Goal: Task Accomplishment & Management: Manage account settings

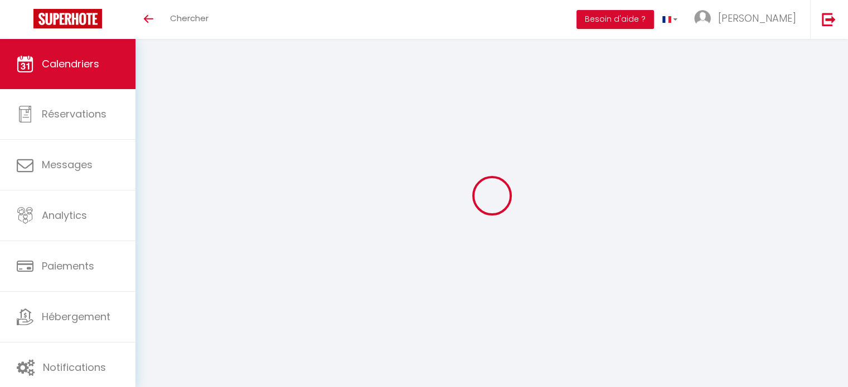
select select
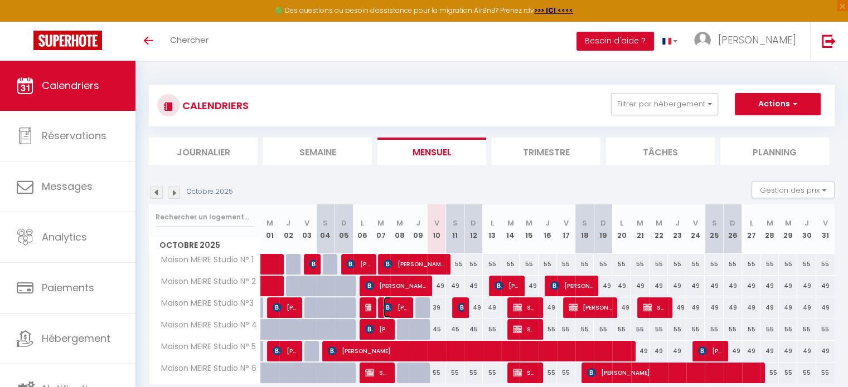
click at [392, 310] on img at bounding box center [387, 307] width 9 height 9
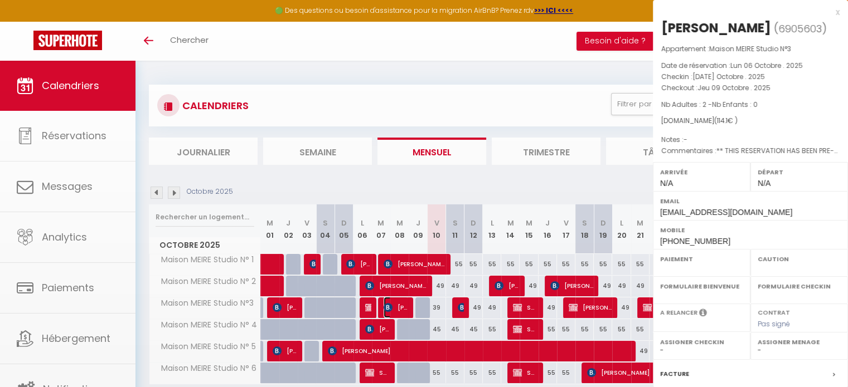
select select "OK"
select select "0"
select select "1"
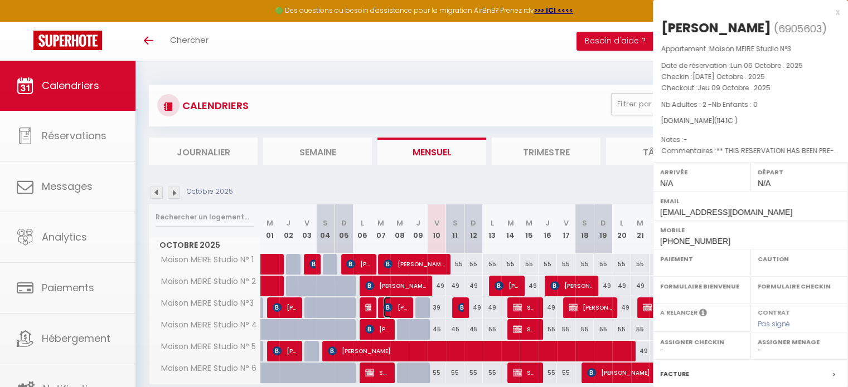
select select
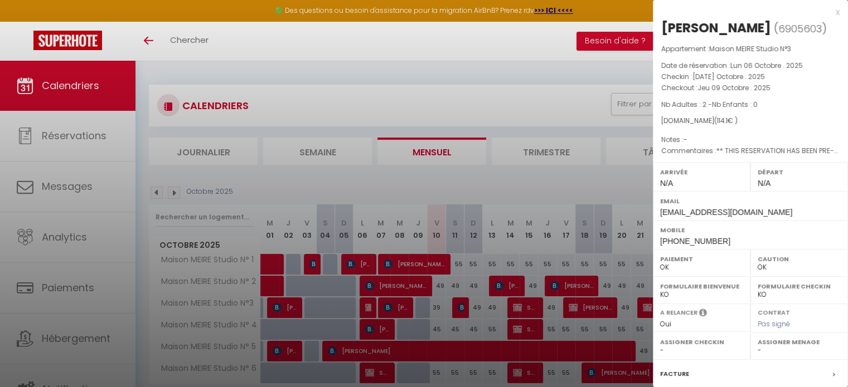
click at [363, 310] on div at bounding box center [424, 193] width 848 height 387
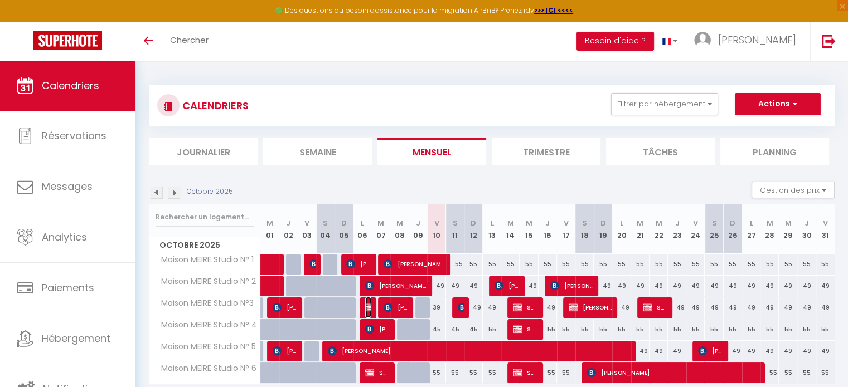
click at [366, 309] on img at bounding box center [369, 307] width 9 height 9
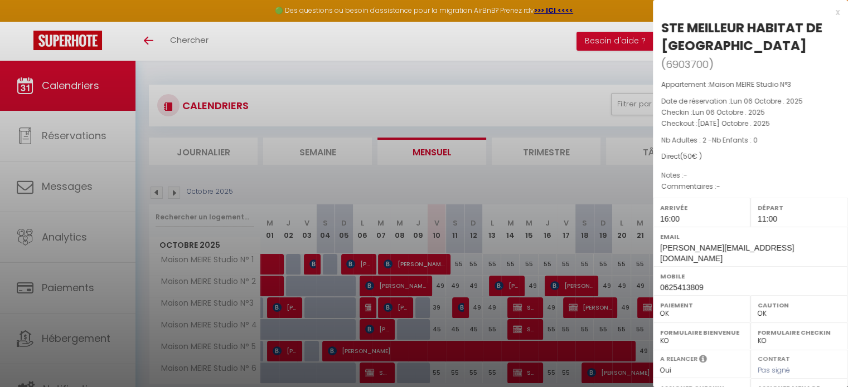
click at [270, 183] on div at bounding box center [424, 193] width 848 height 387
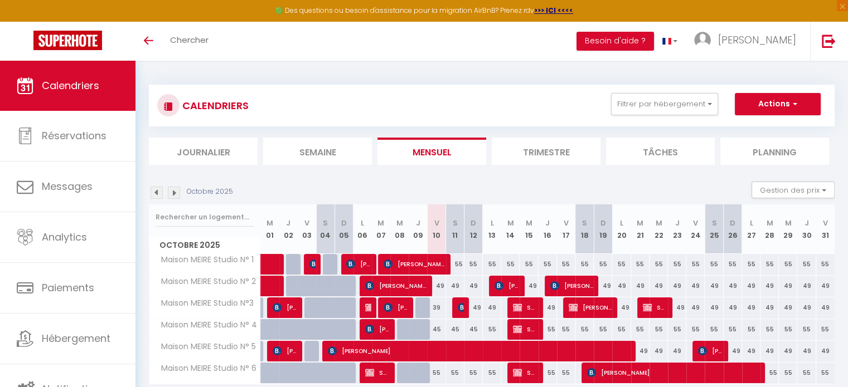
click at [156, 192] on img at bounding box center [156, 193] width 12 height 12
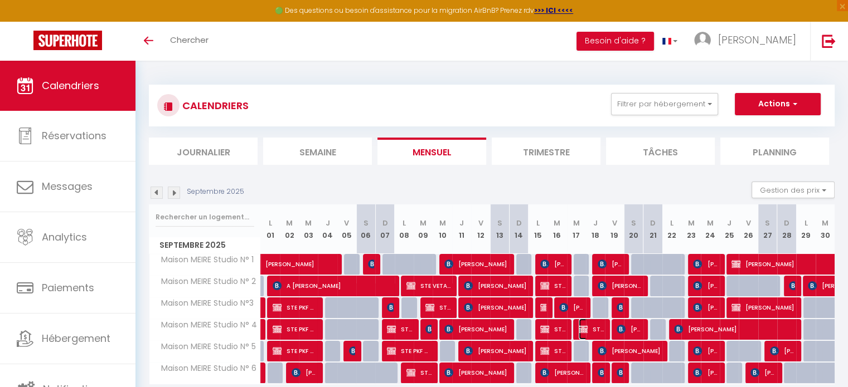
click at [597, 329] on span "STE MEILLEUR HABITAT DE [GEOGRAPHIC_DATA]" at bounding box center [590, 329] width 25 height 21
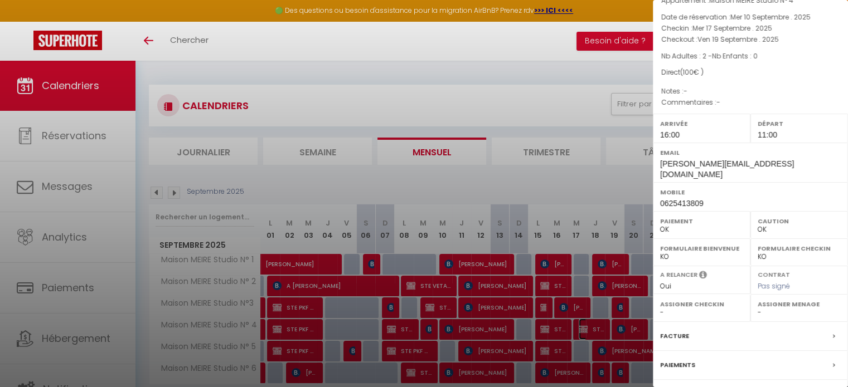
scroll to position [165, 0]
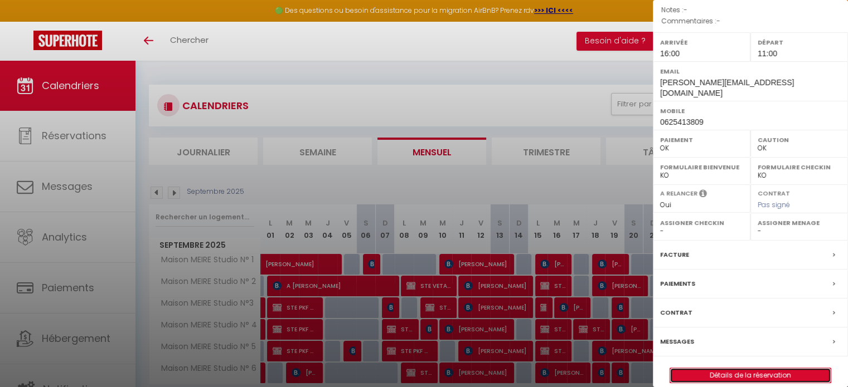
click at [736, 368] on link "Détails de la réservation" at bounding box center [750, 375] width 160 height 14
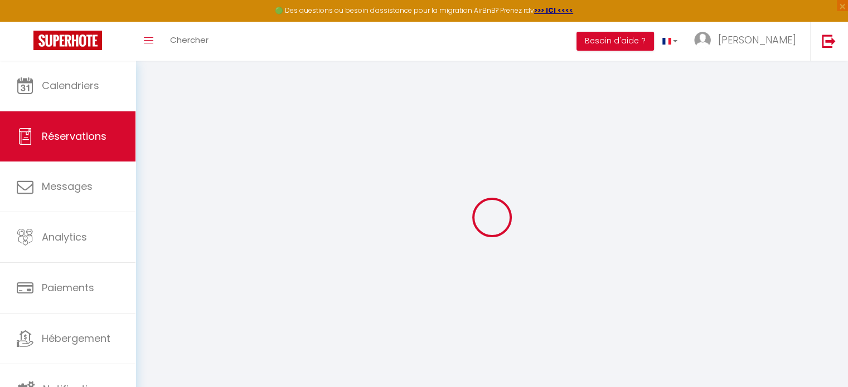
select select
select select "15"
checkbox input "false"
select select
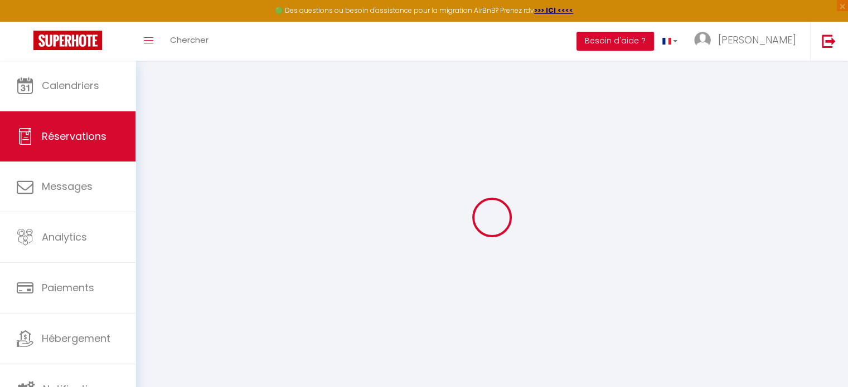
select select
checkbox input "false"
select select
checkbox input "false"
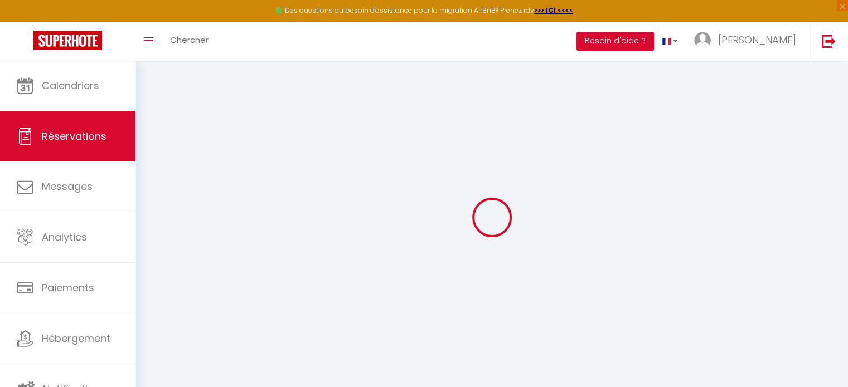
select select
checkbox input "false"
select select
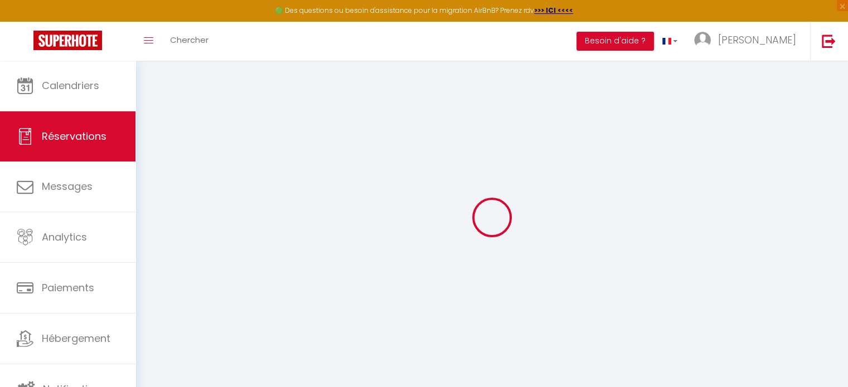
checkbox input "false"
select select "16:00"
select select "11:00"
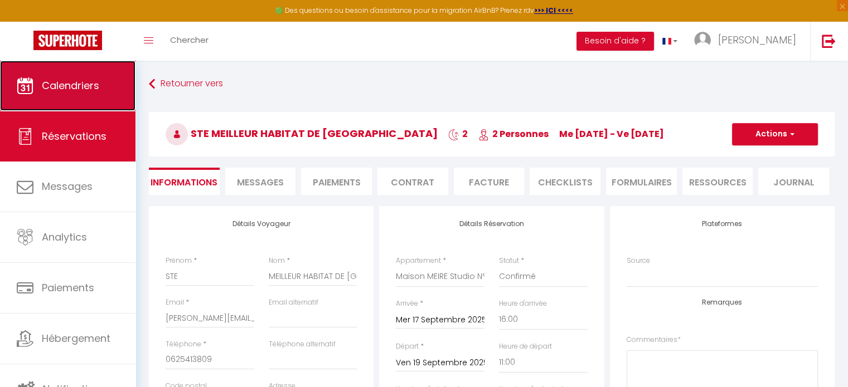
click at [75, 90] on span "Calendriers" at bounding box center [70, 86] width 57 height 14
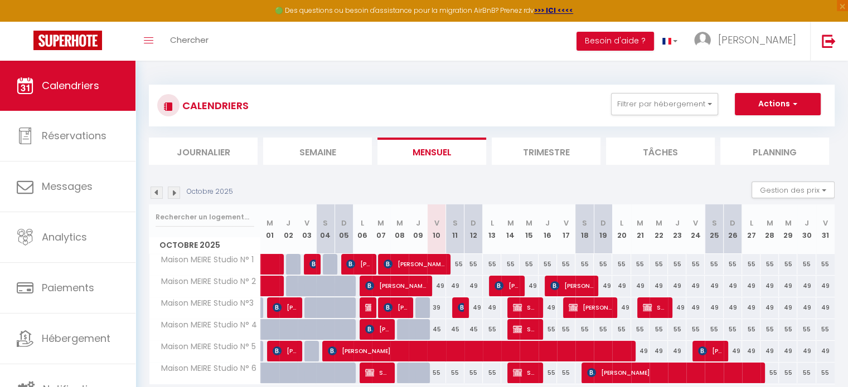
click at [154, 193] on img at bounding box center [156, 193] width 12 height 12
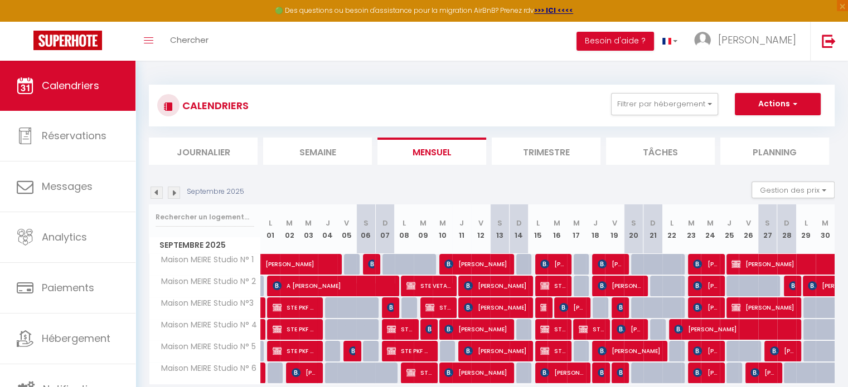
click at [155, 193] on img at bounding box center [156, 193] width 12 height 12
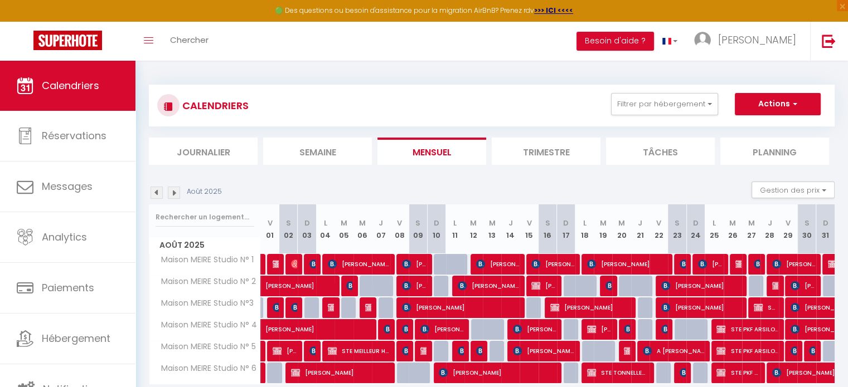
click at [155, 193] on img at bounding box center [156, 193] width 12 height 12
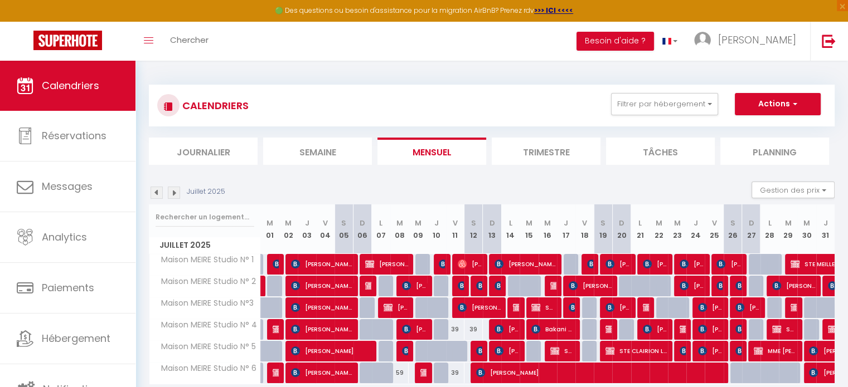
click at [155, 193] on img at bounding box center [156, 193] width 12 height 12
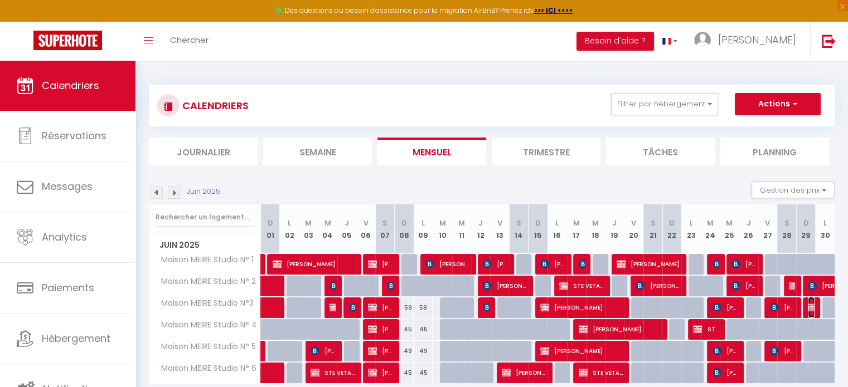
click at [812, 307] on img at bounding box center [811, 307] width 9 height 9
select select "OK"
select select "0"
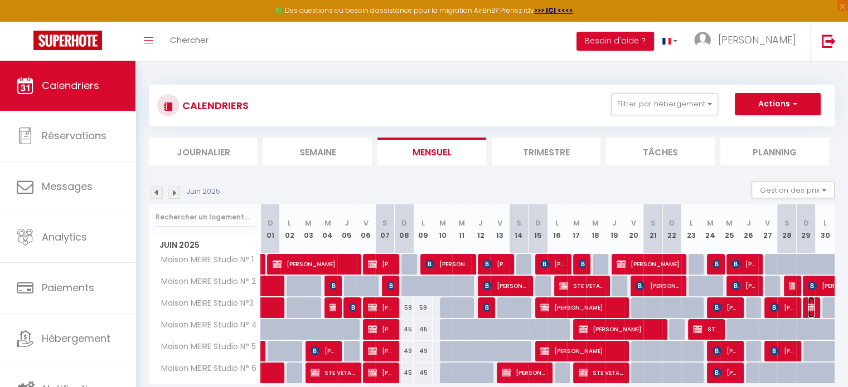
select select "1"
select select
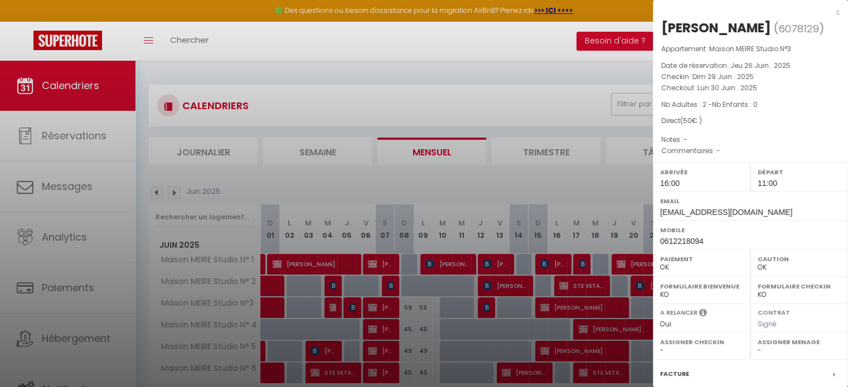
click at [612, 178] on div at bounding box center [424, 193] width 848 height 387
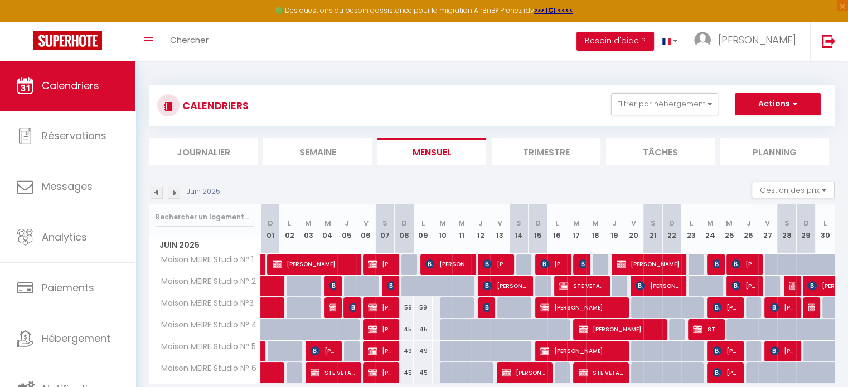
click at [158, 191] on img at bounding box center [156, 193] width 12 height 12
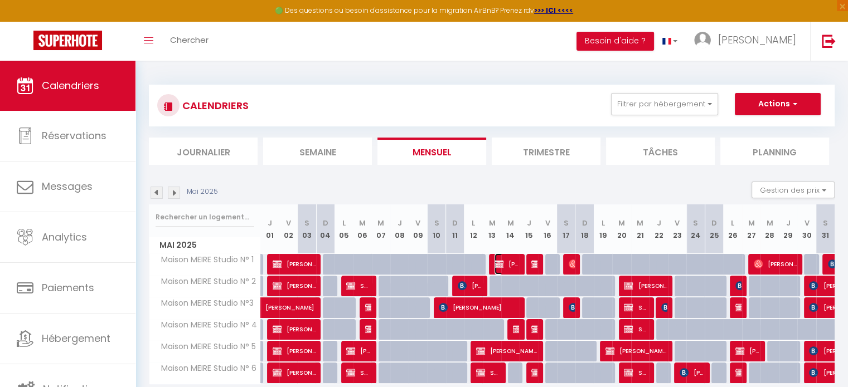
click at [515, 263] on span "[PERSON_NAME]" at bounding box center [506, 264] width 25 height 21
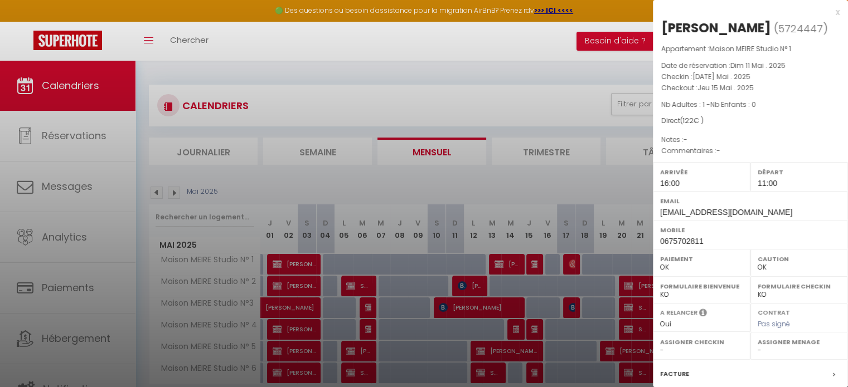
drag, startPoint x: 515, startPoint y: 263, endPoint x: 509, endPoint y: 267, distance: 6.8
click at [510, 266] on div at bounding box center [424, 193] width 848 height 387
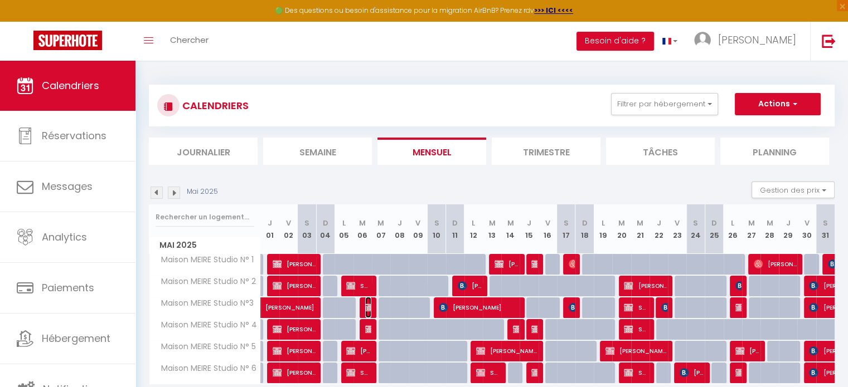
click at [366, 304] on img at bounding box center [369, 307] width 9 height 9
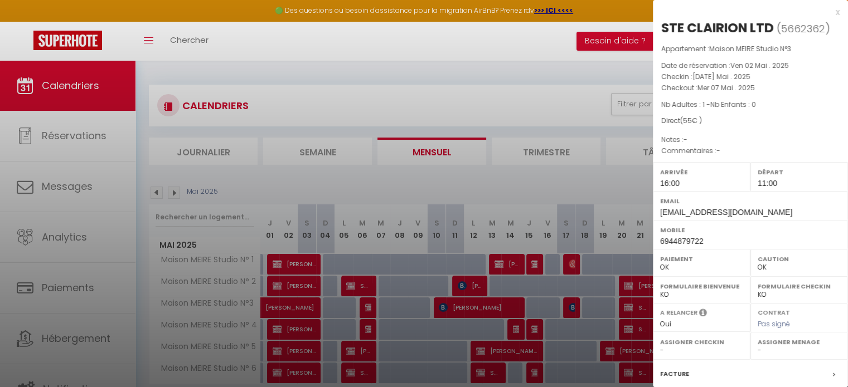
click at [366, 304] on div at bounding box center [424, 193] width 848 height 387
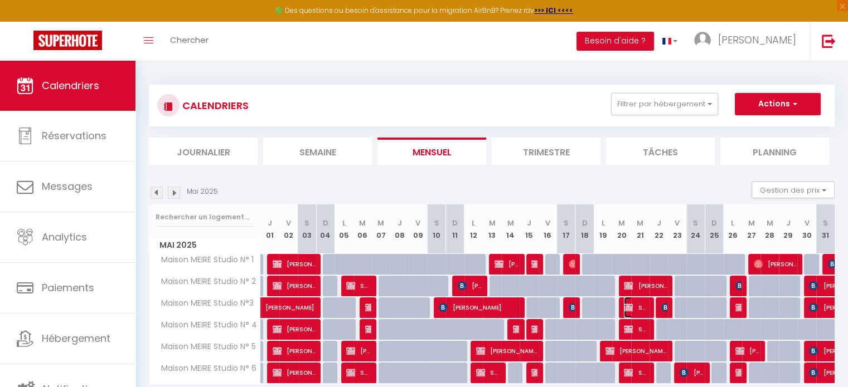
click at [636, 310] on span "STE VETALIS" at bounding box center [636, 307] width 25 height 21
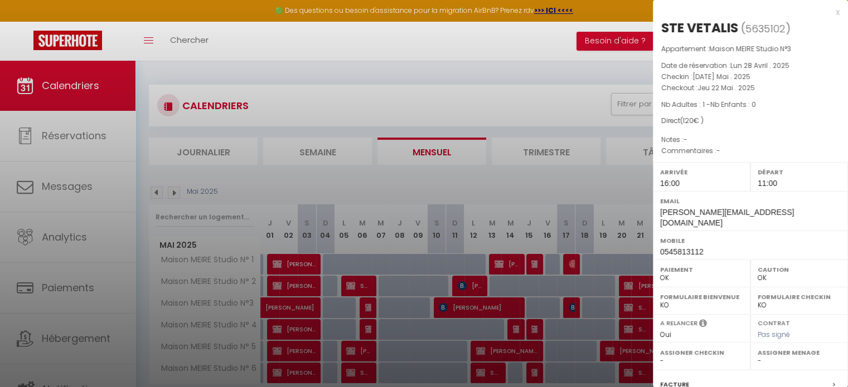
click at [603, 185] on div at bounding box center [424, 193] width 848 height 387
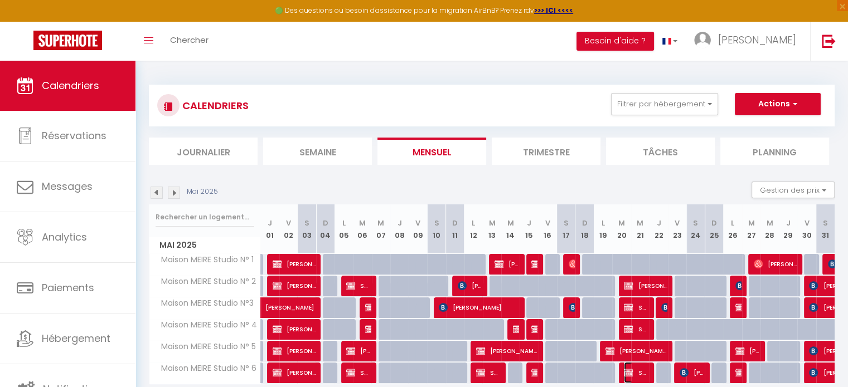
click at [641, 368] on span "STE VETALIS" at bounding box center [636, 372] width 25 height 21
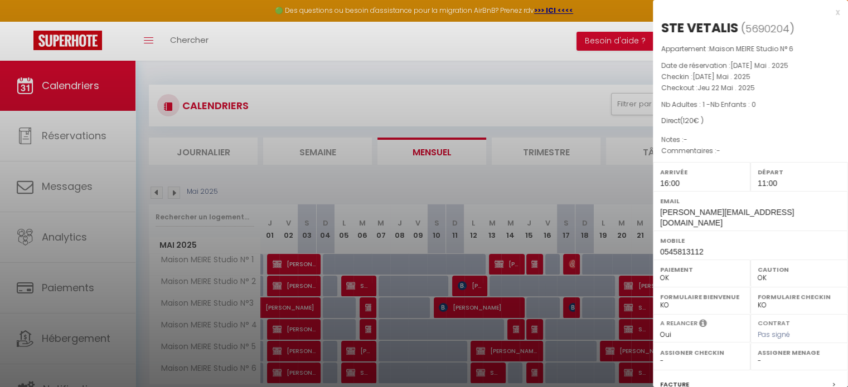
click at [564, 338] on div at bounding box center [424, 193] width 848 height 387
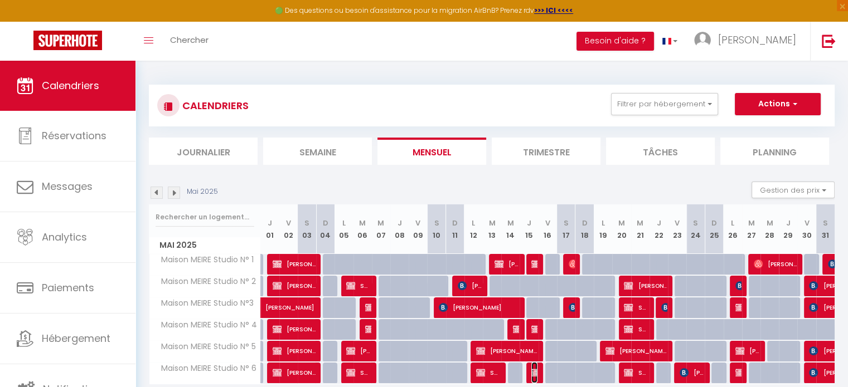
click at [534, 371] on img at bounding box center [535, 372] width 9 height 9
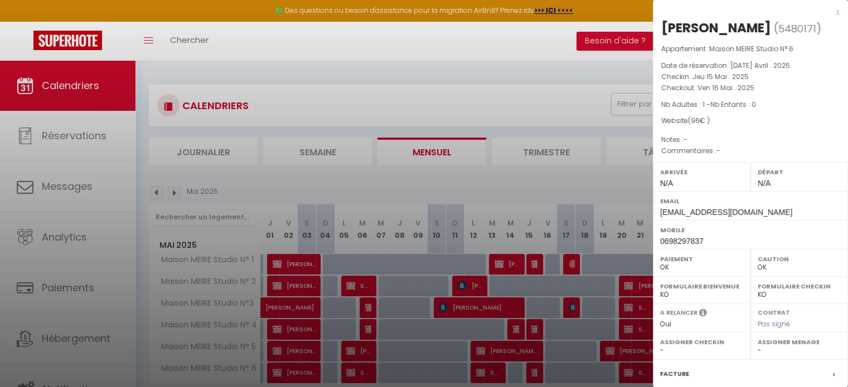
click at [534, 369] on div at bounding box center [424, 193] width 848 height 387
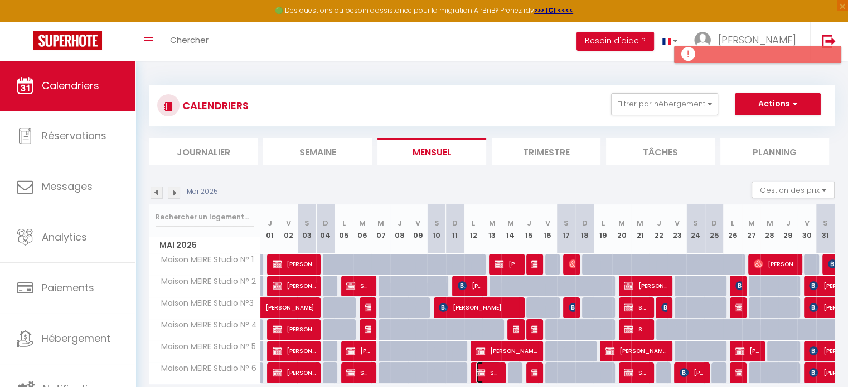
click at [493, 371] on span "STE VETALIS" at bounding box center [488, 372] width 25 height 21
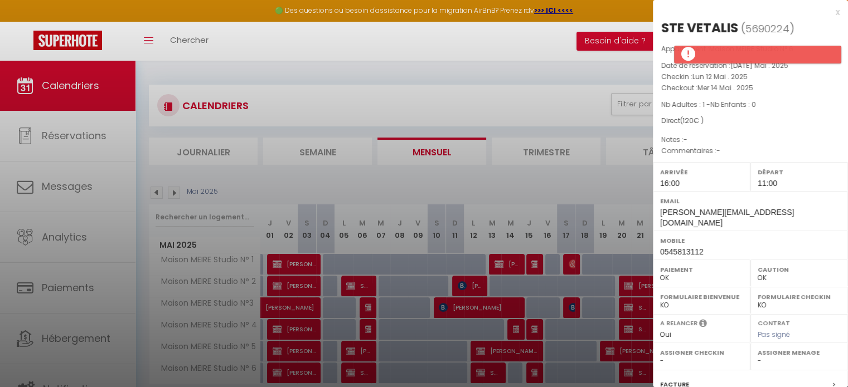
click at [493, 371] on div at bounding box center [424, 193] width 848 height 387
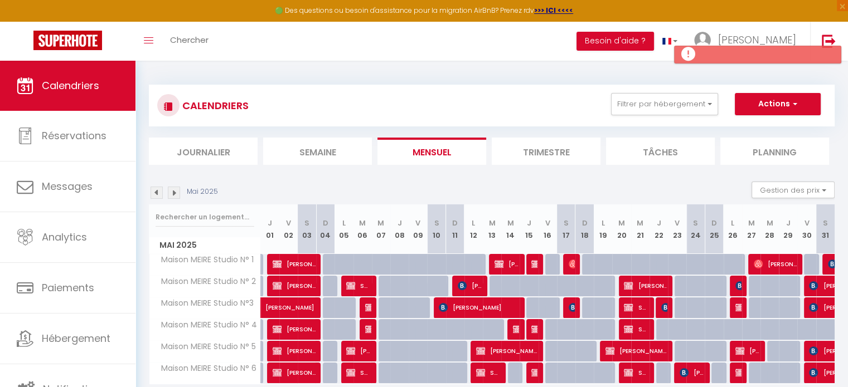
click at [158, 191] on img at bounding box center [156, 193] width 12 height 12
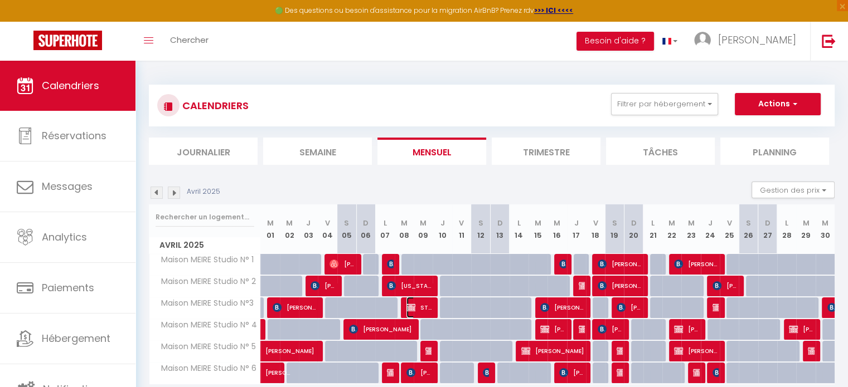
click at [422, 301] on span "STE VETALIS" at bounding box center [418, 307] width 25 height 21
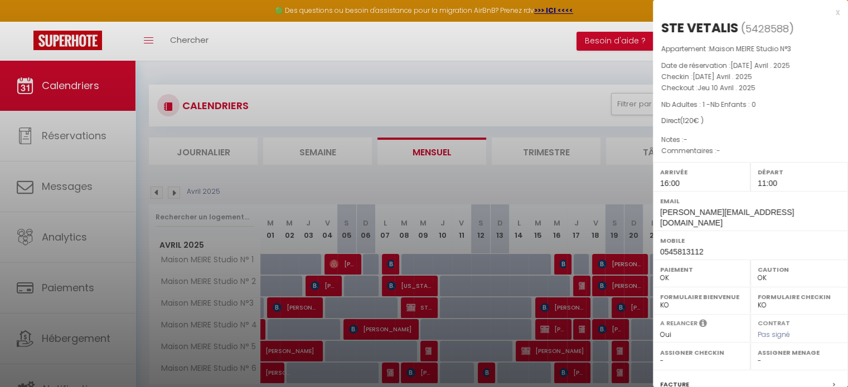
click at [422, 301] on div at bounding box center [424, 193] width 848 height 387
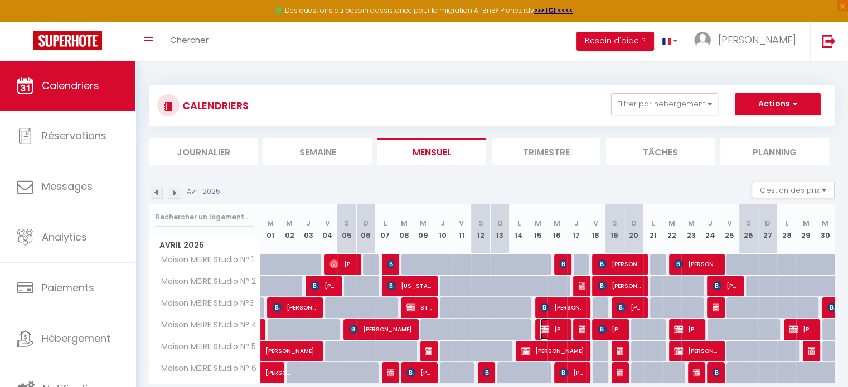
click at [556, 329] on span "[PERSON_NAME]" at bounding box center [552, 329] width 25 height 21
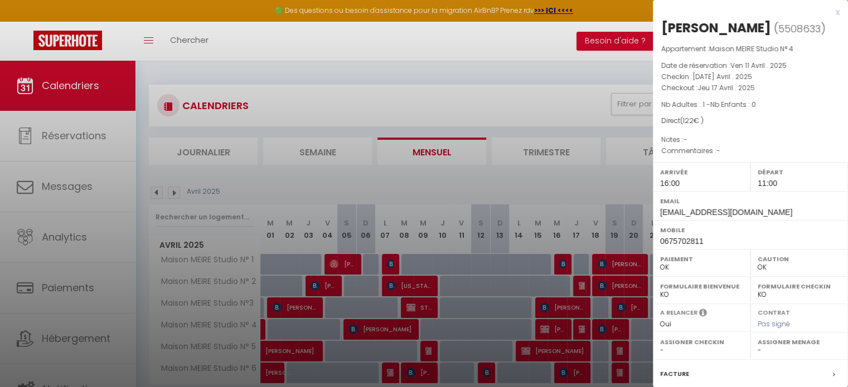
click at [556, 329] on div at bounding box center [424, 193] width 848 height 387
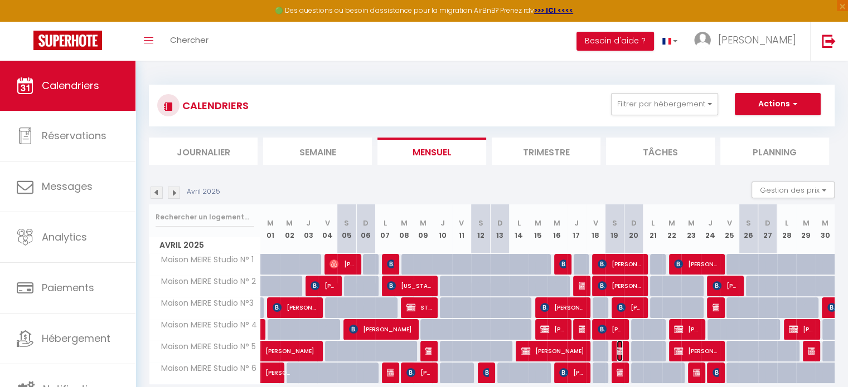
click at [621, 352] on img at bounding box center [620, 351] width 9 height 9
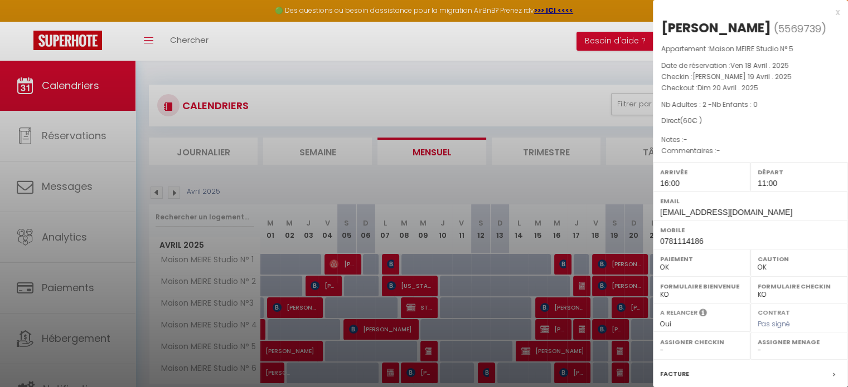
click at [621, 352] on div at bounding box center [424, 193] width 848 height 387
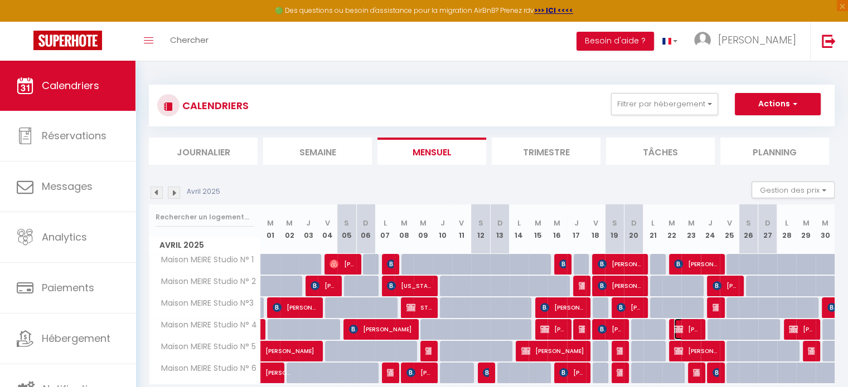
click at [692, 327] on span "[PERSON_NAME]" at bounding box center [686, 329] width 25 height 21
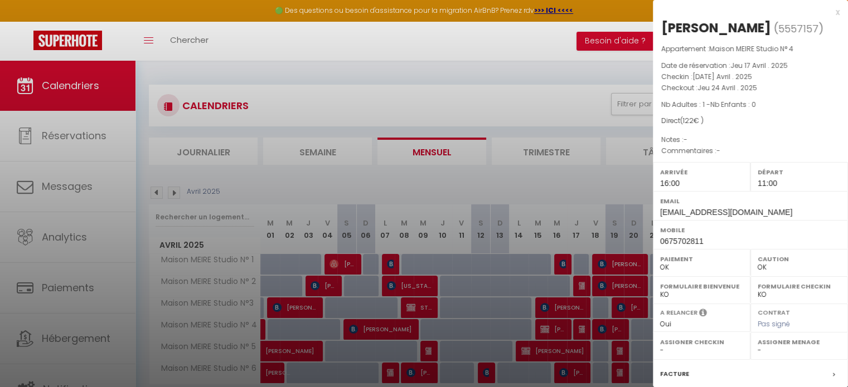
click at [692, 327] on select "Oui Non" at bounding box center [701, 324] width 83 height 10
click at [578, 182] on div at bounding box center [424, 193] width 848 height 387
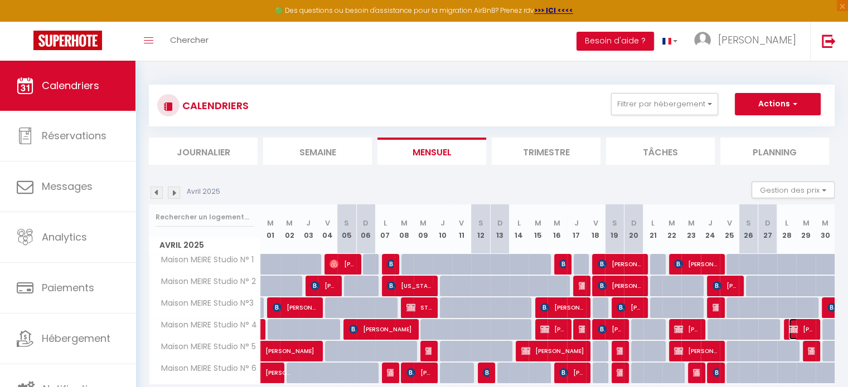
click at [809, 327] on span "[PERSON_NAME]" at bounding box center [800, 329] width 25 height 21
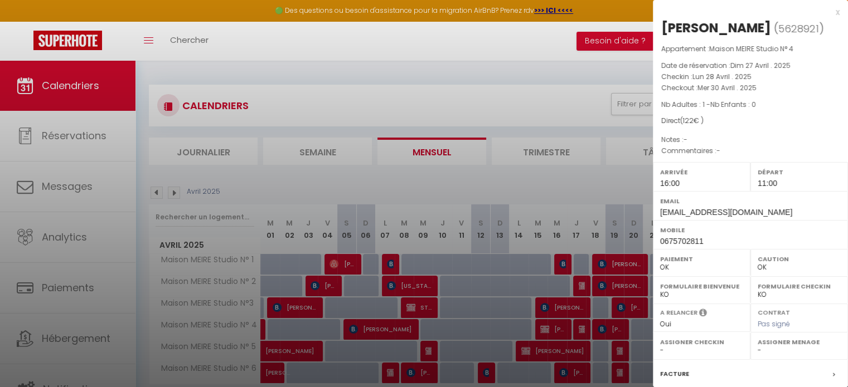
click at [575, 185] on div at bounding box center [424, 193] width 848 height 387
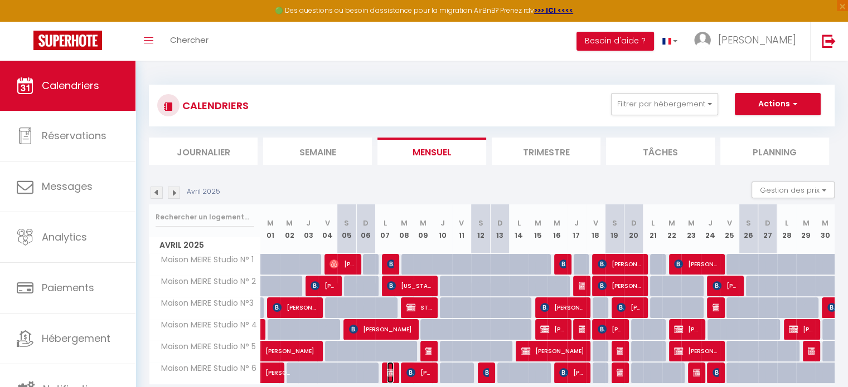
click at [392, 371] on img at bounding box center [391, 372] width 9 height 9
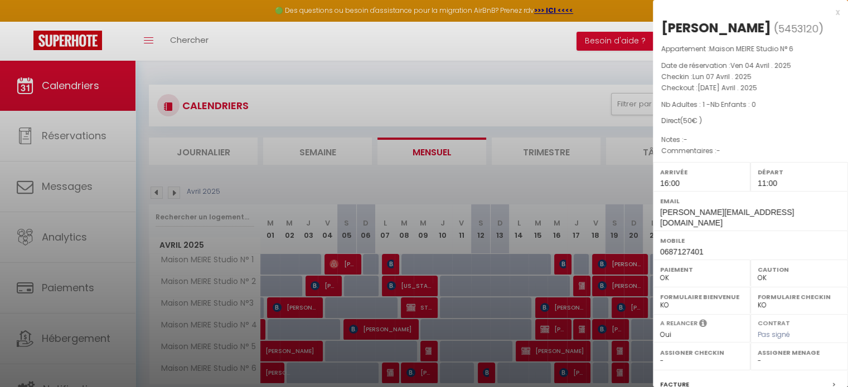
click at [392, 370] on div at bounding box center [424, 193] width 848 height 387
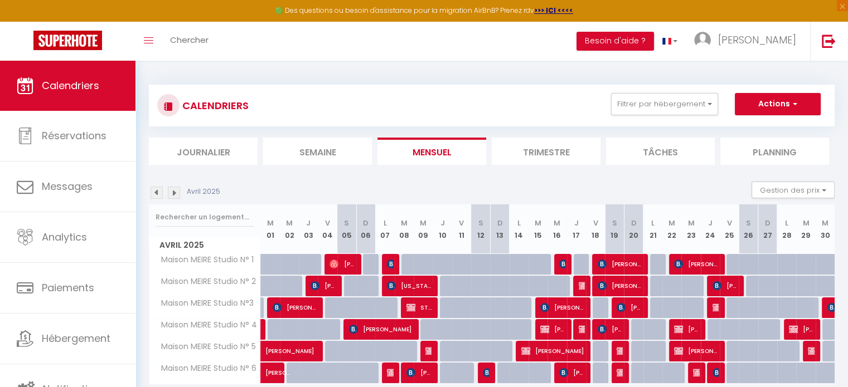
click at [158, 191] on img at bounding box center [156, 193] width 12 height 12
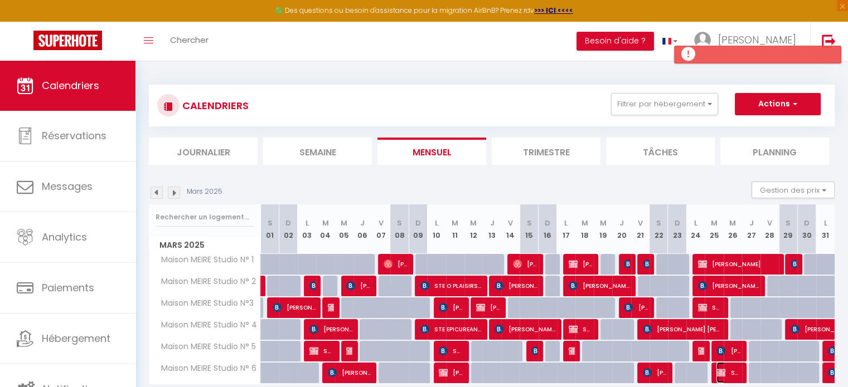
click at [729, 370] on span "STE ATIBEN" at bounding box center [728, 372] width 25 height 21
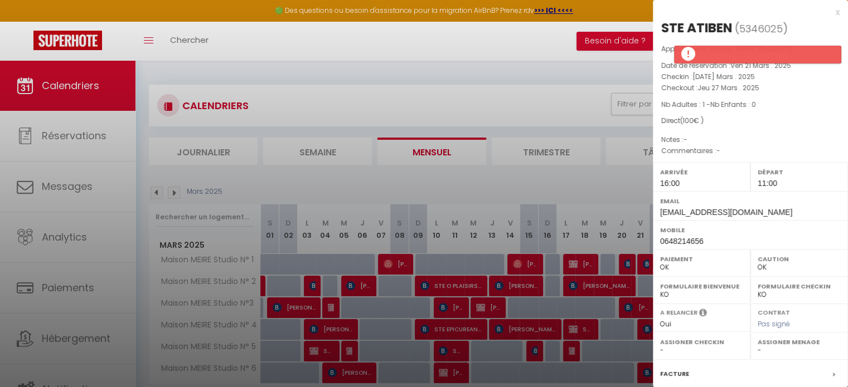
click at [542, 186] on div at bounding box center [424, 193] width 848 height 387
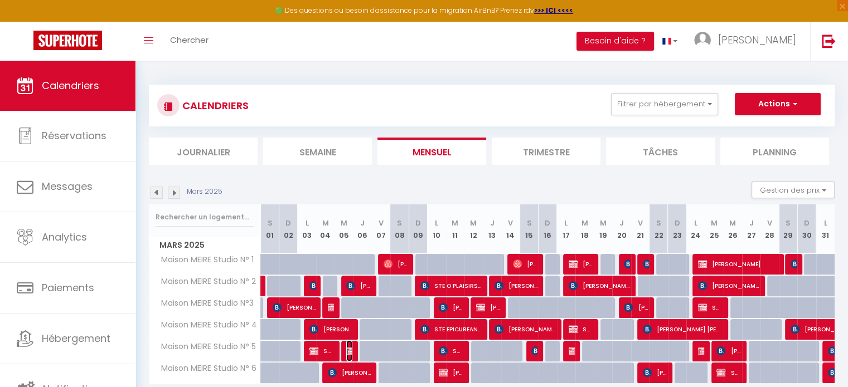
click at [348, 349] on img at bounding box center [350, 351] width 9 height 9
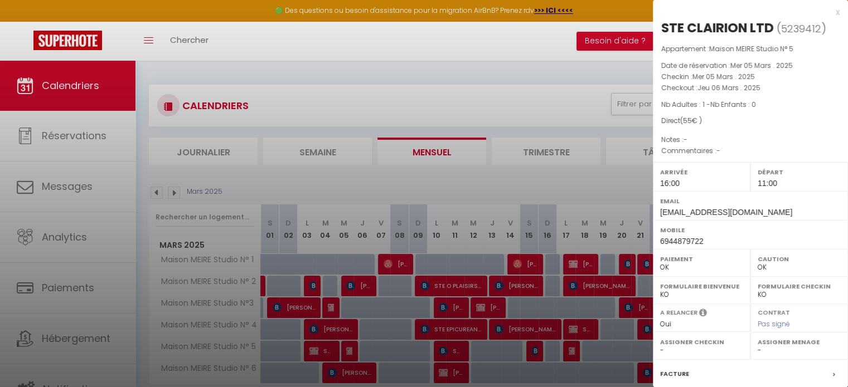
click at [348, 349] on div at bounding box center [424, 193] width 848 height 387
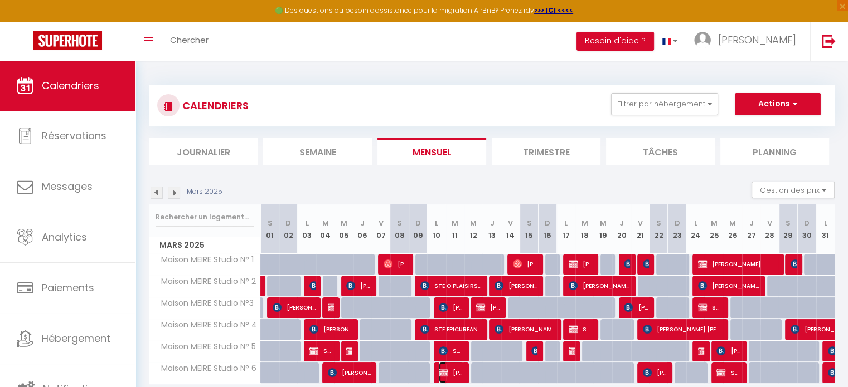
click at [453, 370] on span "[PERSON_NAME]" at bounding box center [451, 372] width 25 height 21
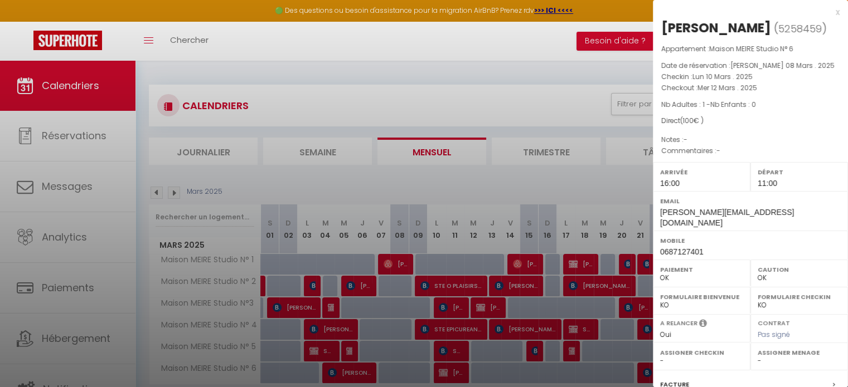
click at [452, 370] on div at bounding box center [424, 193] width 848 height 387
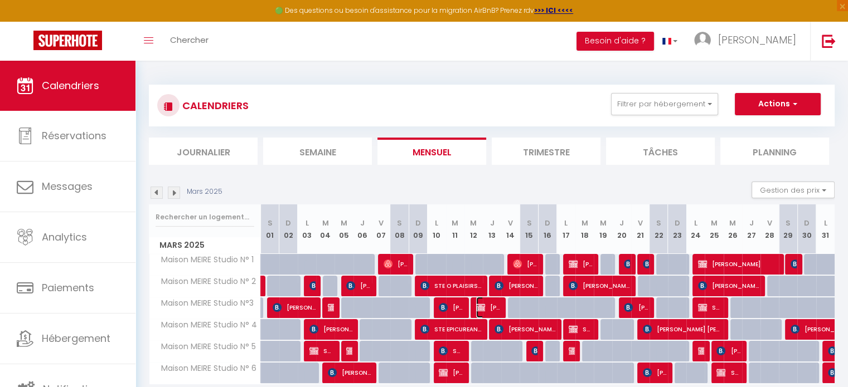
click at [489, 308] on span "[PERSON_NAME]" at bounding box center [488, 307] width 25 height 21
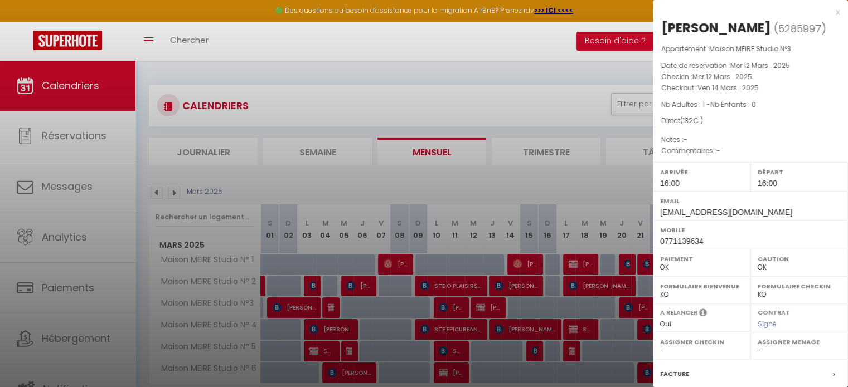
click at [491, 305] on div at bounding box center [424, 193] width 848 height 387
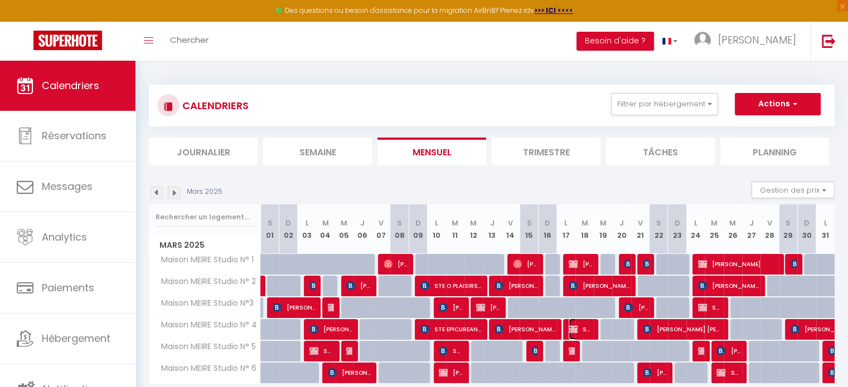
click at [588, 326] on span "STE CLAIRION LTD" at bounding box center [580, 329] width 25 height 21
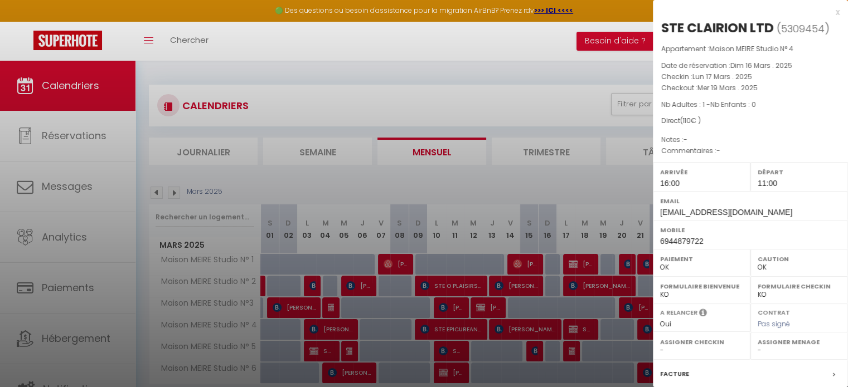
click at [588, 326] on div at bounding box center [424, 193] width 848 height 387
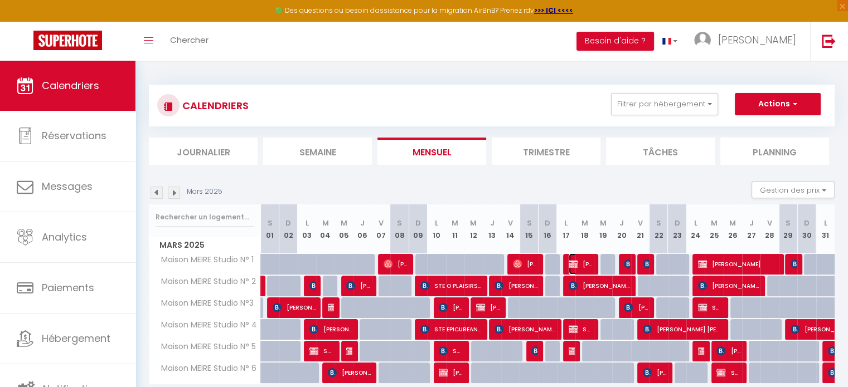
click at [590, 262] on span "[PERSON_NAME]" at bounding box center [580, 264] width 25 height 21
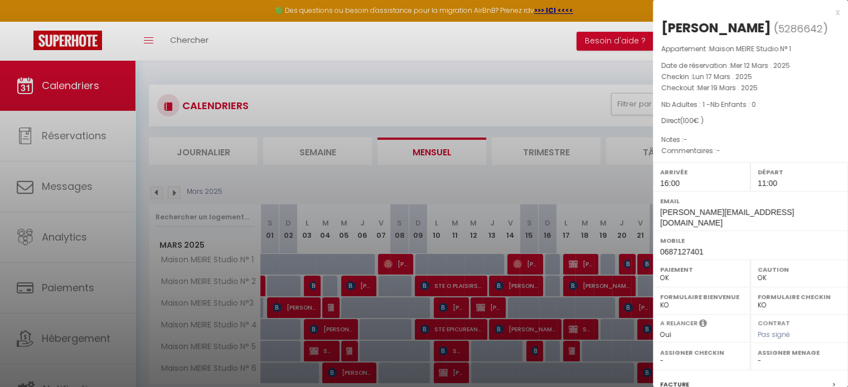
click at [590, 262] on div at bounding box center [424, 193] width 848 height 387
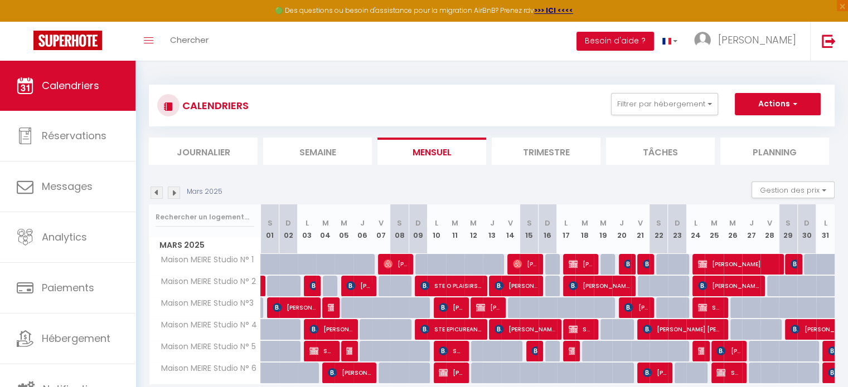
click at [157, 194] on img at bounding box center [156, 193] width 12 height 12
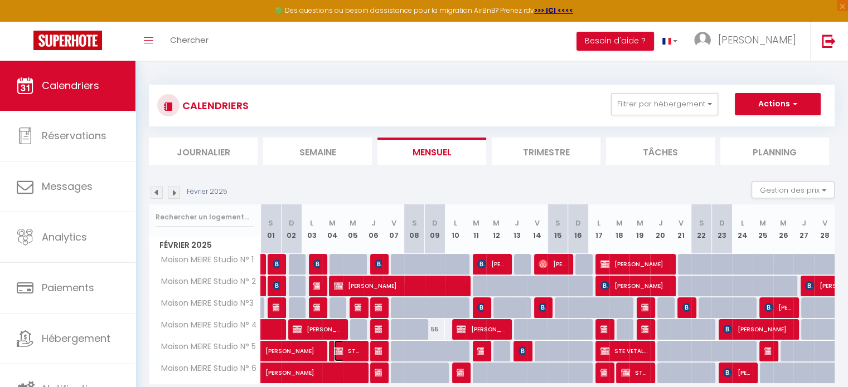
click at [353, 351] on span "STE VETALIS" at bounding box center [347, 350] width 27 height 21
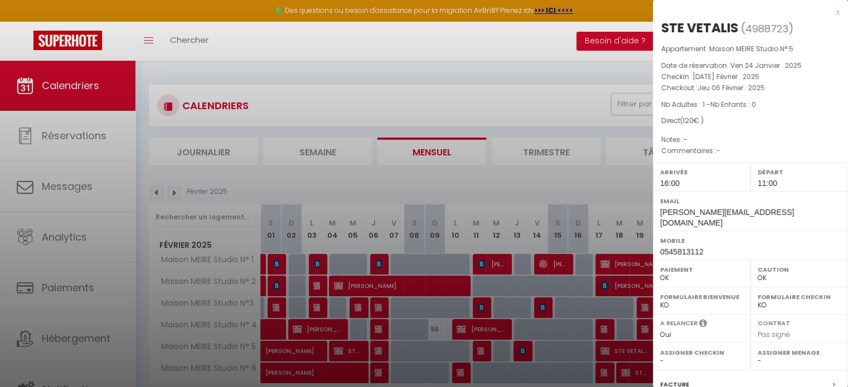
click at [353, 351] on div at bounding box center [424, 193] width 848 height 387
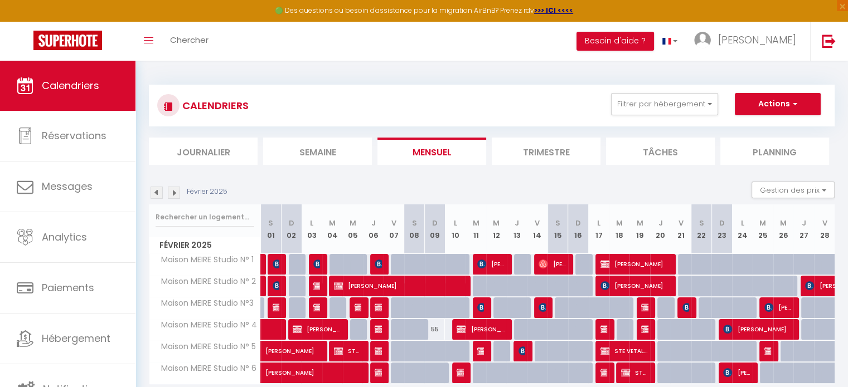
click at [648, 305] on div at bounding box center [646, 308] width 21 height 21
click at [643, 308] on img at bounding box center [645, 307] width 9 height 9
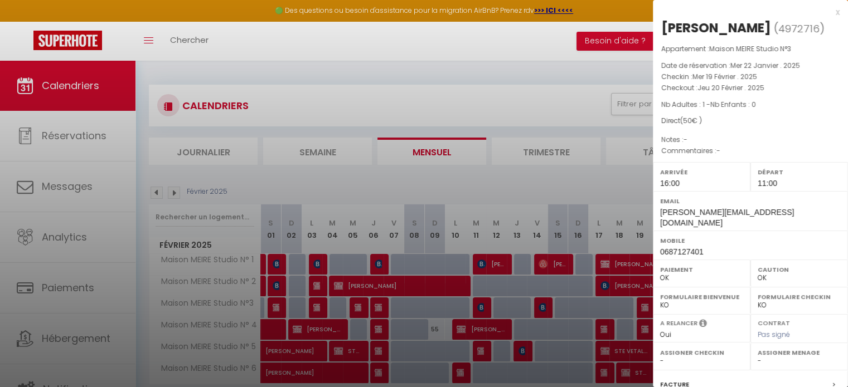
click at [643, 308] on div at bounding box center [424, 193] width 848 height 387
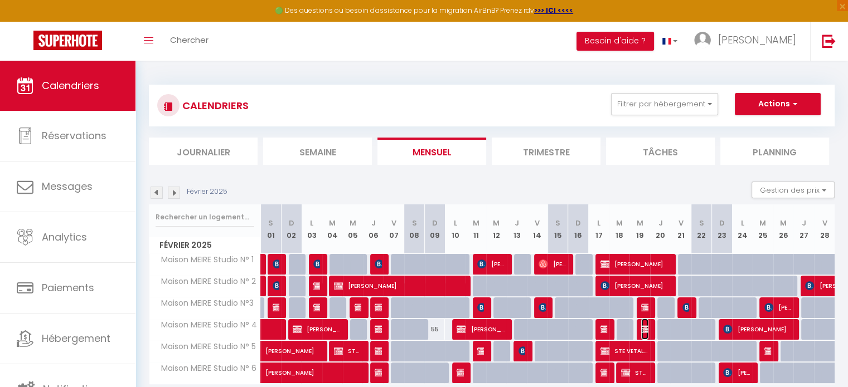
click at [645, 327] on img at bounding box center [645, 329] width 9 height 9
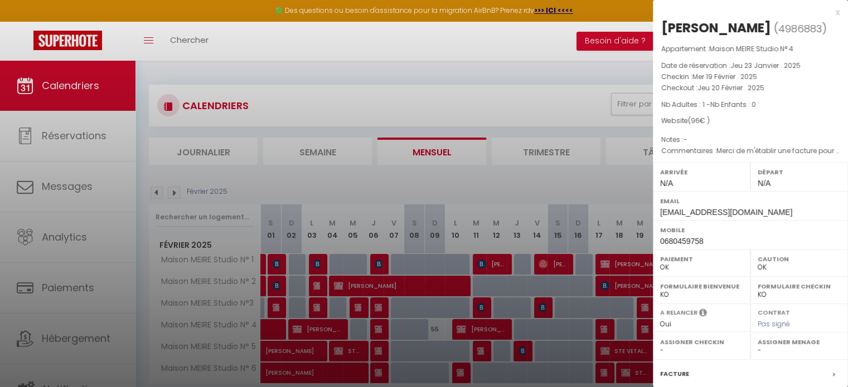
click at [645, 327] on div at bounding box center [424, 193] width 848 height 387
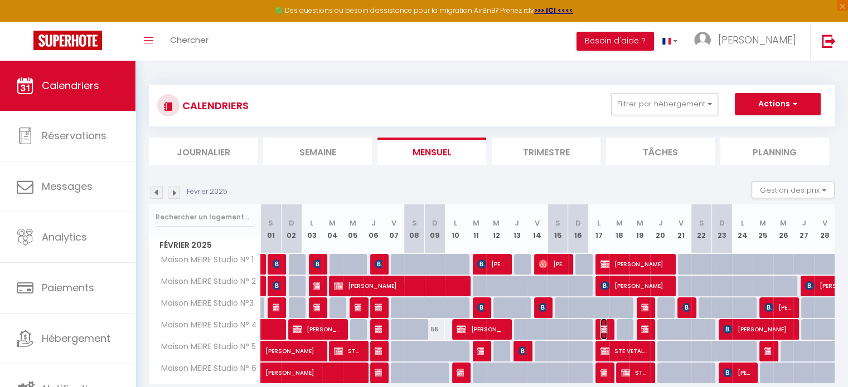
click at [603, 327] on img at bounding box center [604, 329] width 9 height 9
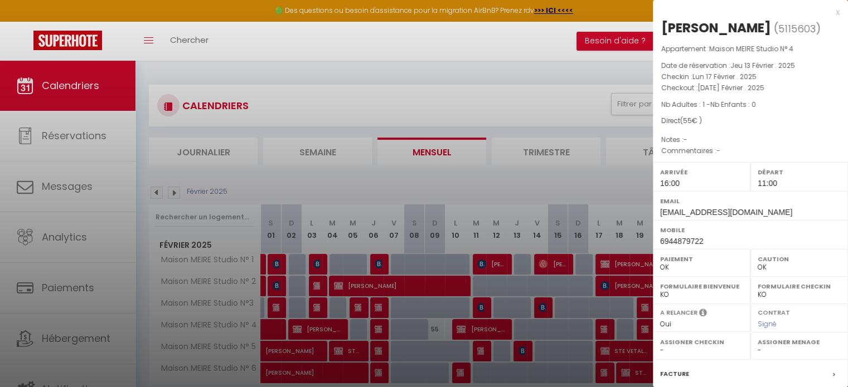
click at [603, 327] on div at bounding box center [424, 193] width 848 height 387
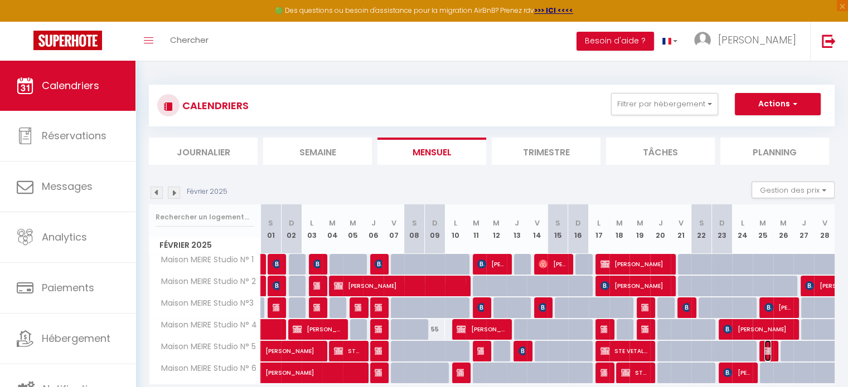
click at [769, 351] on img at bounding box center [768, 351] width 9 height 9
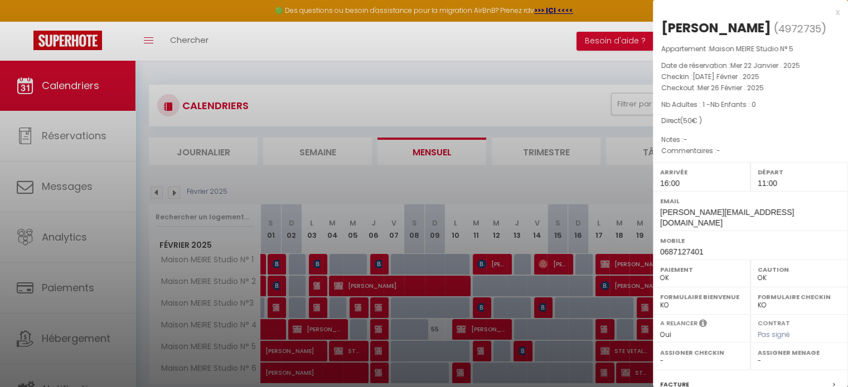
click at [178, 190] on div at bounding box center [424, 193] width 848 height 387
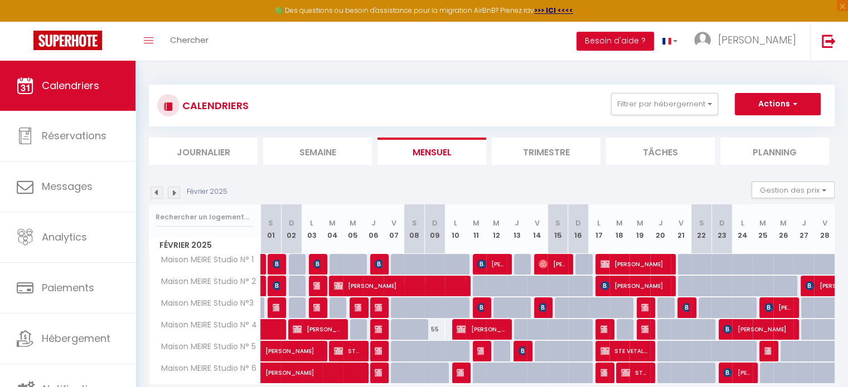
click at [176, 190] on img at bounding box center [174, 193] width 12 height 12
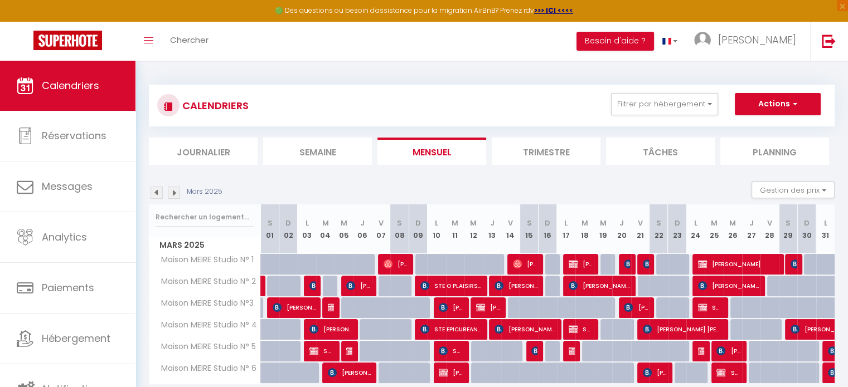
click at [176, 190] on img at bounding box center [174, 193] width 12 height 12
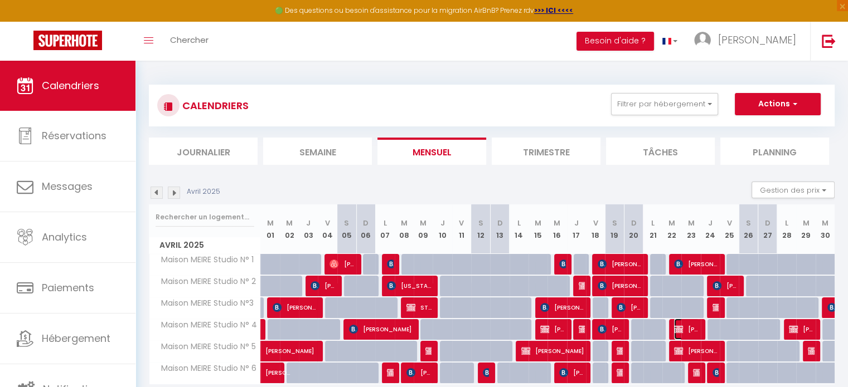
click at [685, 327] on span "[PERSON_NAME]" at bounding box center [686, 329] width 25 height 21
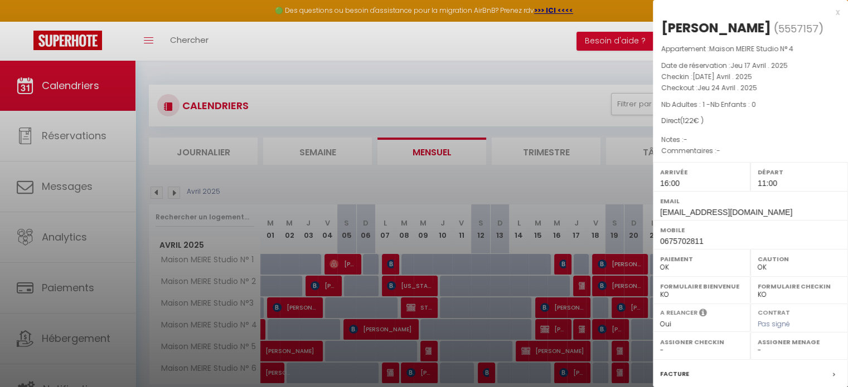
click at [574, 182] on div at bounding box center [424, 193] width 848 height 387
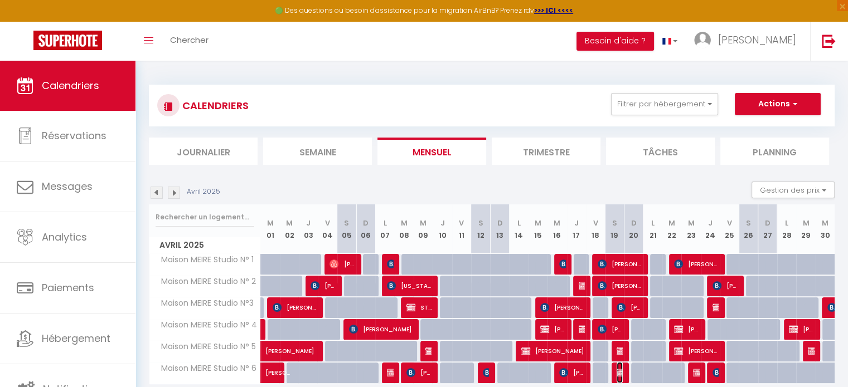
click at [617, 372] on img at bounding box center [620, 372] width 9 height 9
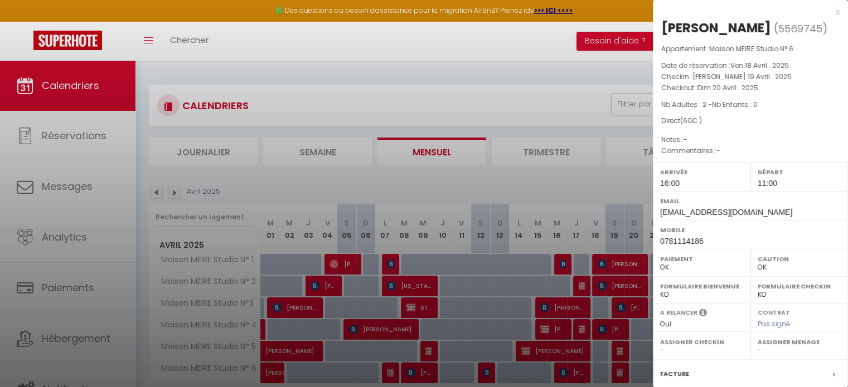
click at [598, 179] on div at bounding box center [424, 193] width 848 height 387
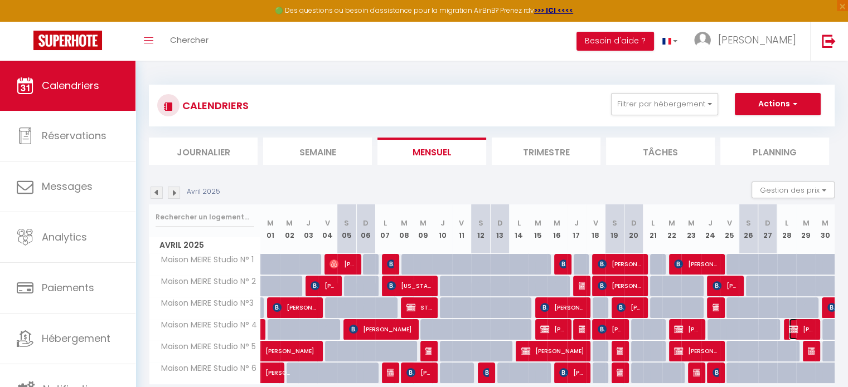
click at [806, 328] on span "[PERSON_NAME]" at bounding box center [800, 329] width 25 height 21
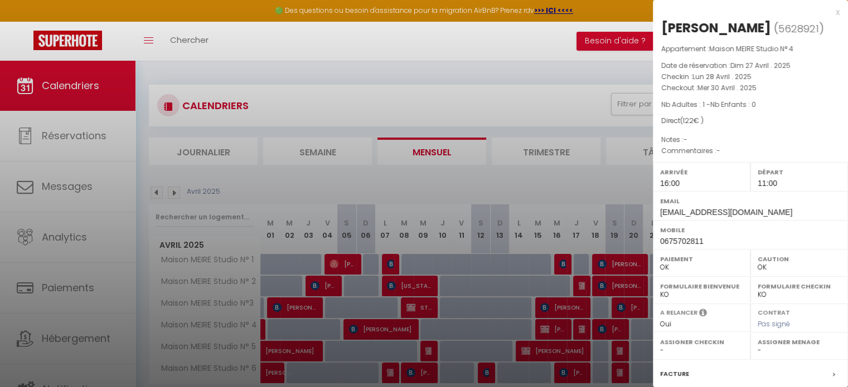
drag, startPoint x: 591, startPoint y: 187, endPoint x: 591, endPoint y: 193, distance: 6.1
click at [589, 187] on div at bounding box center [424, 193] width 848 height 387
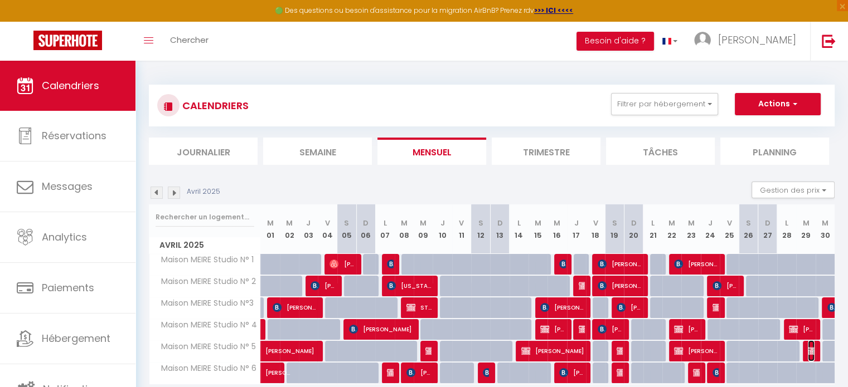
click at [807, 352] on img at bounding box center [811, 351] width 9 height 9
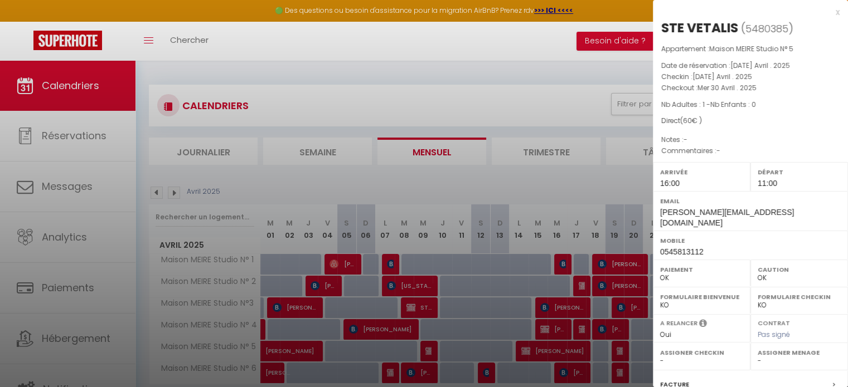
click at [540, 184] on div at bounding box center [424, 193] width 848 height 387
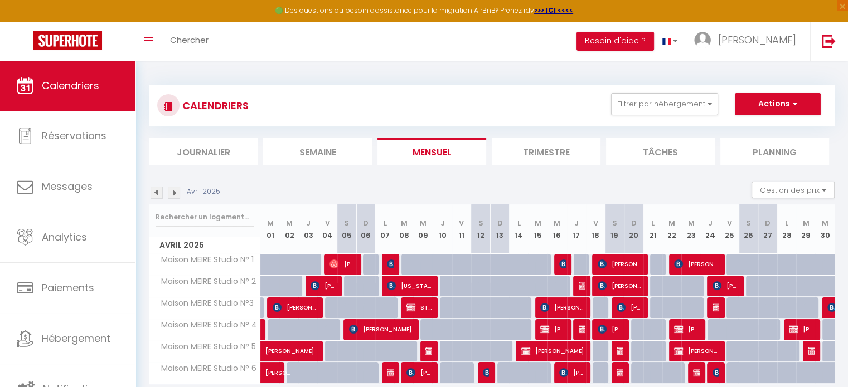
click at [174, 193] on img at bounding box center [174, 193] width 12 height 12
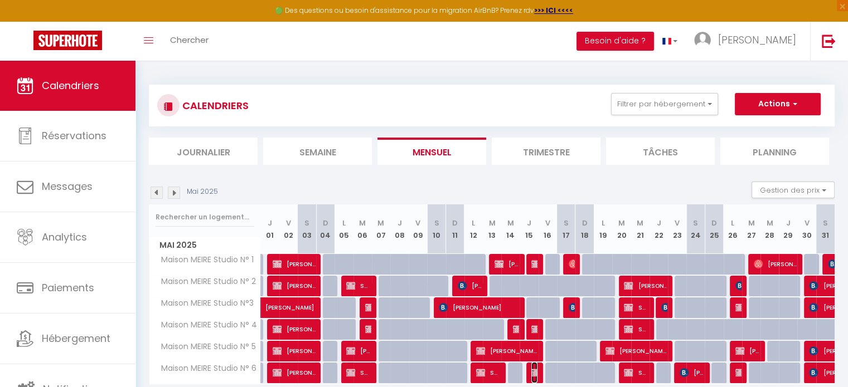
click at [535, 372] on img at bounding box center [535, 372] width 9 height 9
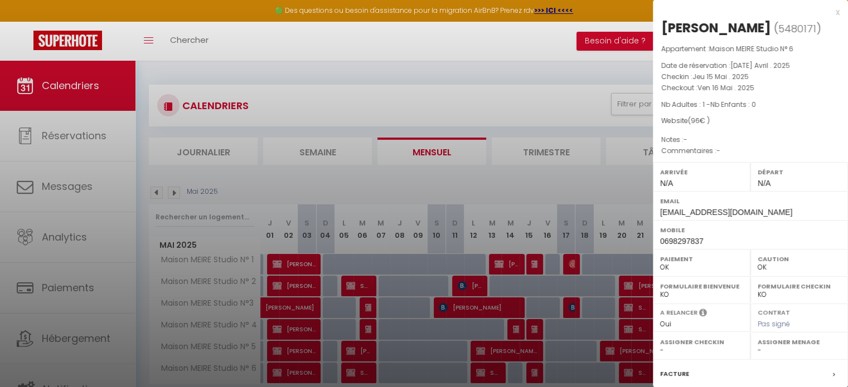
click at [535, 372] on div at bounding box center [424, 193] width 848 height 387
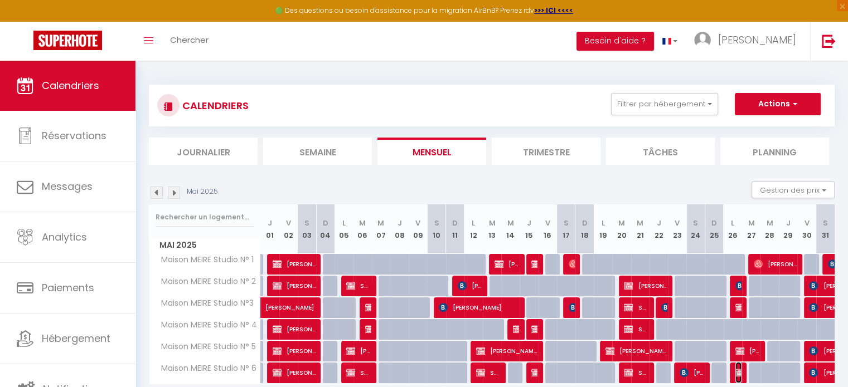
click at [739, 372] on img at bounding box center [739, 372] width 9 height 9
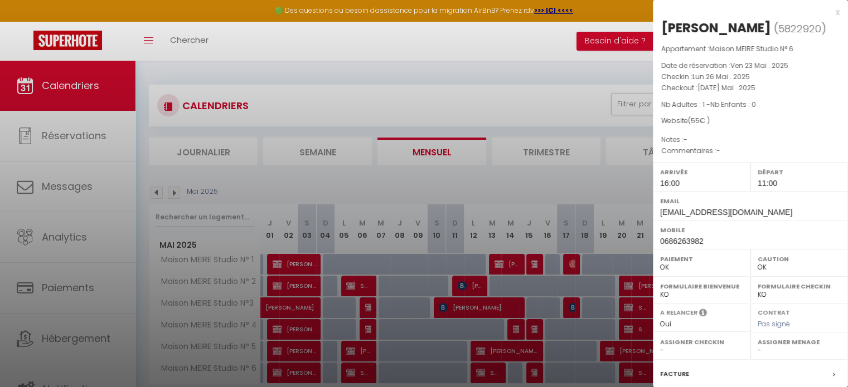
click at [537, 181] on div at bounding box center [424, 193] width 848 height 387
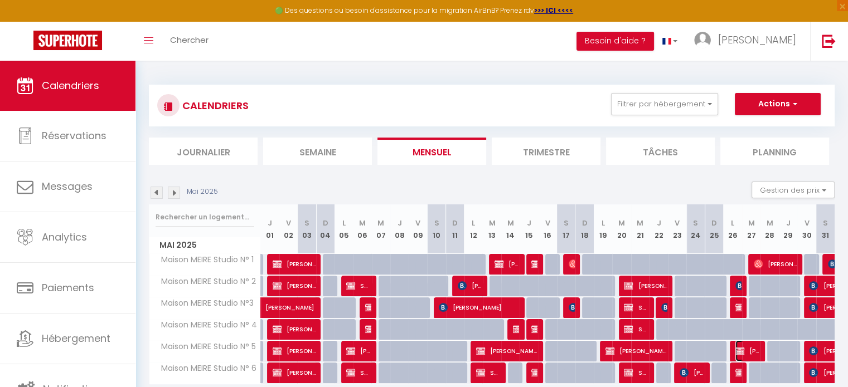
click at [753, 348] on span "[PERSON_NAME]" at bounding box center [747, 350] width 25 height 21
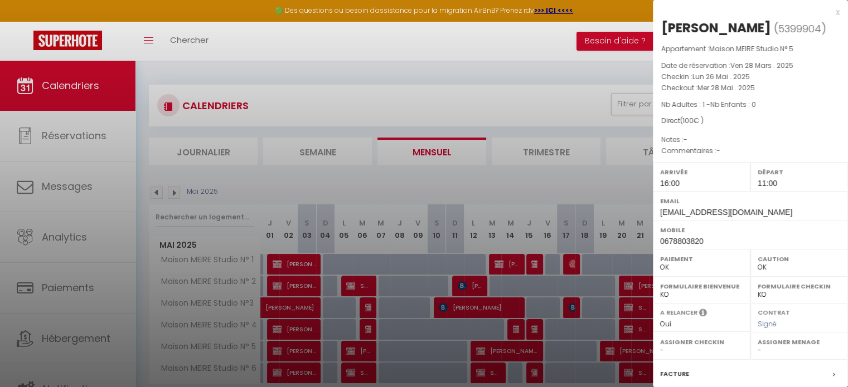
click at [430, 182] on div at bounding box center [424, 193] width 848 height 387
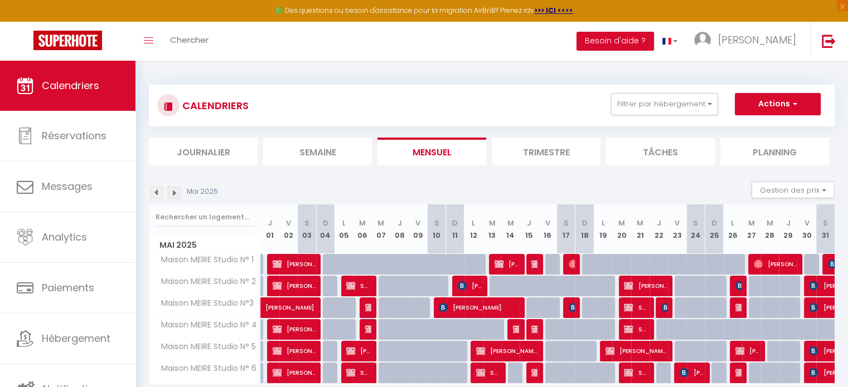
click at [172, 196] on img at bounding box center [174, 193] width 12 height 12
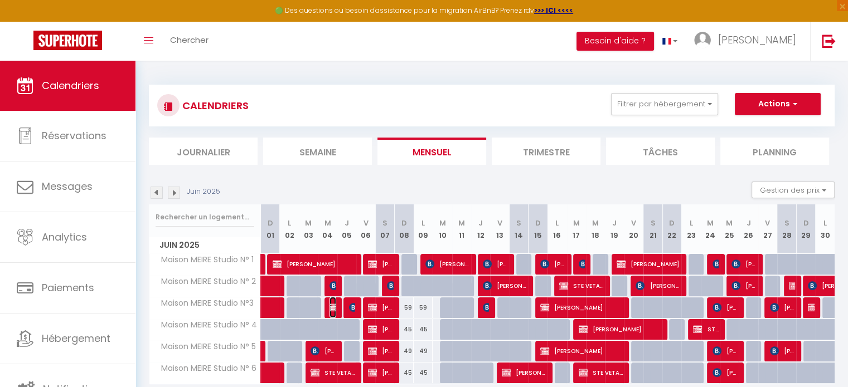
click at [330, 309] on img at bounding box center [333, 307] width 9 height 9
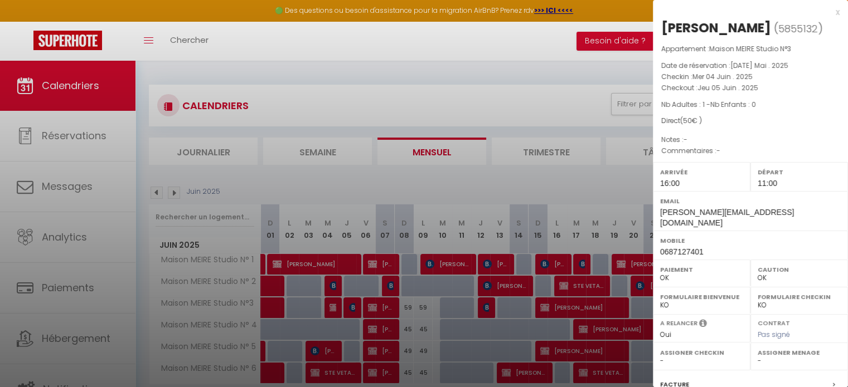
click at [330, 309] on div at bounding box center [424, 193] width 848 height 387
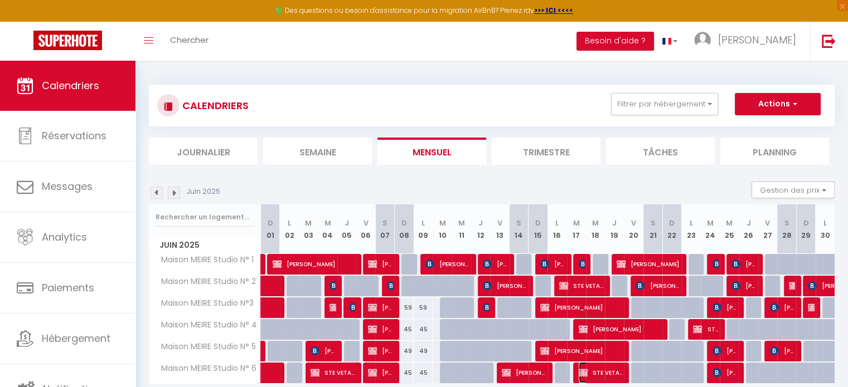
click at [611, 369] on span "STE VETALIS" at bounding box center [600, 372] width 44 height 21
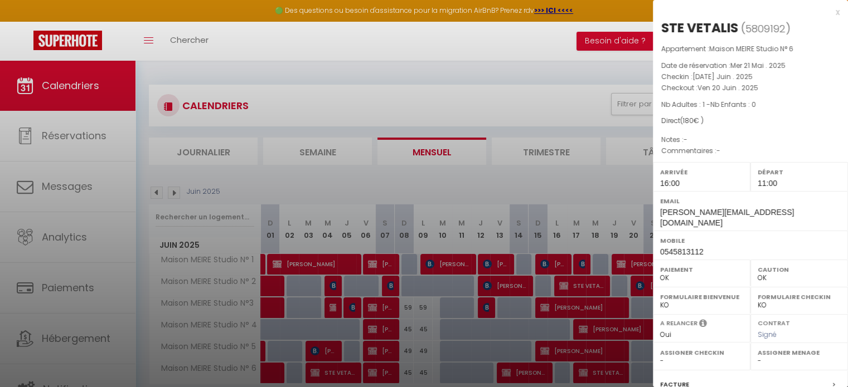
click at [611, 369] on div at bounding box center [424, 193] width 848 height 387
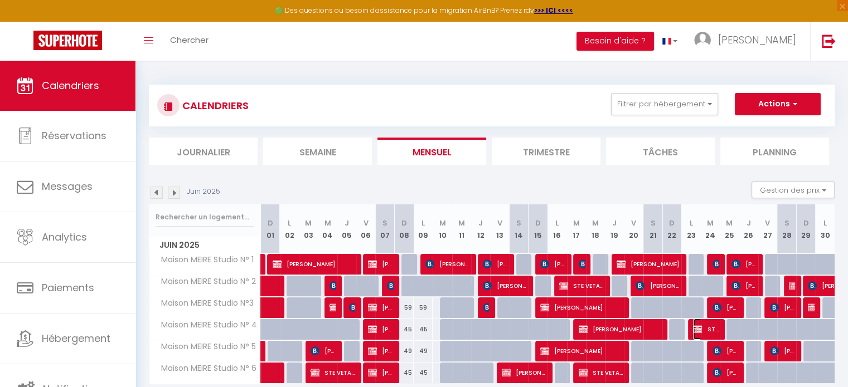
click at [708, 327] on span "STE VETALIS" at bounding box center [705, 329] width 25 height 21
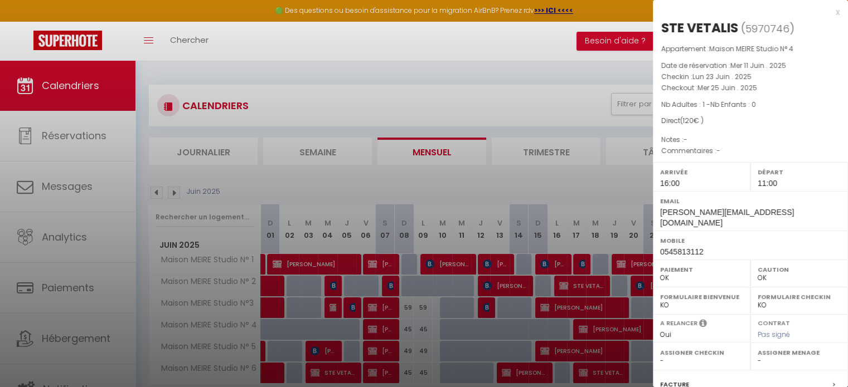
click at [580, 186] on div at bounding box center [424, 193] width 848 height 387
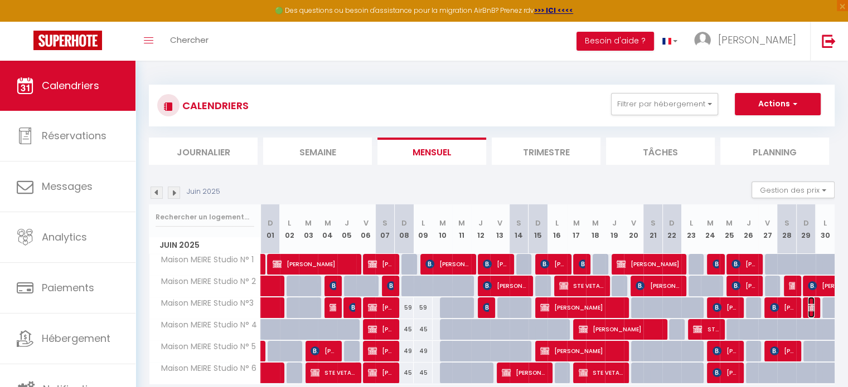
click at [814, 307] on img at bounding box center [811, 307] width 9 height 9
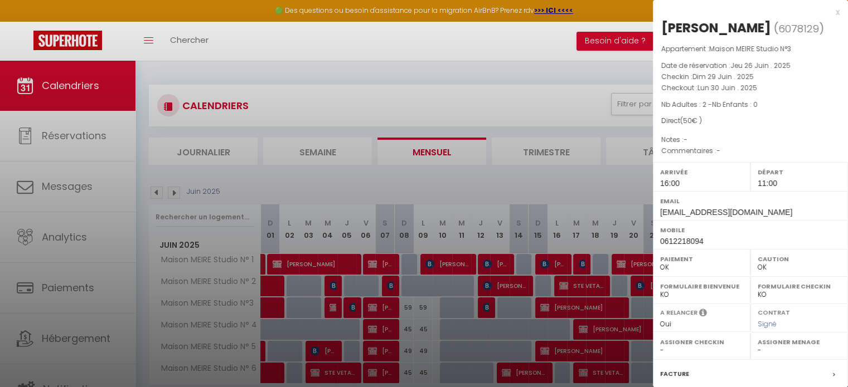
click at [614, 178] on div at bounding box center [424, 193] width 848 height 387
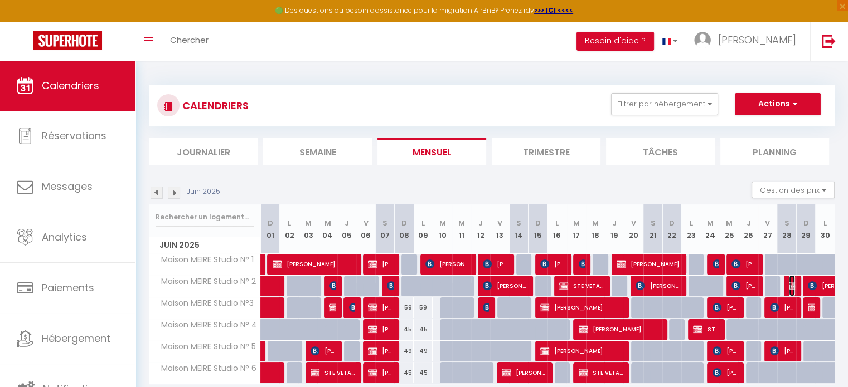
click at [790, 286] on img at bounding box center [792, 285] width 9 height 9
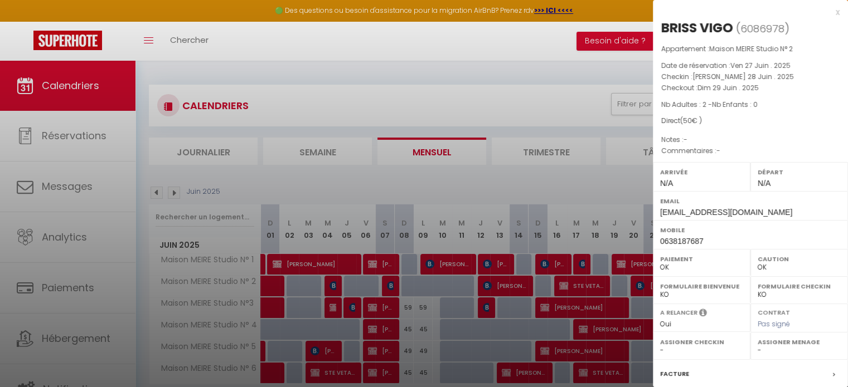
click at [558, 178] on div at bounding box center [424, 193] width 848 height 387
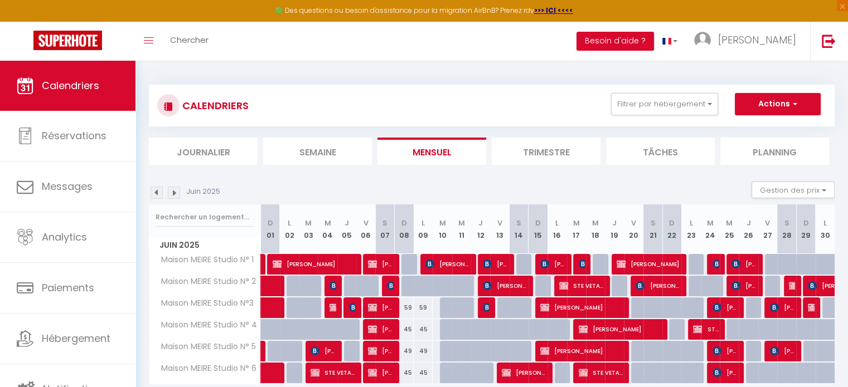
click at [176, 192] on img at bounding box center [174, 193] width 12 height 12
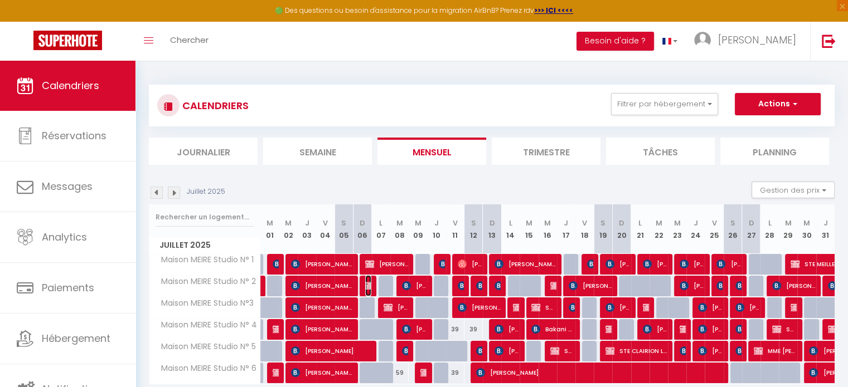
click at [366, 283] on img at bounding box center [369, 285] width 9 height 9
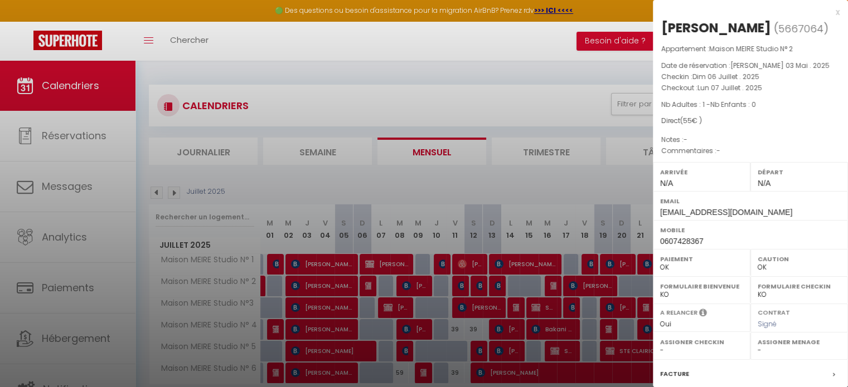
click at [366, 283] on div at bounding box center [424, 193] width 848 height 387
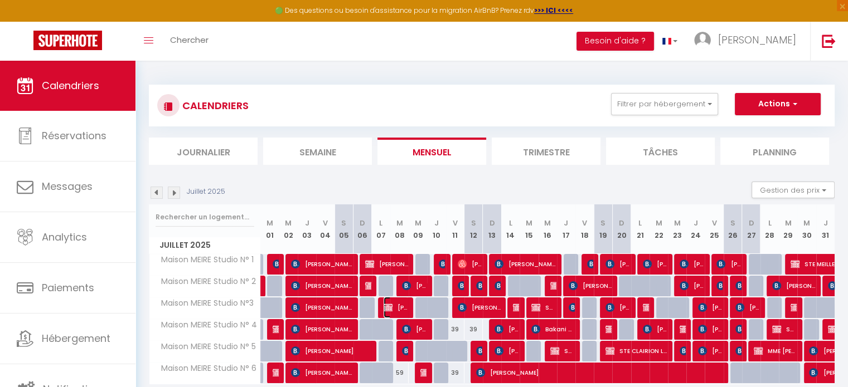
click at [396, 308] on span "[PERSON_NAME]" at bounding box center [395, 307] width 25 height 21
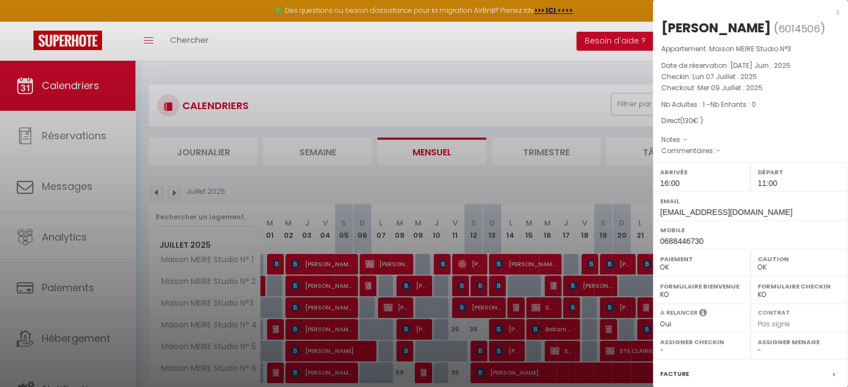
click at [396, 308] on div at bounding box center [424, 193] width 848 height 387
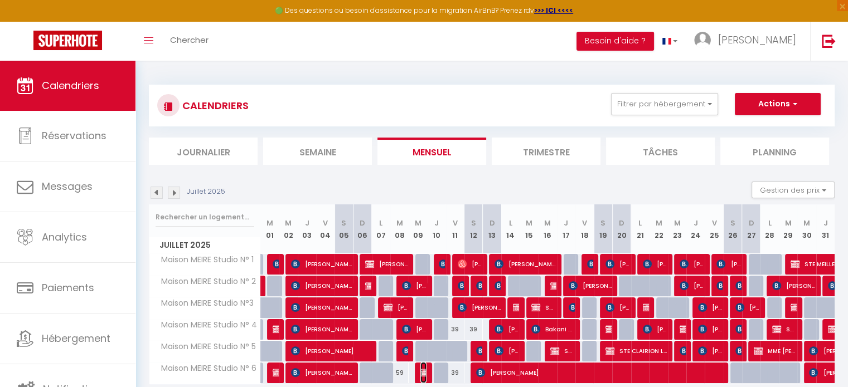
click at [421, 374] on img at bounding box center [424, 372] width 9 height 9
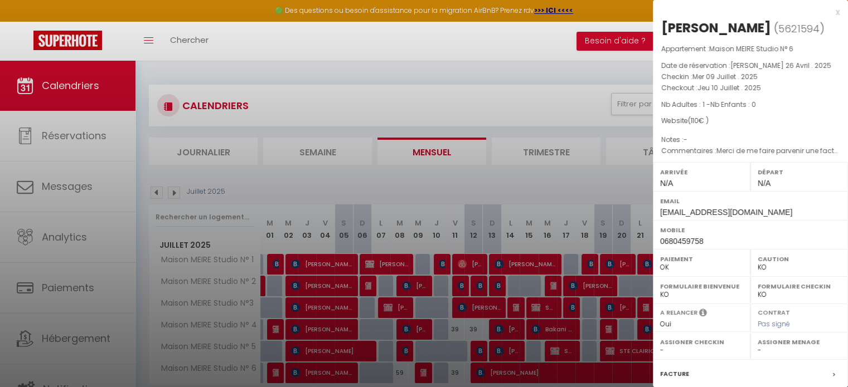
click at [421, 373] on div at bounding box center [424, 193] width 848 height 387
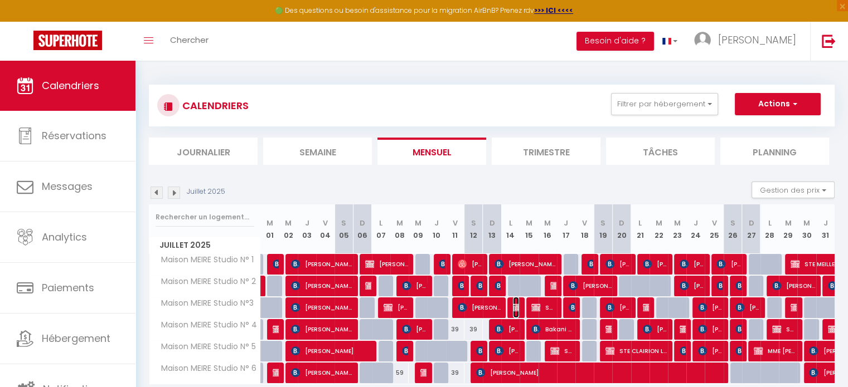
click at [514, 302] on span "STE VETALIS" at bounding box center [516, 307] width 6 height 21
select select "OK"
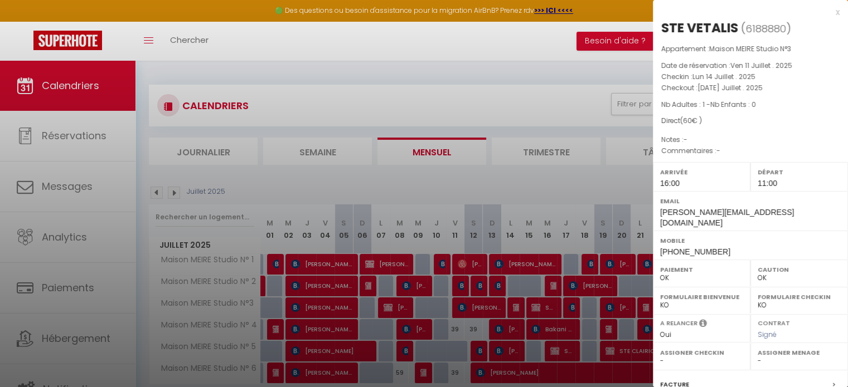
click at [548, 306] on div at bounding box center [424, 193] width 848 height 387
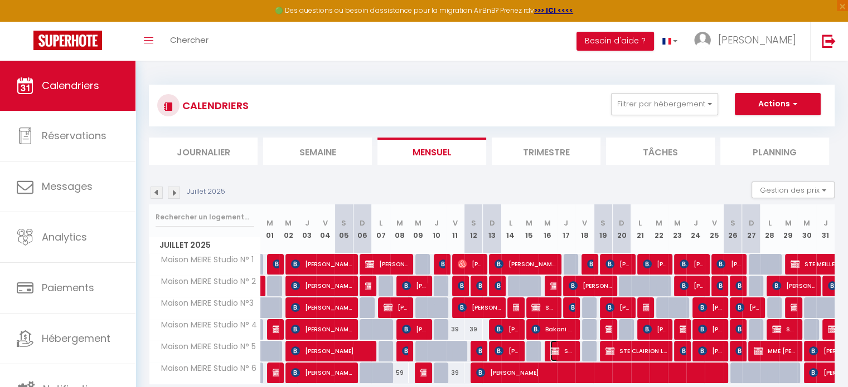
click at [562, 351] on span "STE VETALIS" at bounding box center [562, 350] width 25 height 21
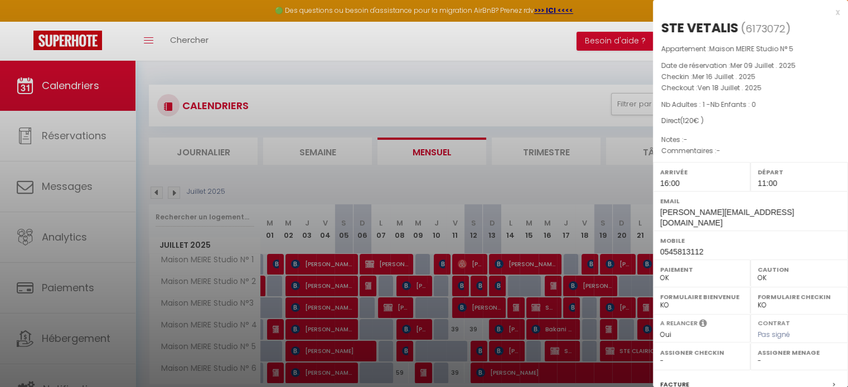
click at [562, 351] on div at bounding box center [424, 193] width 848 height 387
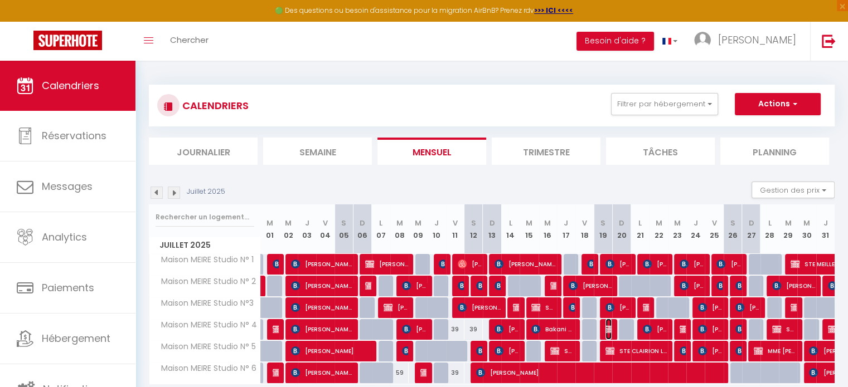
click at [607, 327] on img at bounding box center [609, 329] width 9 height 9
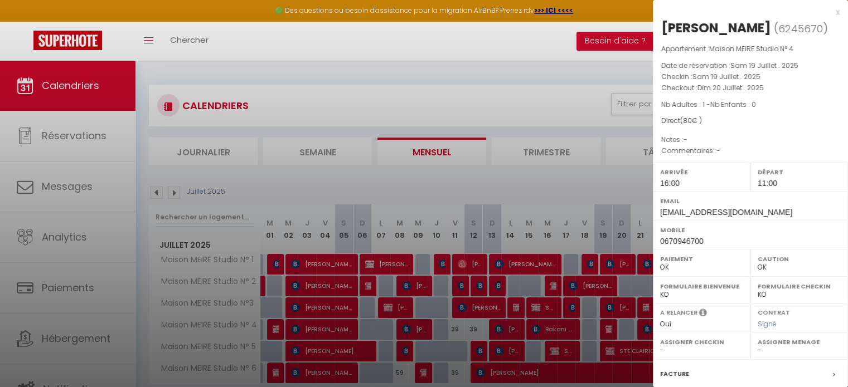
click at [607, 327] on div at bounding box center [424, 193] width 848 height 387
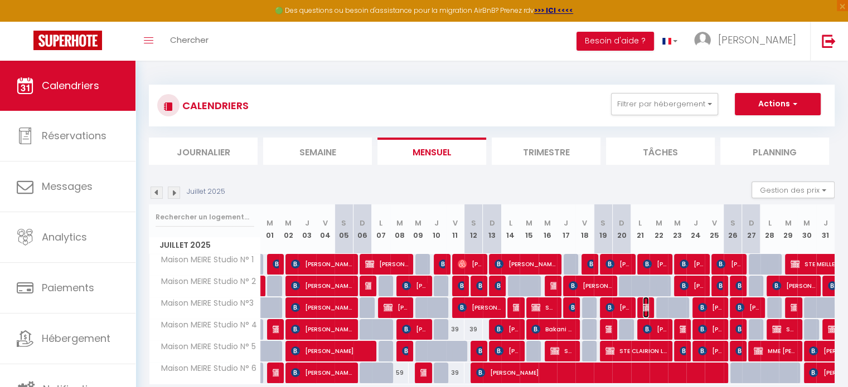
click at [645, 305] on img at bounding box center [646, 307] width 9 height 9
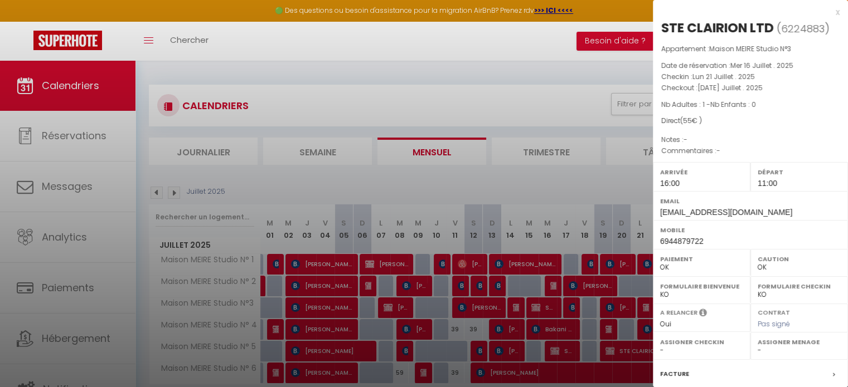
click at [645, 305] on div at bounding box center [424, 193] width 848 height 387
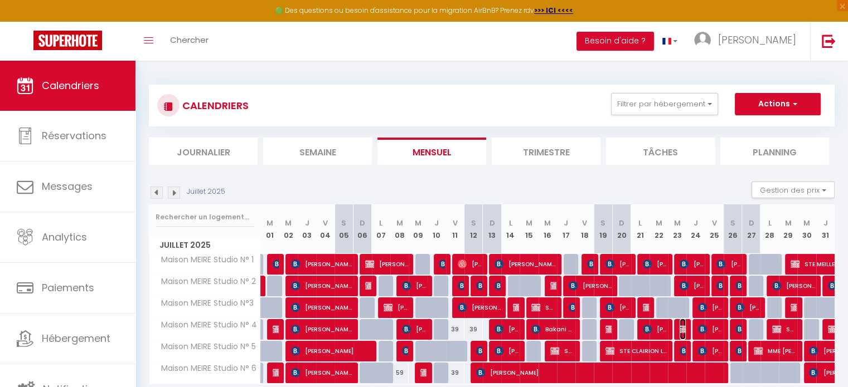
click at [680, 330] on img at bounding box center [683, 329] width 9 height 9
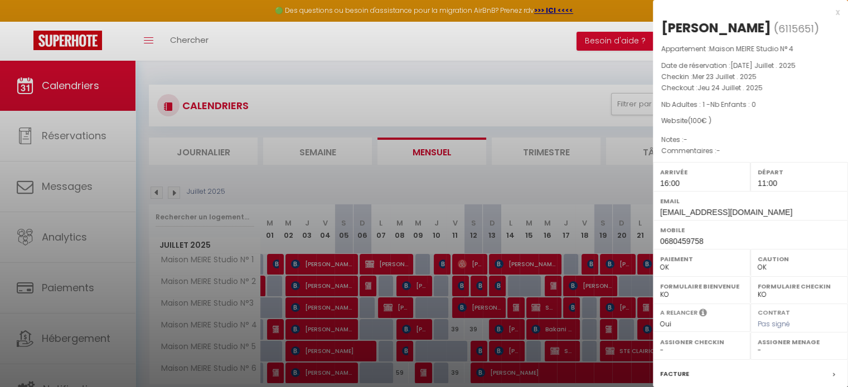
click at [546, 178] on div at bounding box center [424, 193] width 848 height 387
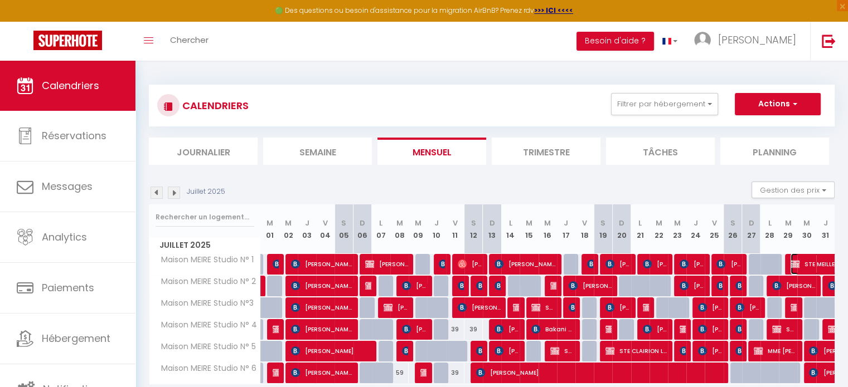
click at [825, 265] on span "STE MEILLEUR HABITAT DE [GEOGRAPHIC_DATA]" at bounding box center [828, 264] width 77 height 21
select select "0"
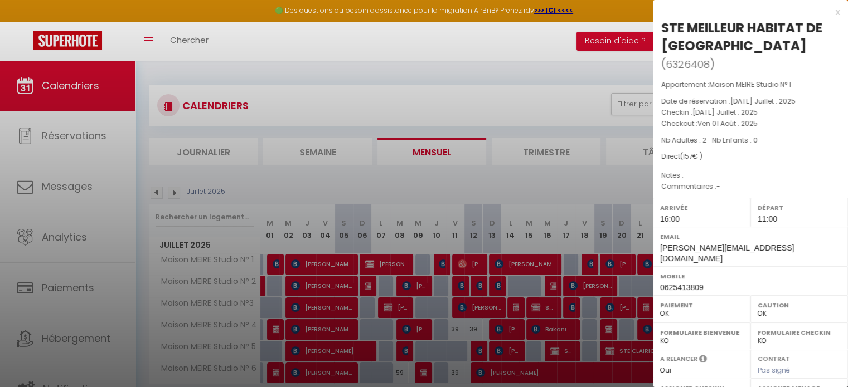
click at [536, 191] on div at bounding box center [424, 193] width 848 height 387
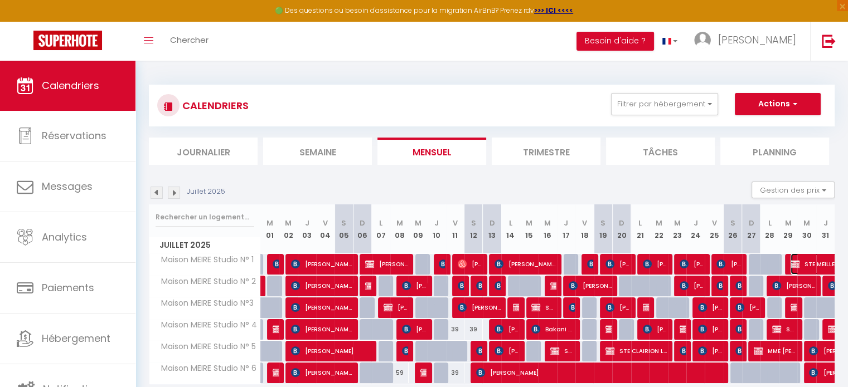
click at [822, 264] on span "STE MEILLEUR HABITAT DE [GEOGRAPHIC_DATA]" at bounding box center [828, 264] width 77 height 21
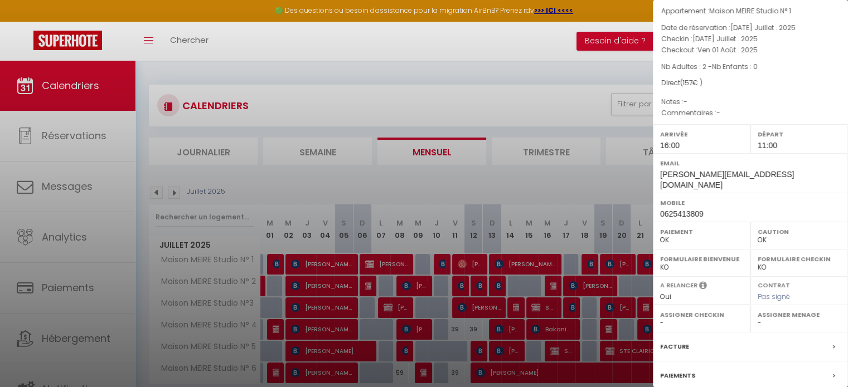
scroll to position [165, 0]
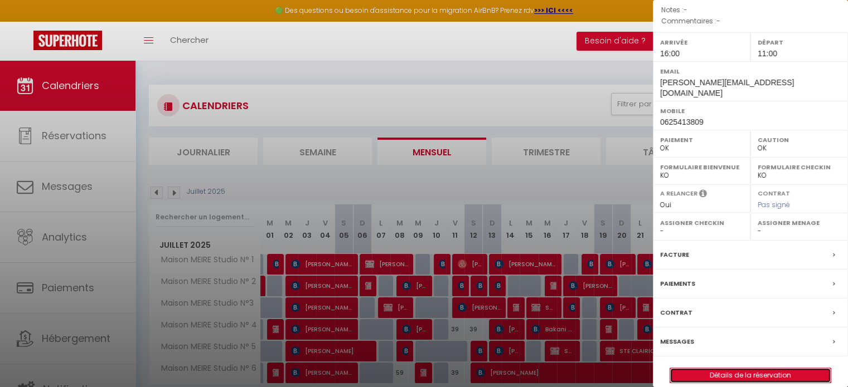
click at [732, 368] on link "Détails de la réservation" at bounding box center [750, 375] width 160 height 14
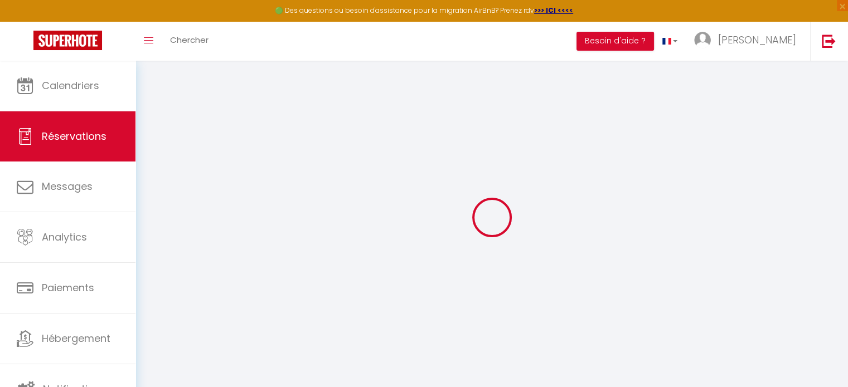
type input "STE"
type input "MEILLEUR HABITAT DE [GEOGRAPHIC_DATA]"
type input "[PERSON_NAME][EMAIL_ADDRESS][DOMAIN_NAME]"
type input "0625413809"
type input "02200"
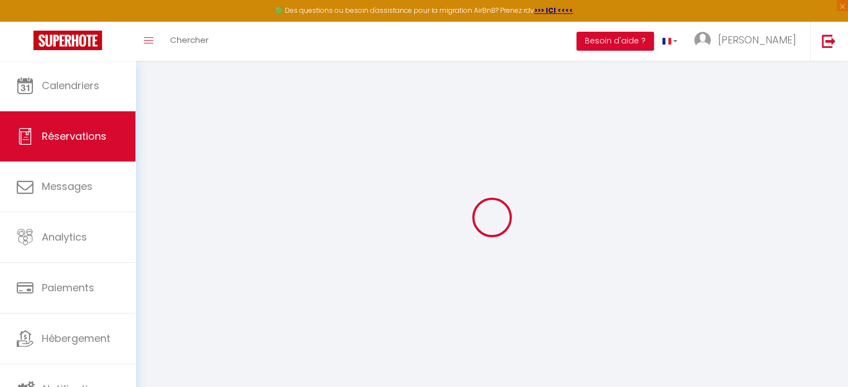
type input "[STREET_ADDRESS]"
type input "[PERSON_NAME] SUR AISNE"
select select "FR"
select select "36409"
select select "1"
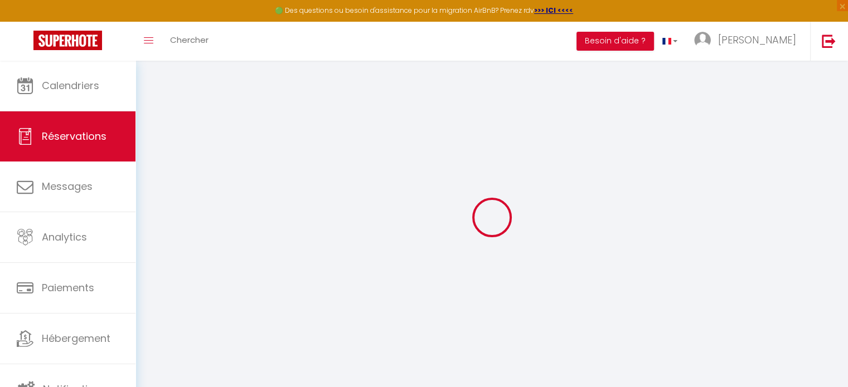
type input "[DATE] Juillet 2025"
select select
type input "Ven 01 Août 2025"
select select
type input "2"
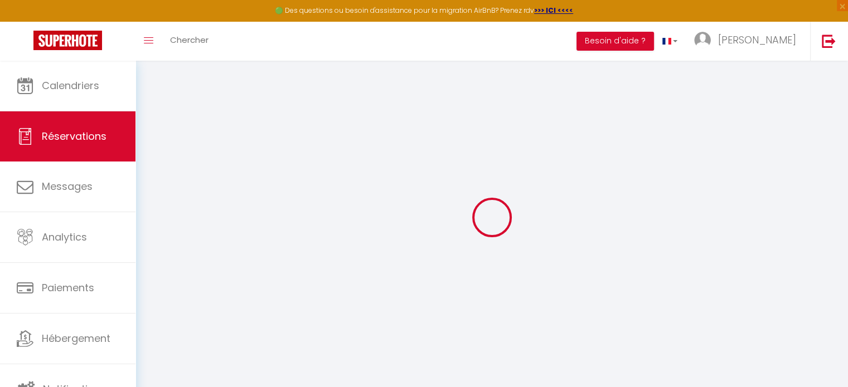
select select "12"
select select
type input "157"
checkbox input "false"
type input "0"
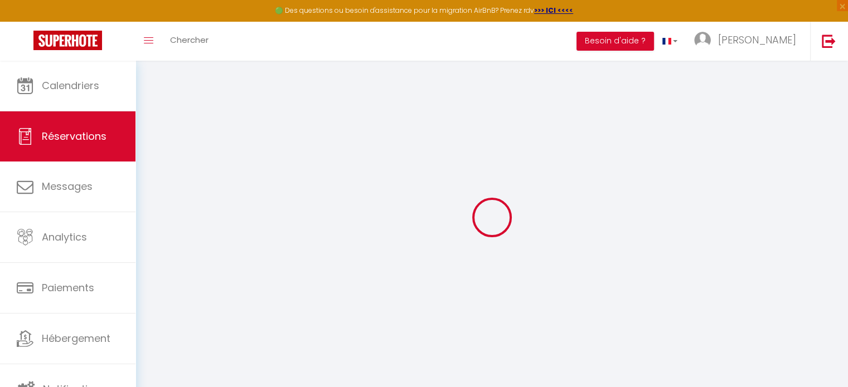
type input "0"
select select
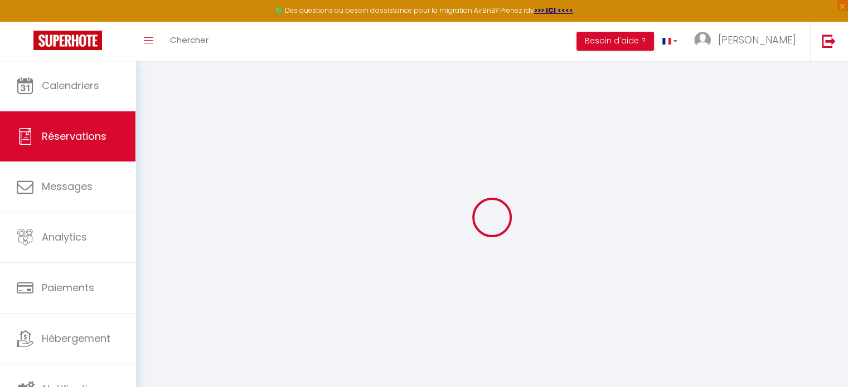
select select "15"
checkbox input "false"
select select
checkbox input "false"
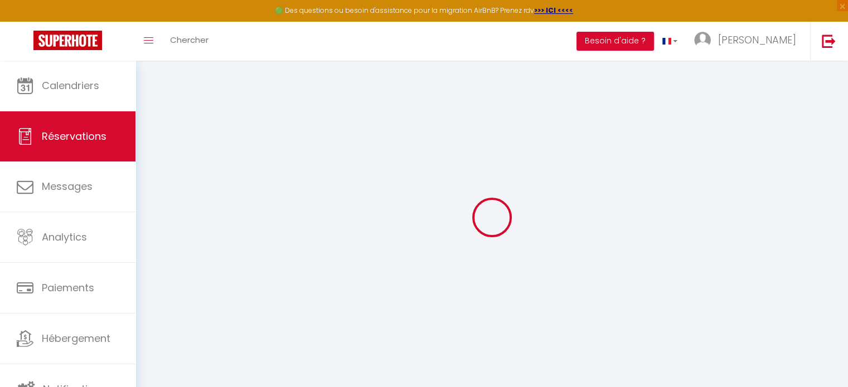
select select
checkbox input "false"
select select
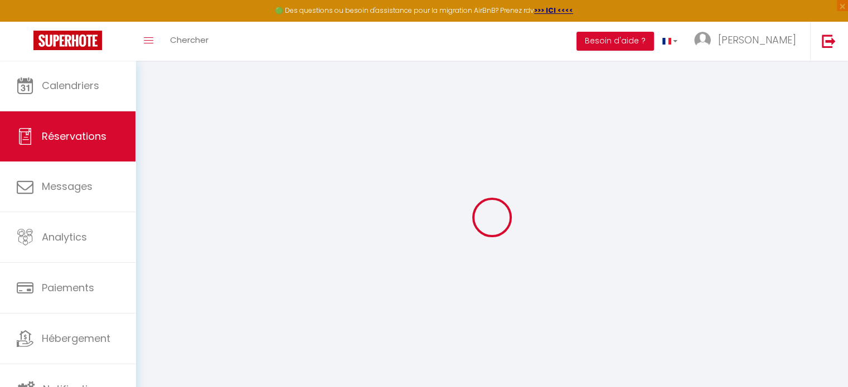
checkbox input "false"
select select "16:00"
select select "11:00"
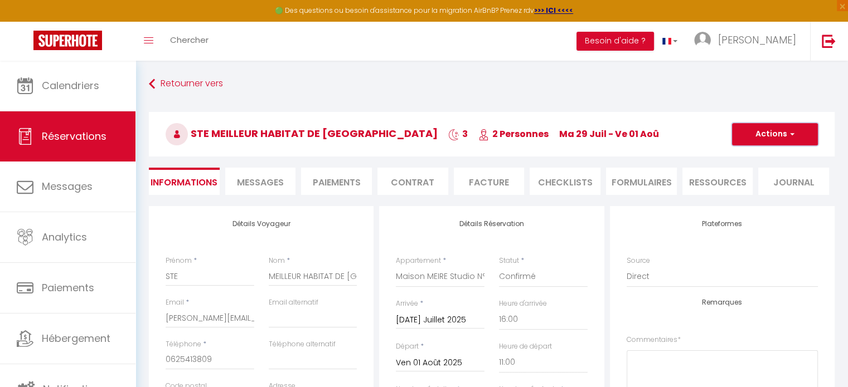
click at [763, 134] on button "Actions" at bounding box center [775, 134] width 86 height 22
click at [760, 174] on link "Dupliquer" at bounding box center [763, 173] width 88 height 14
select select
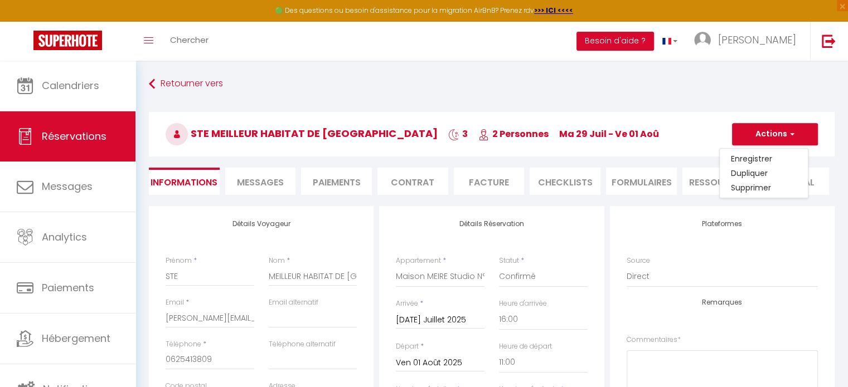
select select
checkbox input "false"
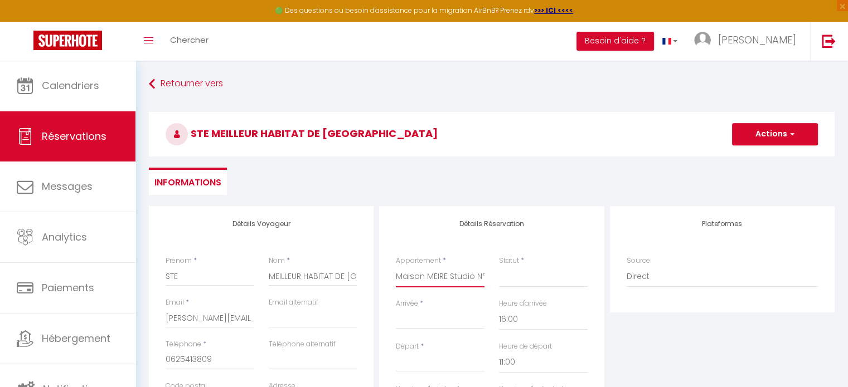
click at [430, 276] on select "Maison MEIRE Studio N° 1 [GEOGRAPHIC_DATA] N° 2 Maison MEIRE Studio N°3 [GEOGRA…" at bounding box center [440, 276] width 89 height 21
select select "36410"
click at [396, 266] on select "Maison MEIRE Studio N° 1 [GEOGRAPHIC_DATA] N° 2 Maison MEIRE Studio N°3 [GEOGRA…" at bounding box center [440, 276] width 89 height 21
select select
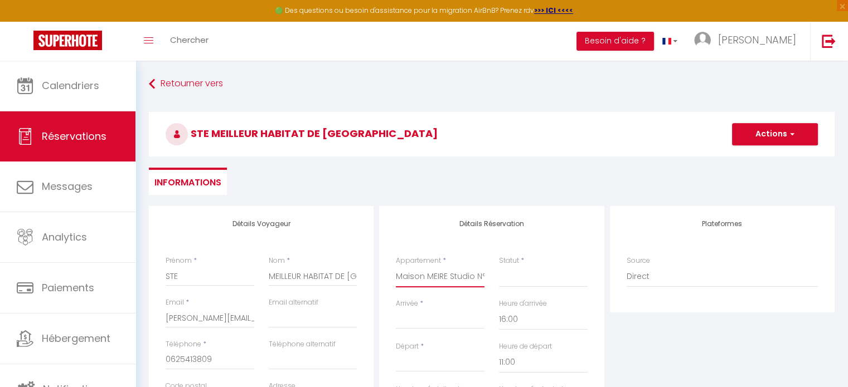
select select
type input "0"
select select
checkbox input "false"
select select
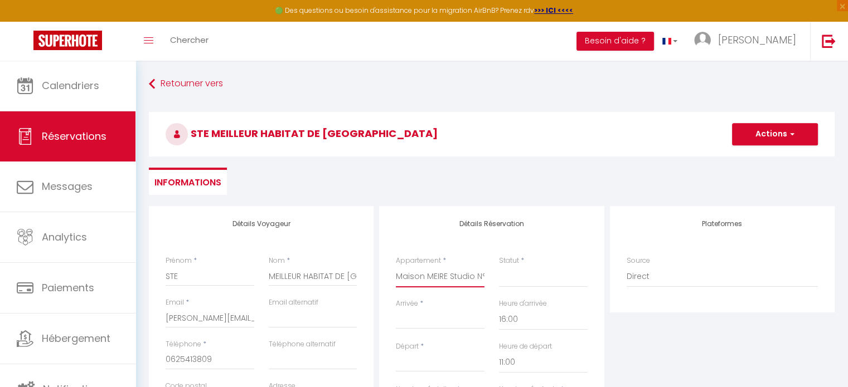
select select
checkbox input "false"
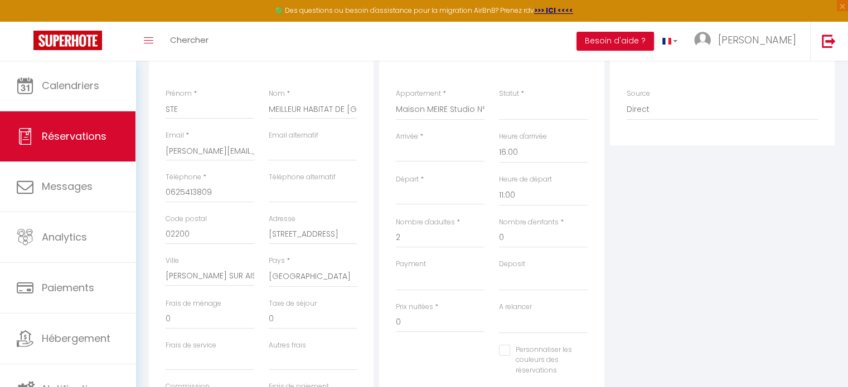
click at [411, 149] on input "Arrivée" at bounding box center [440, 153] width 89 height 14
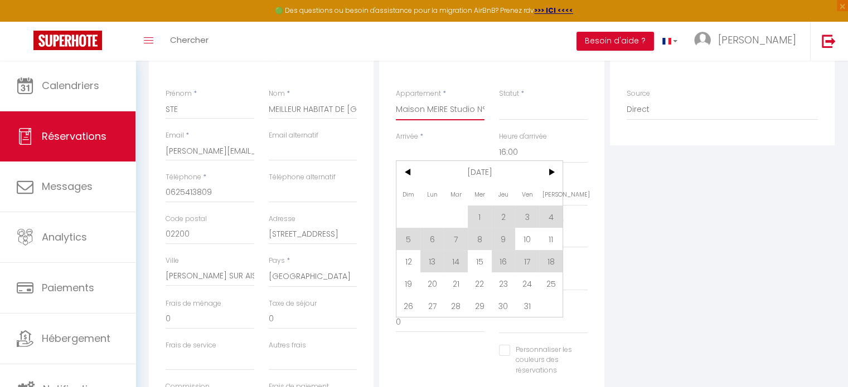
click at [430, 104] on select "Maison MEIRE Studio N° 1 [GEOGRAPHIC_DATA] N° 2 Maison MEIRE Studio N°3 [GEOGRA…" at bounding box center [440, 109] width 89 height 21
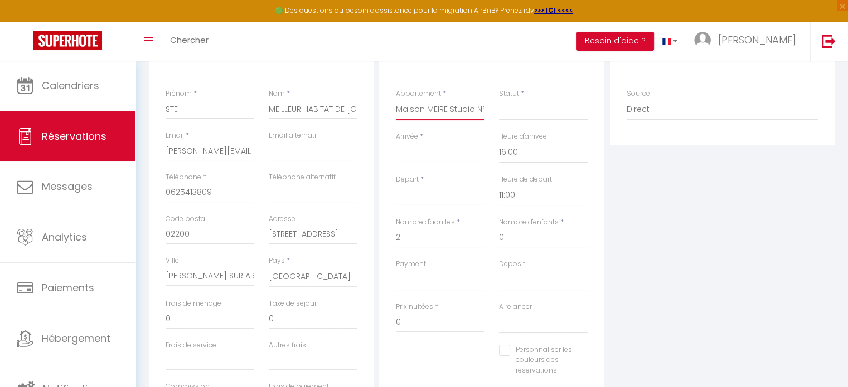
select select "35715"
click at [396, 99] on select "Maison MEIRE Studio N° 1 [GEOGRAPHIC_DATA] N° 2 Maison MEIRE Studio N°3 [GEOGRA…" at bounding box center [440, 109] width 89 height 21
select select
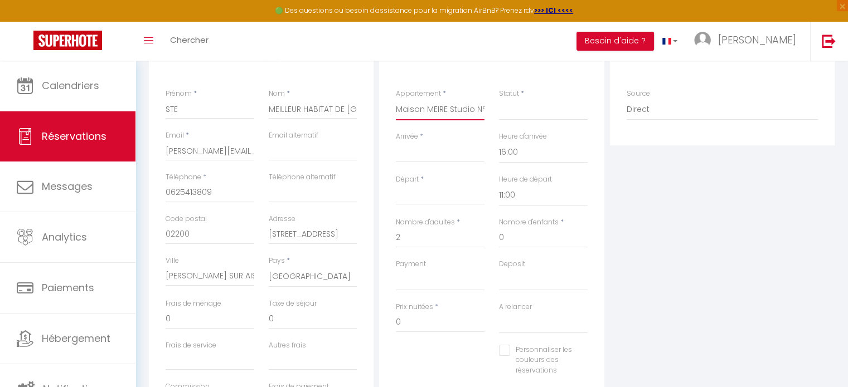
select select
checkbox input "false"
click at [431, 151] on input "Arrivée" at bounding box center [440, 153] width 89 height 14
select select
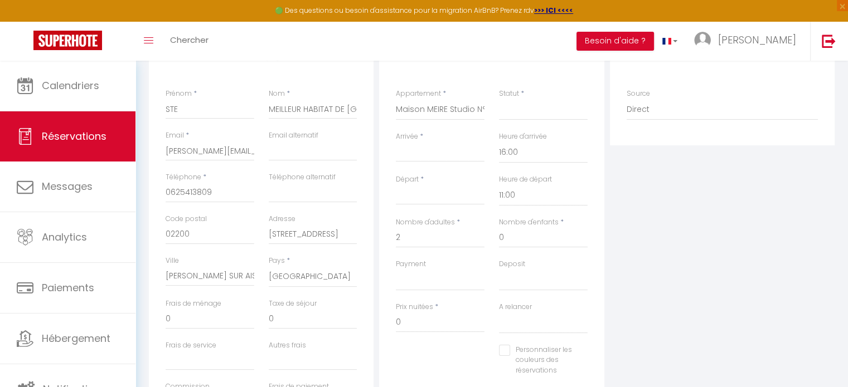
select select
checkbox input "false"
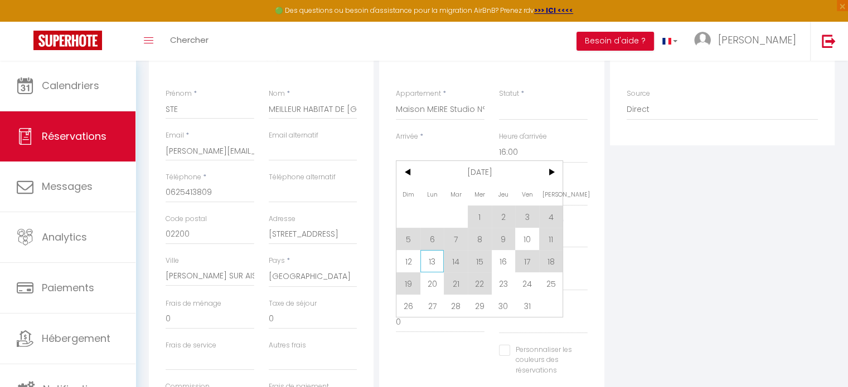
click at [432, 262] on span "13" at bounding box center [432, 261] width 24 height 22
select select
type input "Lun 13 Octobre 2025"
type input "[DATE] Octobre 2025"
select select
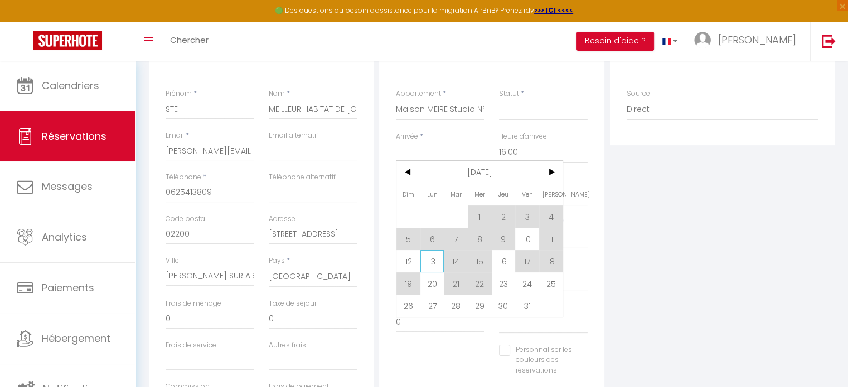
select select
checkbox input "false"
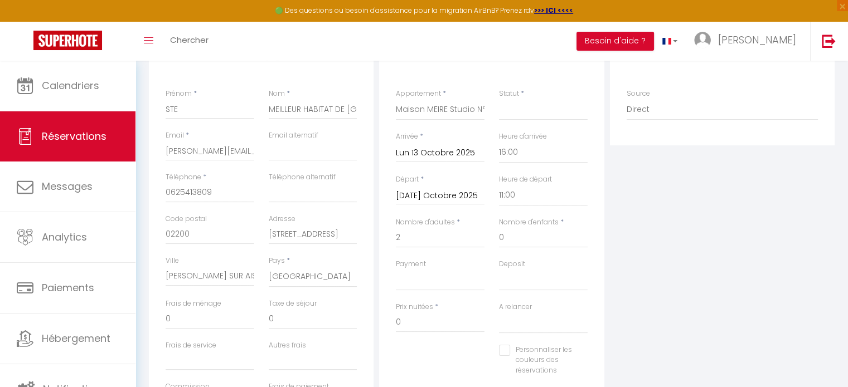
type input "40"
type input "2"
select select
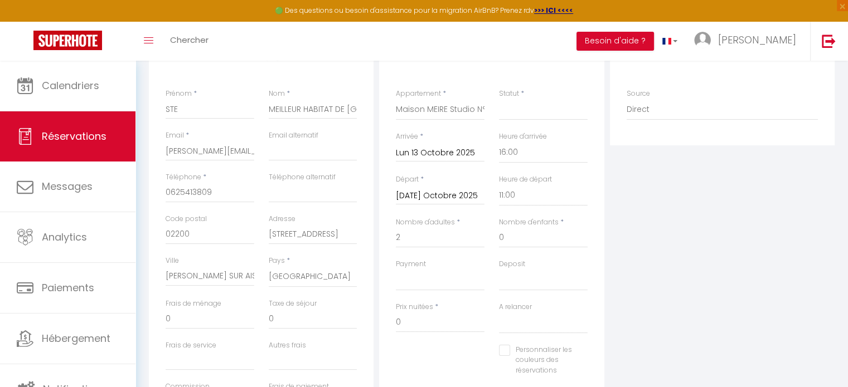
type input "49"
select select
checkbox input "false"
click at [415, 323] on input "49" at bounding box center [440, 323] width 89 height 20
type input "4"
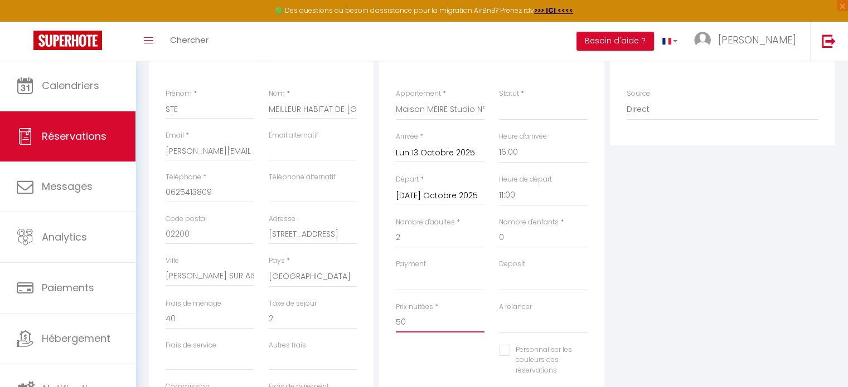
type input "50"
type input "0"
select select
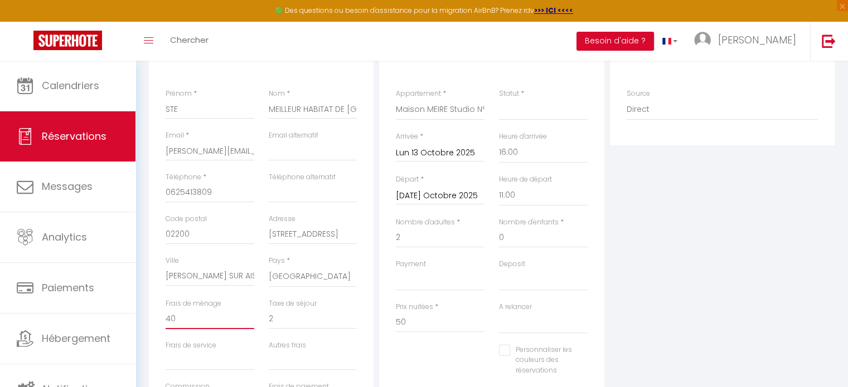
select select
checkbox input "false"
click at [188, 326] on input "0" at bounding box center [209, 319] width 89 height 20
click at [534, 111] on select "Confirmé Non Confirmé [PERSON_NAME] par le voyageur No Show Request" at bounding box center [543, 109] width 89 height 21
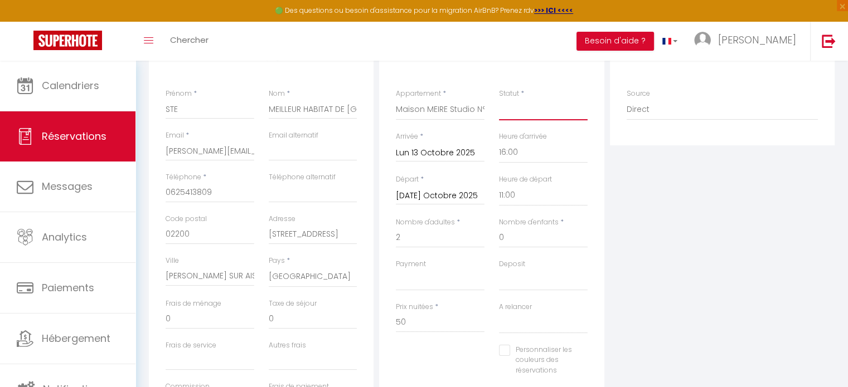
select select "1"
click at [499, 99] on select "Confirmé Non Confirmé [PERSON_NAME] par le voyageur No Show Request" at bounding box center [543, 109] width 89 height 21
select select
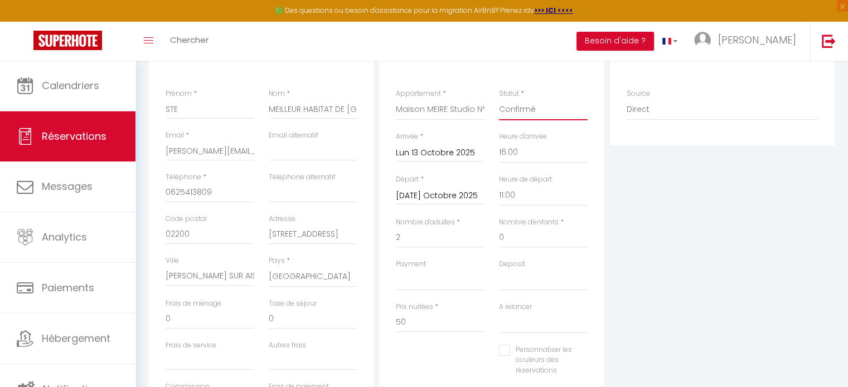
checkbox input "false"
click at [518, 287] on select "OK KO" at bounding box center [543, 280] width 89 height 21
select select "15"
click at [499, 270] on select "OK KO" at bounding box center [543, 280] width 89 height 21
select select
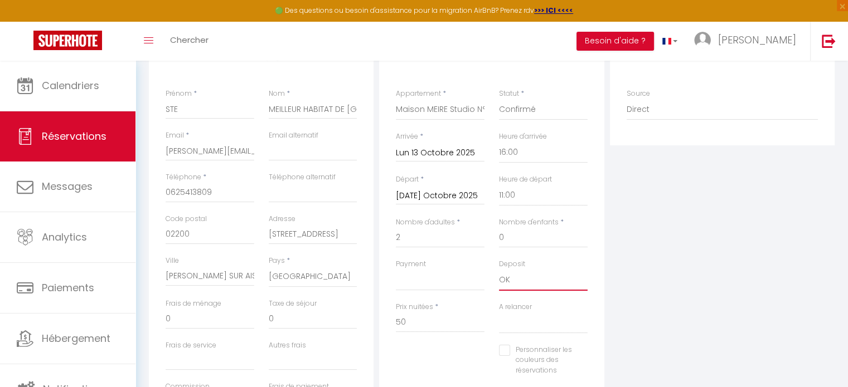
select select
checkbox input "false"
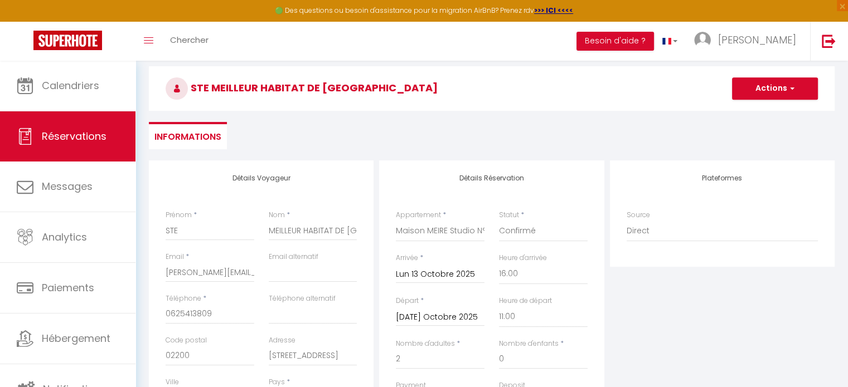
scroll to position [16, 0]
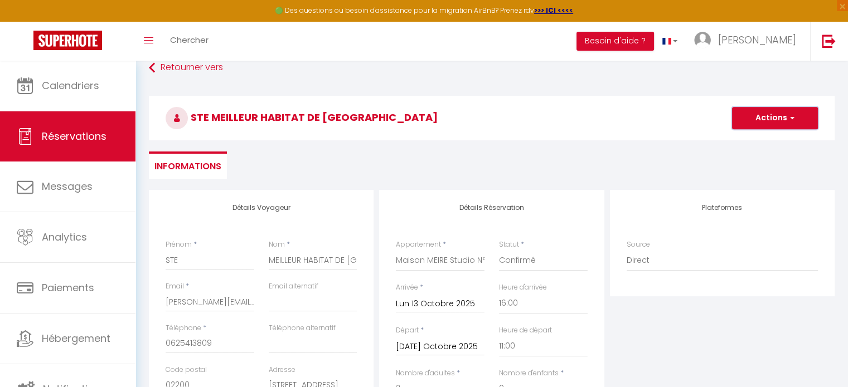
click at [765, 116] on button "Actions" at bounding box center [775, 118] width 86 height 22
click at [740, 140] on link "Enregistrer" at bounding box center [763, 142] width 88 height 14
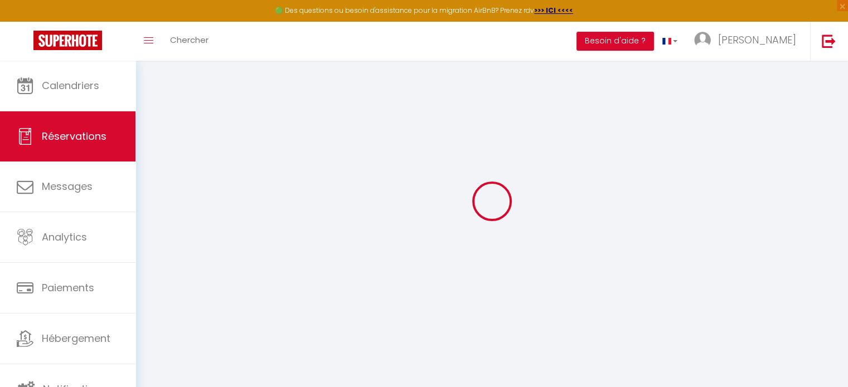
select select "not_cancelled"
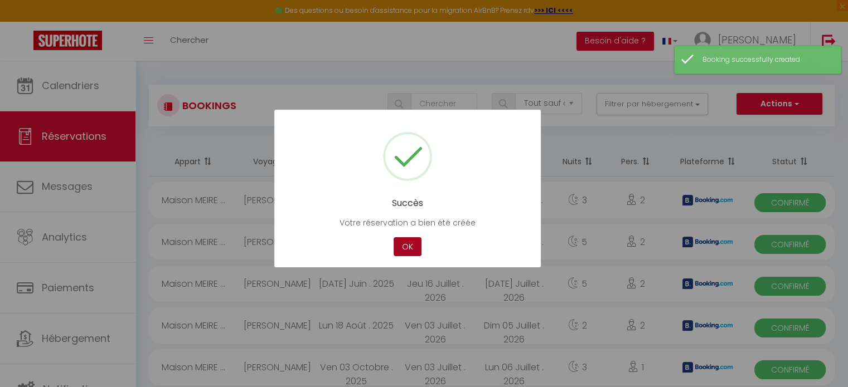
click at [400, 245] on button "OK" at bounding box center [407, 247] width 28 height 20
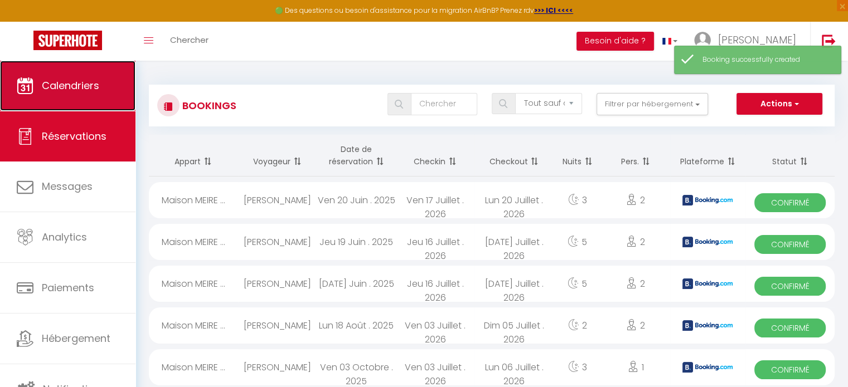
click at [82, 82] on span "Calendriers" at bounding box center [70, 86] width 57 height 14
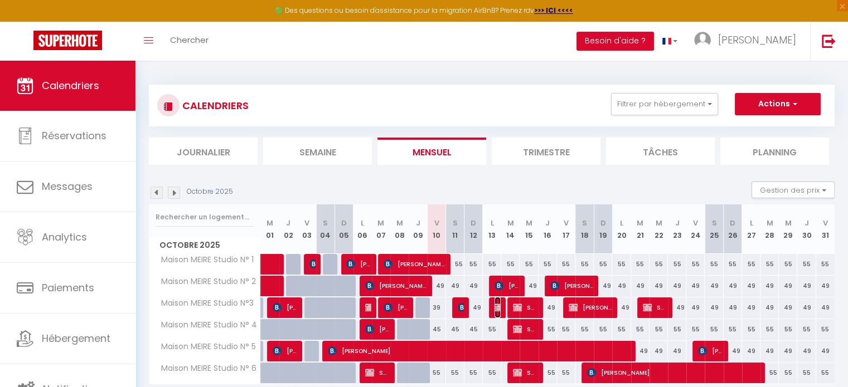
click at [497, 309] on img at bounding box center [498, 307] width 9 height 9
select select "OK"
select select "0"
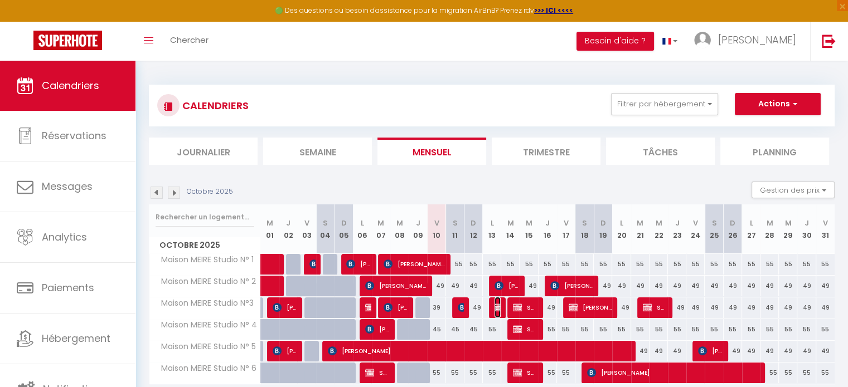
select select "1"
select select
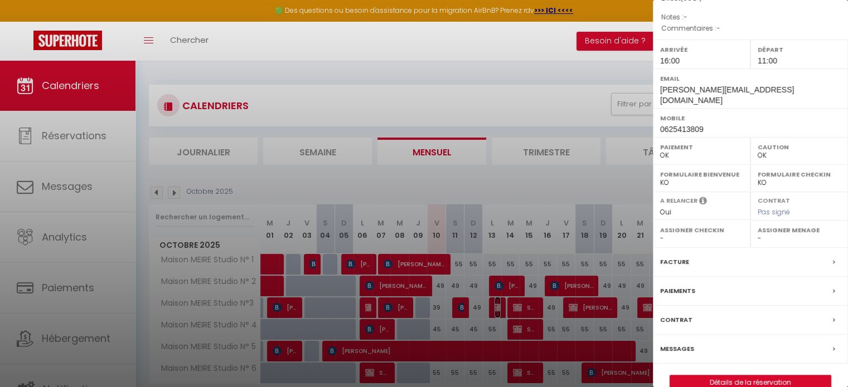
scroll to position [165, 0]
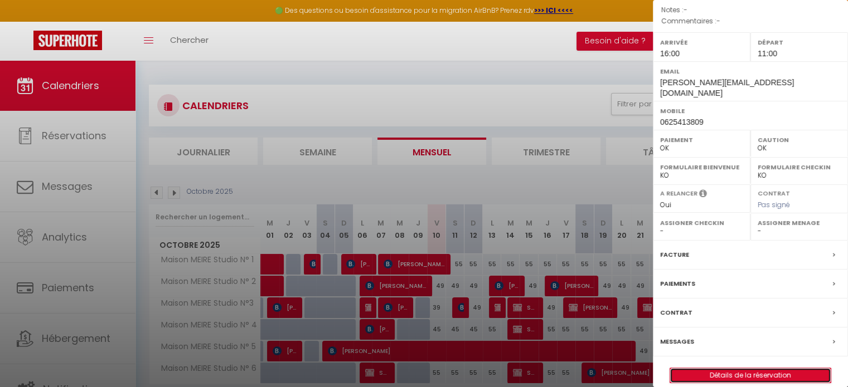
click at [732, 368] on link "Détails de la réservation" at bounding box center [750, 375] width 160 height 14
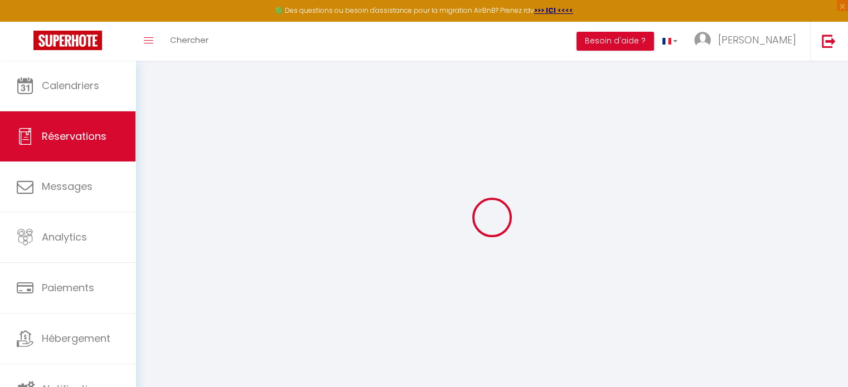
type input "STE"
type input "MEILLEUR HABITAT DE [GEOGRAPHIC_DATA]"
type input "[PERSON_NAME][EMAIL_ADDRESS][DOMAIN_NAME]"
type input "0625413809"
type input "02200"
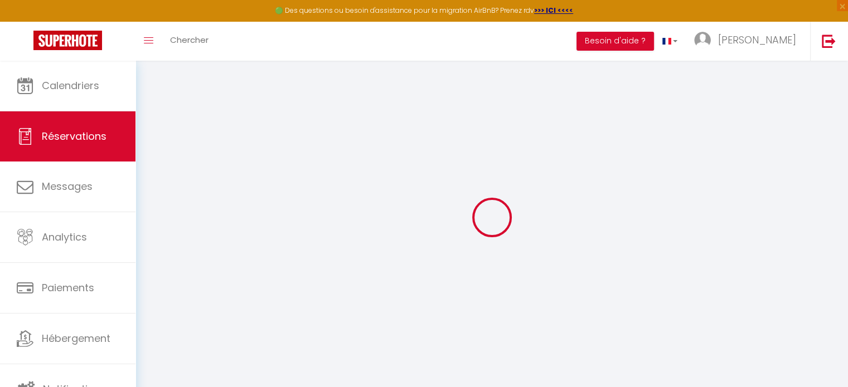
type input "[STREET_ADDRESS]"
type input "[PERSON_NAME] SUR AISNE"
select select "FR"
select select "35715"
select select "1"
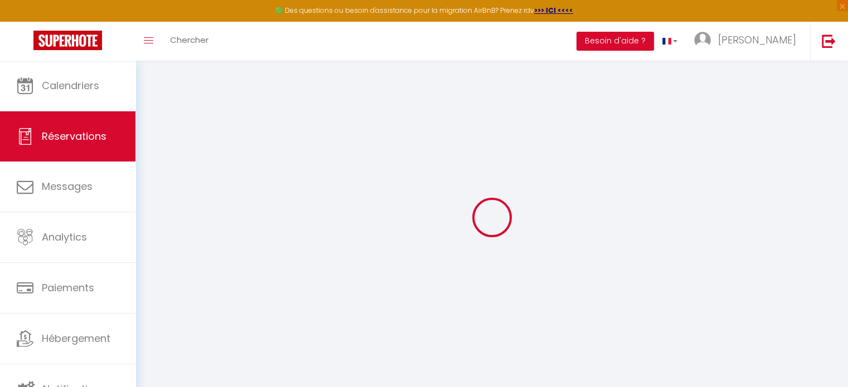
type input "Lun 13 Octobre 2025"
select select
type input "[DATE] Octobre 2025"
select select
type input "2"
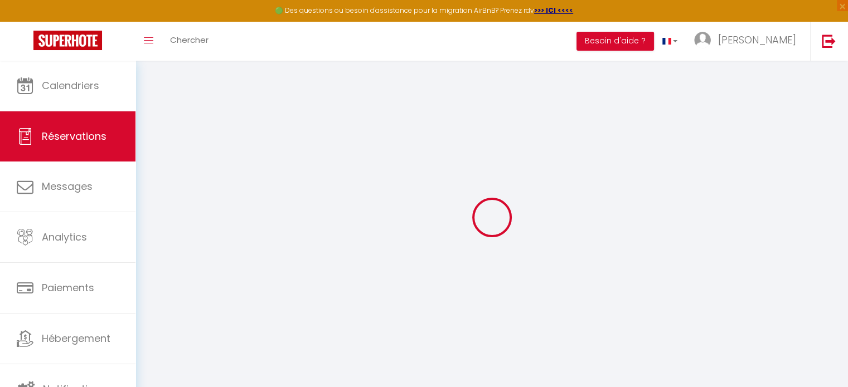
select select "12"
select select
type input "50"
checkbox input "false"
type input "0"
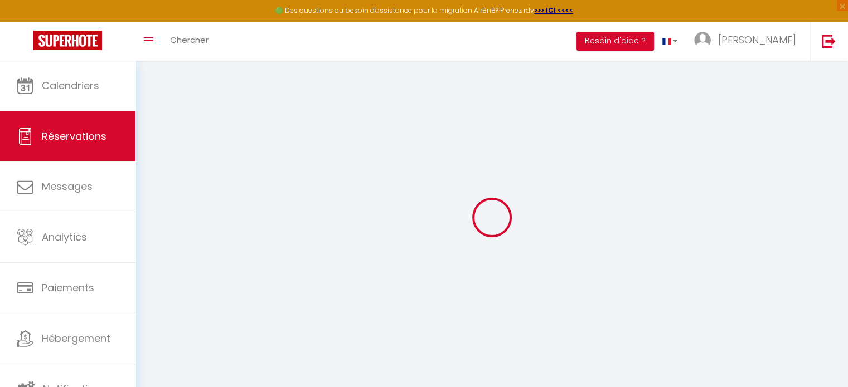
type input "0"
select select
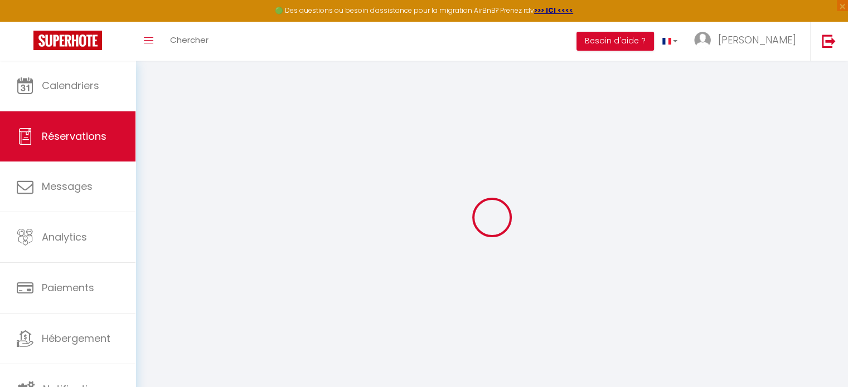
select select "15"
checkbox input "false"
select select
checkbox input "false"
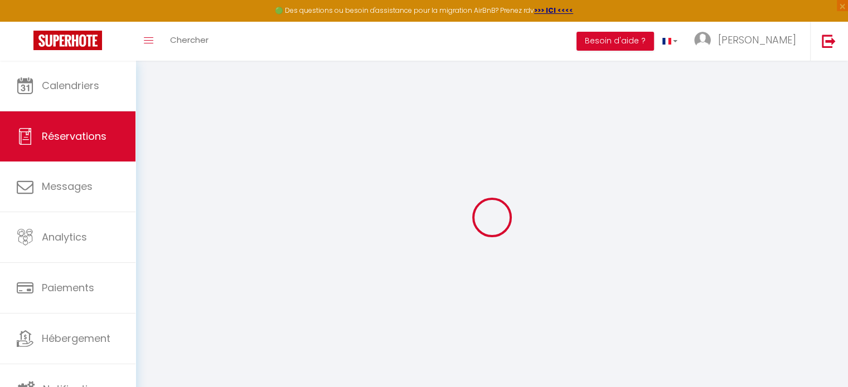
select select
checkbox input "false"
select select
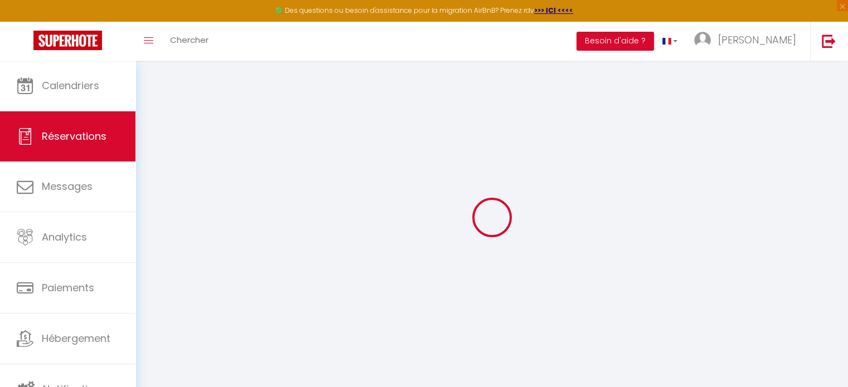
checkbox input "false"
select select
checkbox input "false"
select select "16:00"
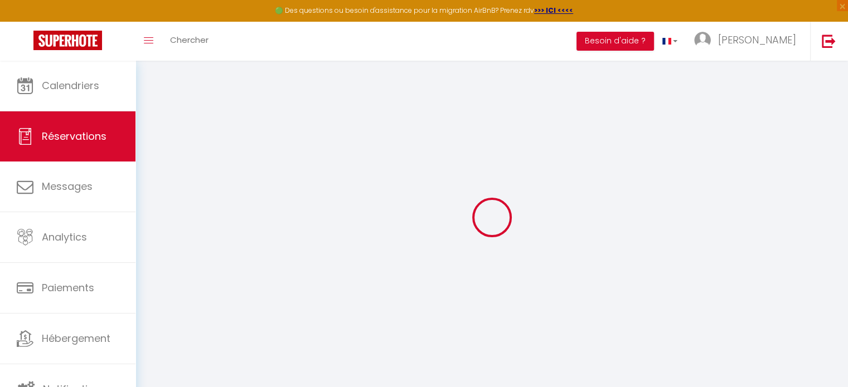
select select "11:00"
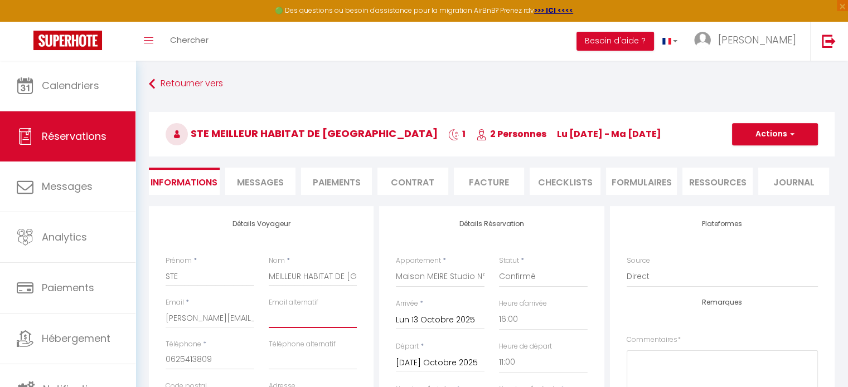
click at [306, 318] on input "email" at bounding box center [313, 318] width 89 height 20
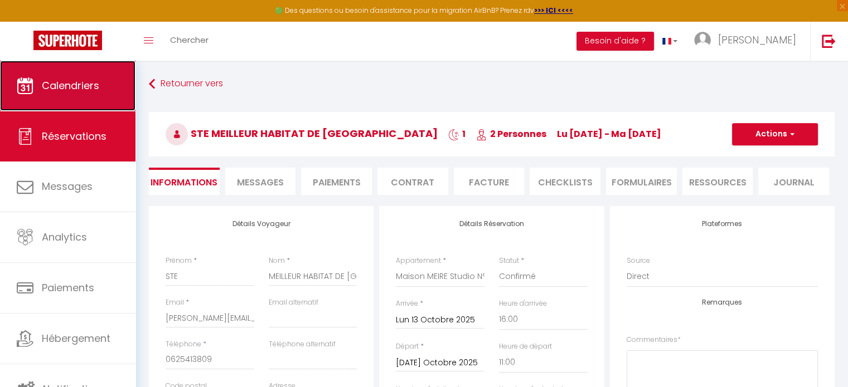
click at [69, 89] on span "Calendriers" at bounding box center [70, 86] width 57 height 14
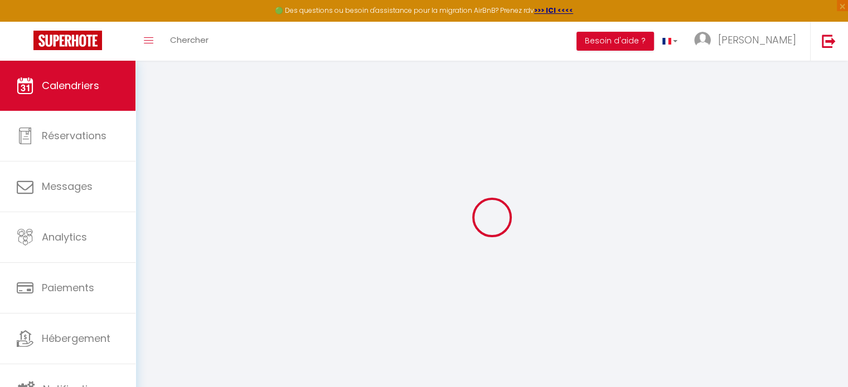
select select
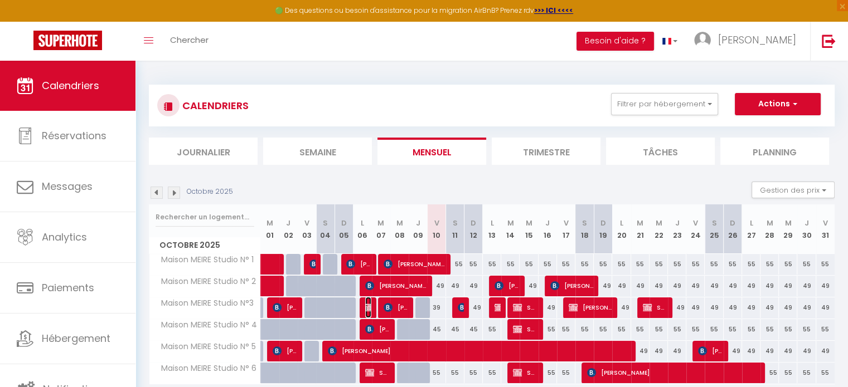
click at [369, 311] on img at bounding box center [369, 307] width 9 height 9
select select "OK"
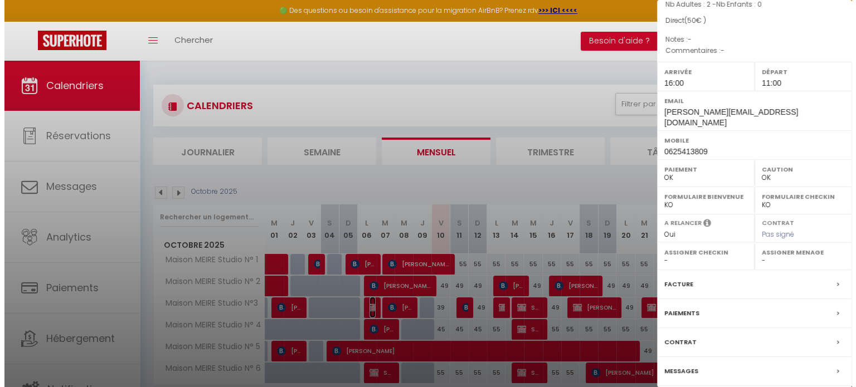
scroll to position [165, 0]
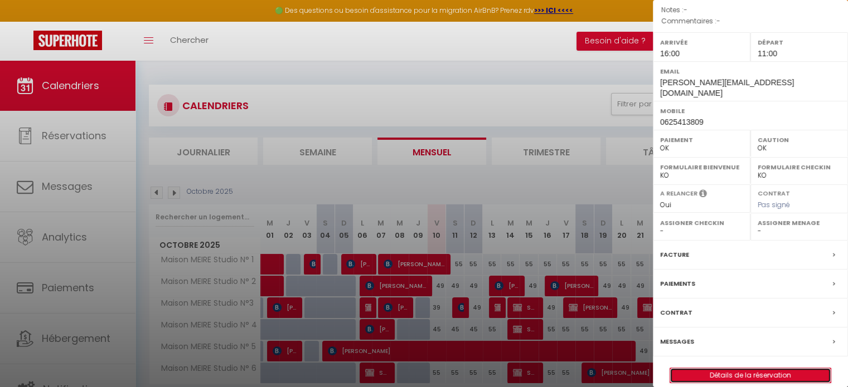
click at [724, 368] on link "Détails de la réservation" at bounding box center [750, 375] width 160 height 14
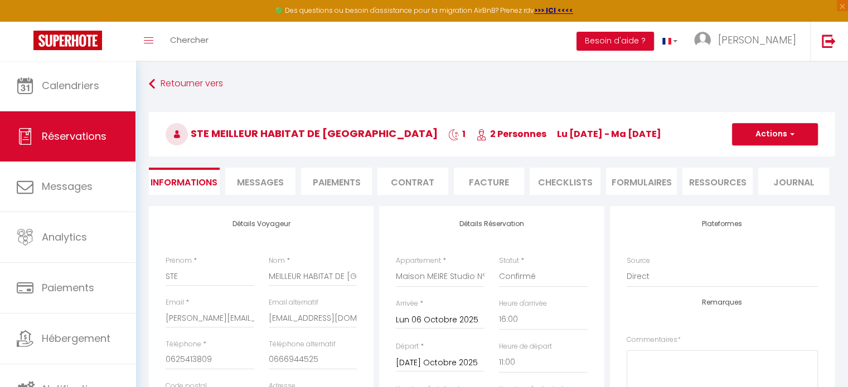
click at [479, 181] on li "Facture" at bounding box center [489, 181] width 71 height 27
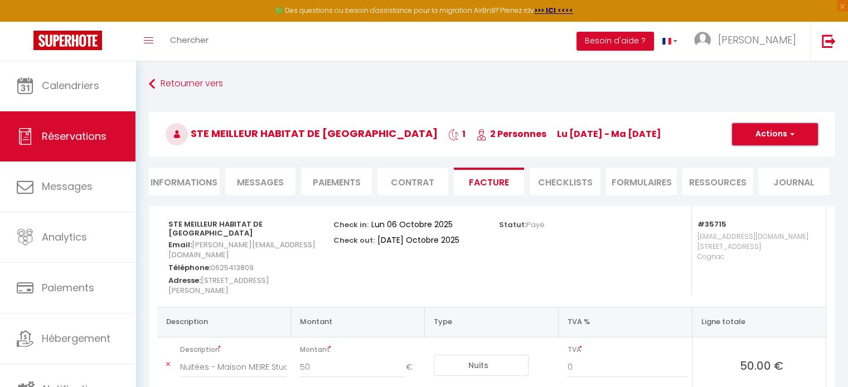
click at [765, 137] on button "Actions" at bounding box center [775, 134] width 86 height 22
click at [750, 188] on link "Envoyer la facture" at bounding box center [766, 188] width 94 height 14
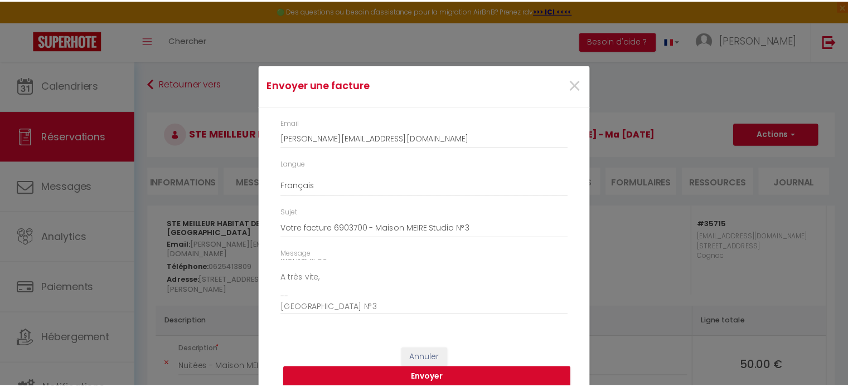
scroll to position [126, 0]
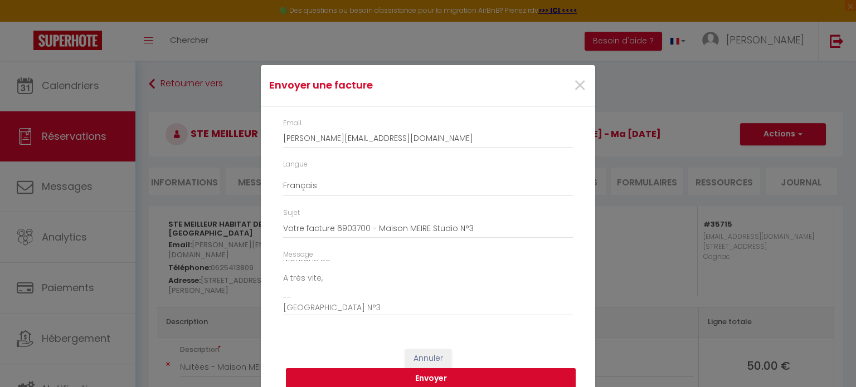
click at [416, 378] on button "Envoyer" at bounding box center [431, 378] width 290 height 21
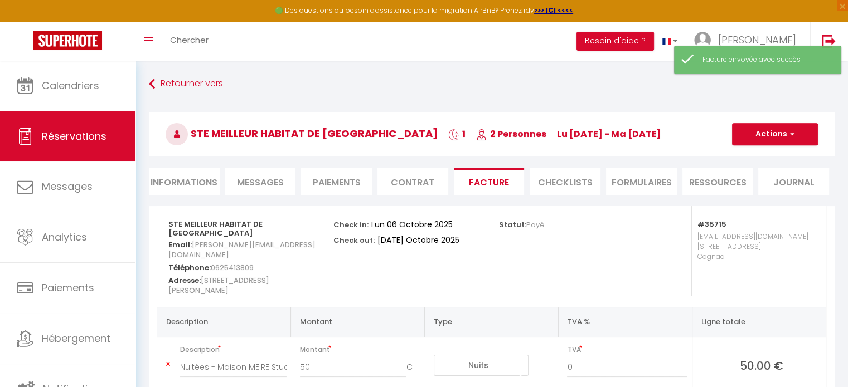
click at [333, 182] on li "Paiements" at bounding box center [336, 181] width 71 height 27
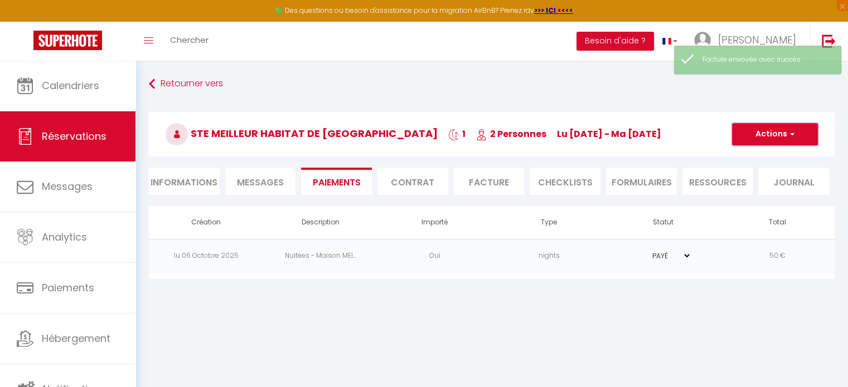
click at [762, 133] on button "Actions" at bounding box center [775, 134] width 86 height 22
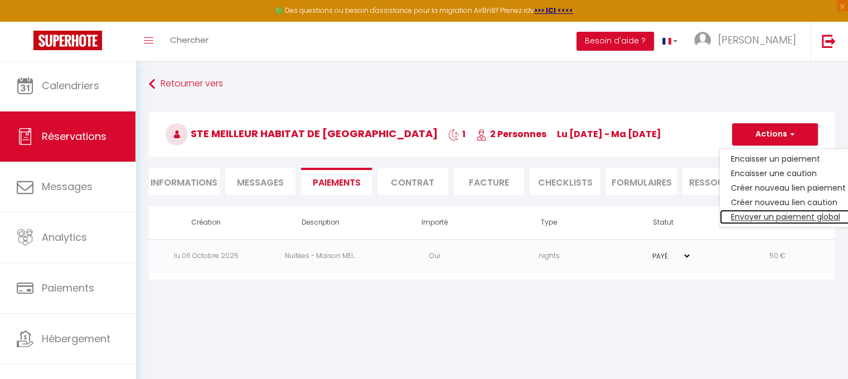
click at [750, 215] on link "Envoyer un paiement global" at bounding box center [787, 217] width 137 height 14
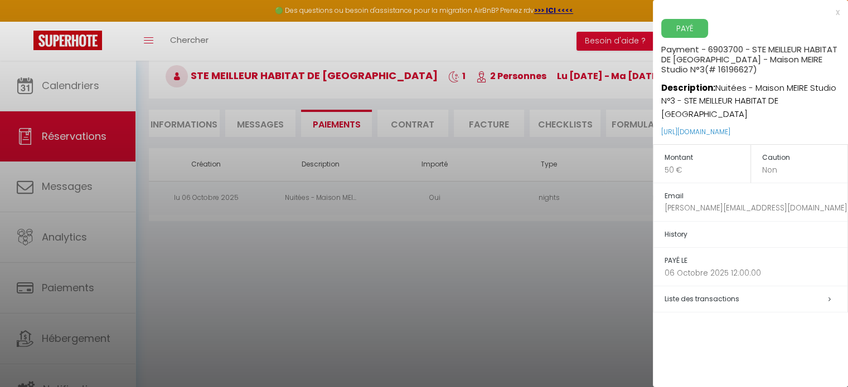
scroll to position [60, 0]
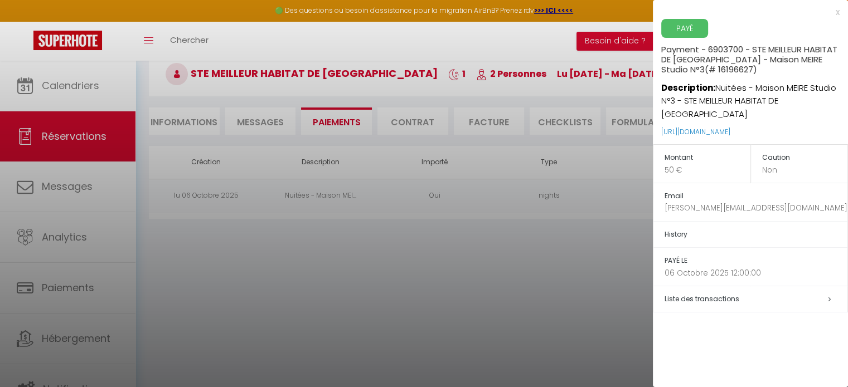
click at [838, 12] on div "x" at bounding box center [746, 12] width 187 height 13
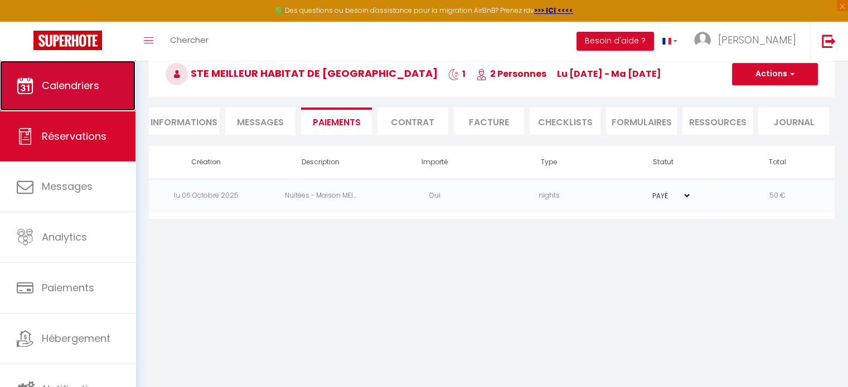
click at [68, 79] on span "Calendriers" at bounding box center [70, 86] width 57 height 14
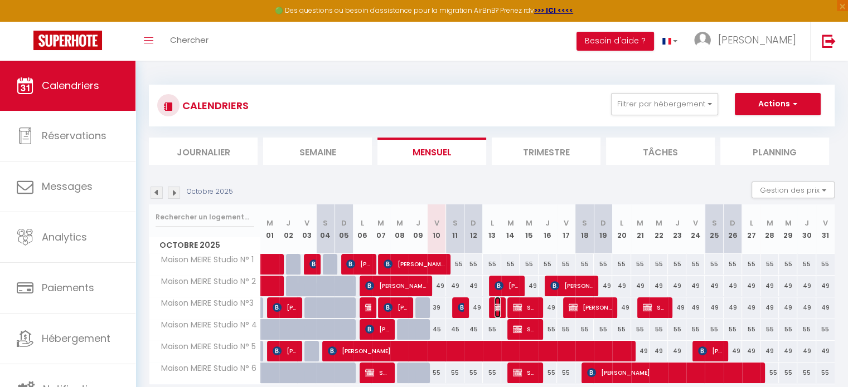
click at [496, 308] on img at bounding box center [498, 307] width 9 height 9
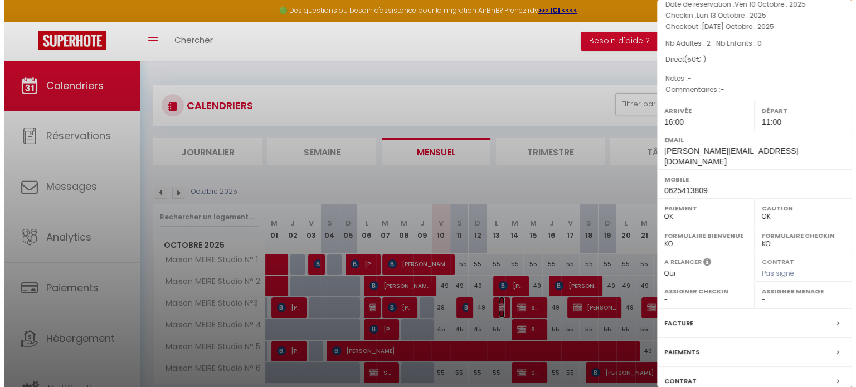
scroll to position [165, 0]
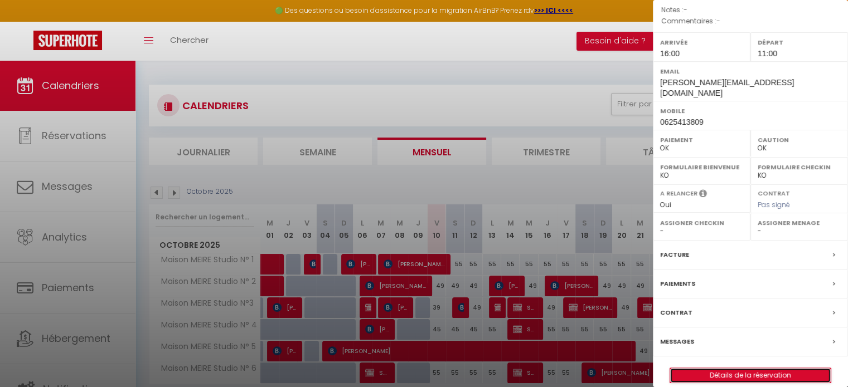
click at [738, 368] on link "Détails de la réservation" at bounding box center [750, 375] width 160 height 14
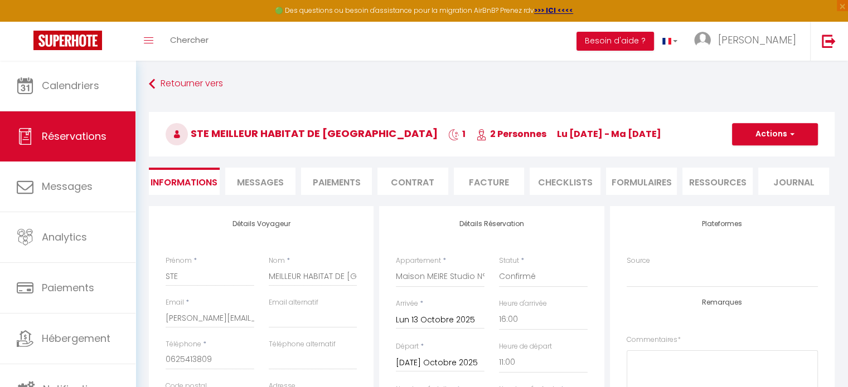
click at [488, 184] on li "Facture" at bounding box center [489, 181] width 71 height 27
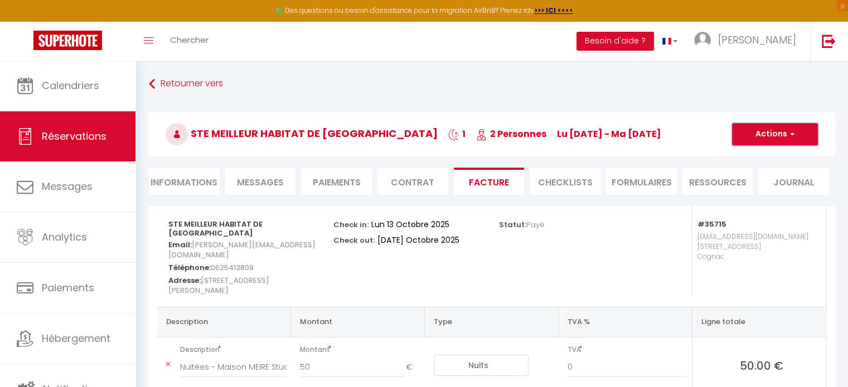
click at [765, 134] on button "Actions" at bounding box center [775, 134] width 86 height 22
click at [749, 185] on link "Envoyer la facture" at bounding box center [766, 188] width 94 height 14
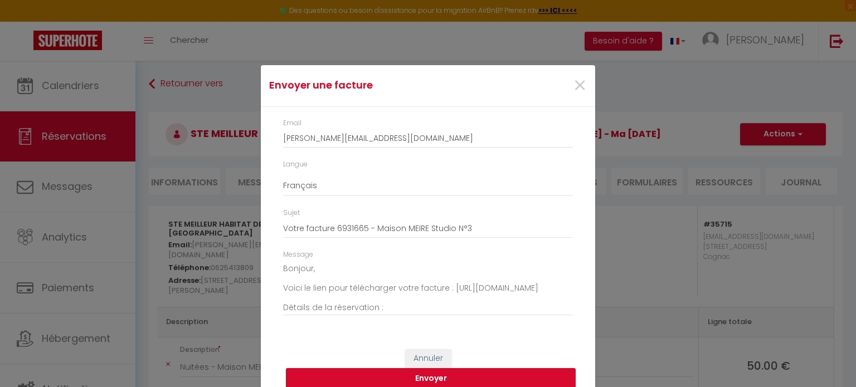
click at [421, 374] on button "Envoyer" at bounding box center [431, 378] width 290 height 21
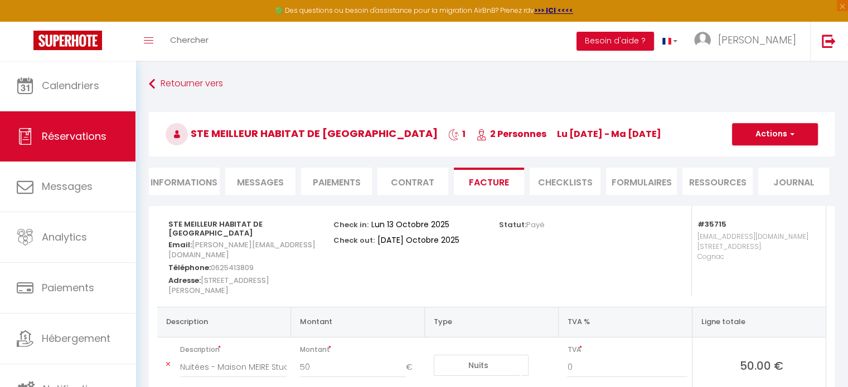
click at [346, 182] on li "Paiements" at bounding box center [336, 181] width 71 height 27
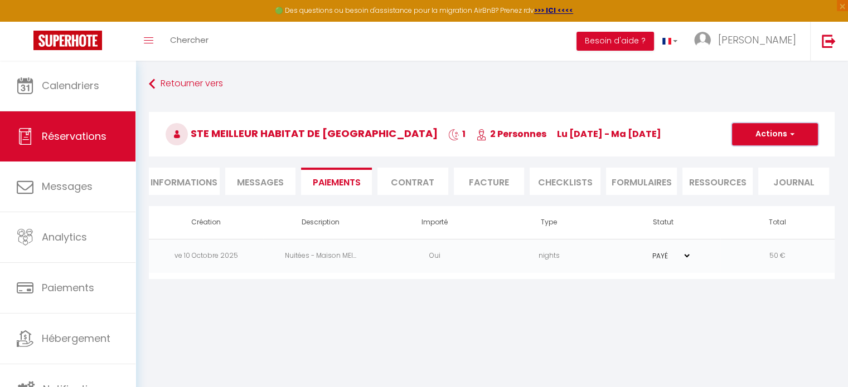
click at [770, 135] on button "Actions" at bounding box center [775, 134] width 86 height 22
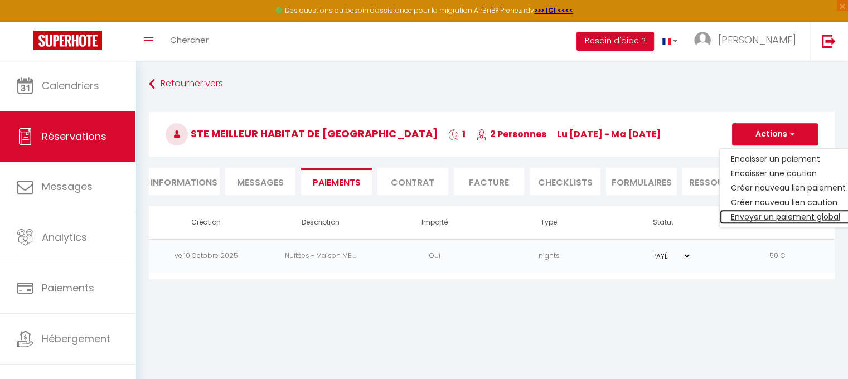
click at [761, 213] on link "Envoyer un paiement global" at bounding box center [787, 217] width 137 height 14
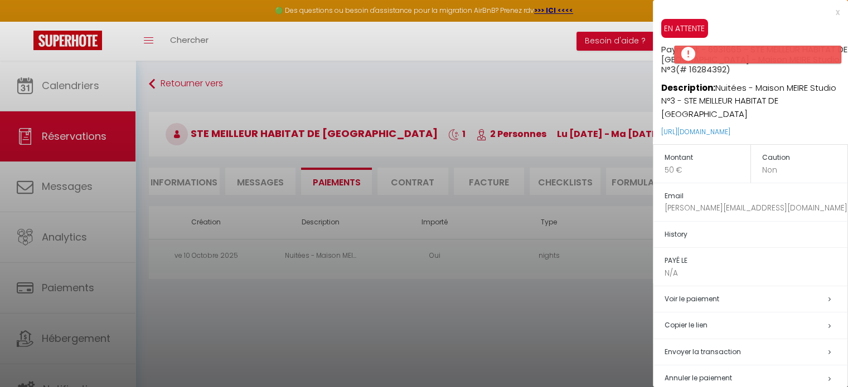
click at [703, 347] on span "Envoyer la transaction" at bounding box center [702, 351] width 76 height 9
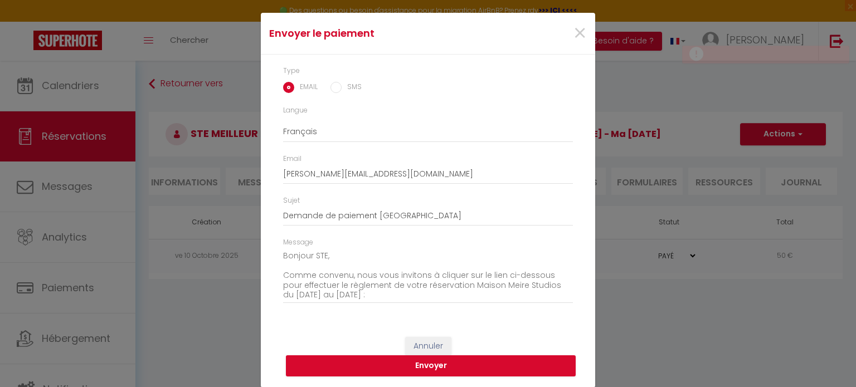
scroll to position [56, 0]
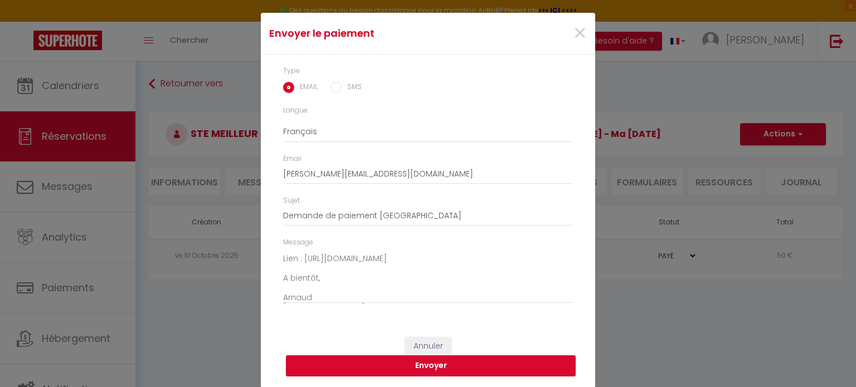
click at [421, 362] on button "Envoyer" at bounding box center [431, 366] width 290 height 21
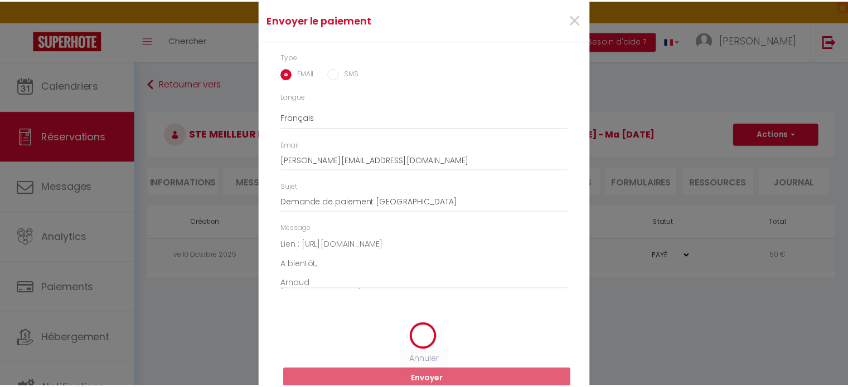
scroll to position [18, 0]
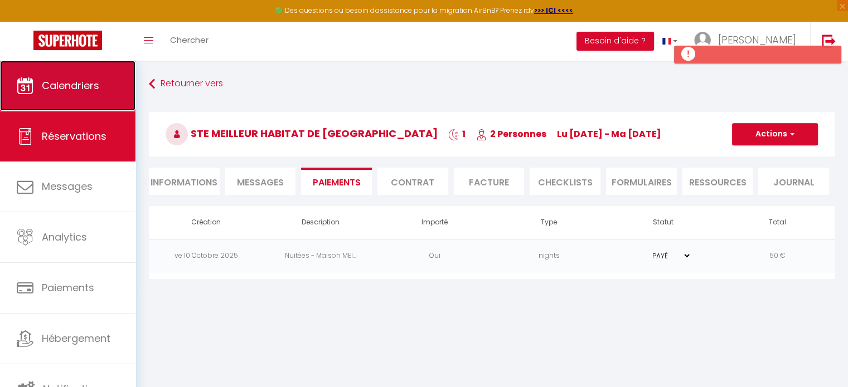
click at [85, 91] on span "Calendriers" at bounding box center [70, 86] width 57 height 14
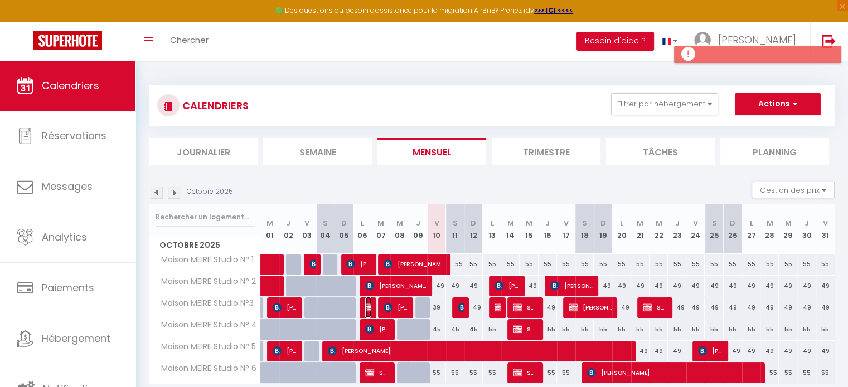
click at [368, 306] on img at bounding box center [369, 307] width 9 height 9
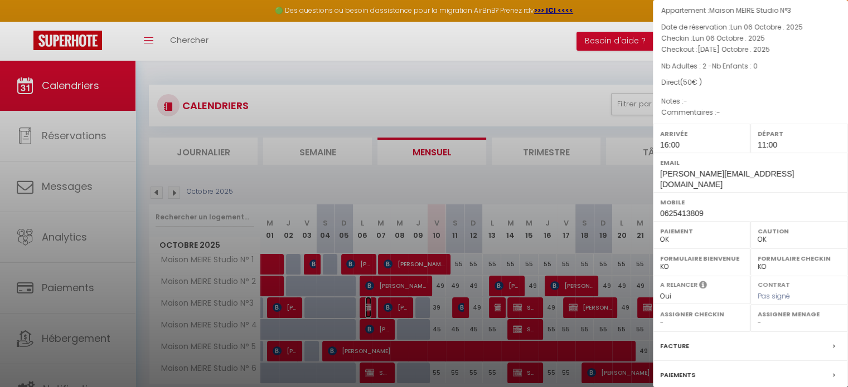
scroll to position [165, 0]
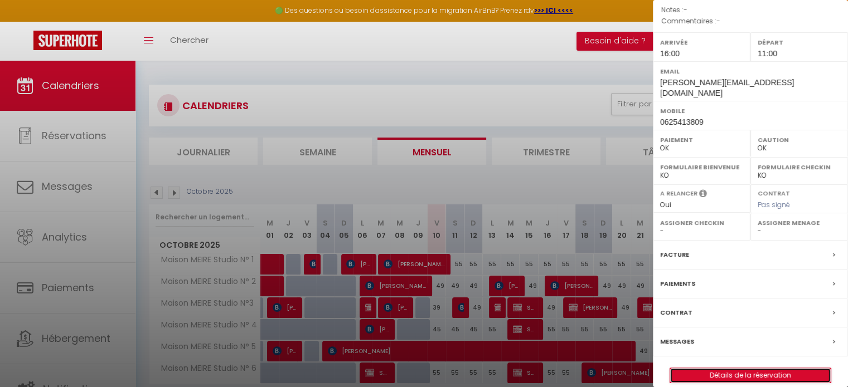
click at [721, 368] on link "Détails de la réservation" at bounding box center [750, 375] width 160 height 14
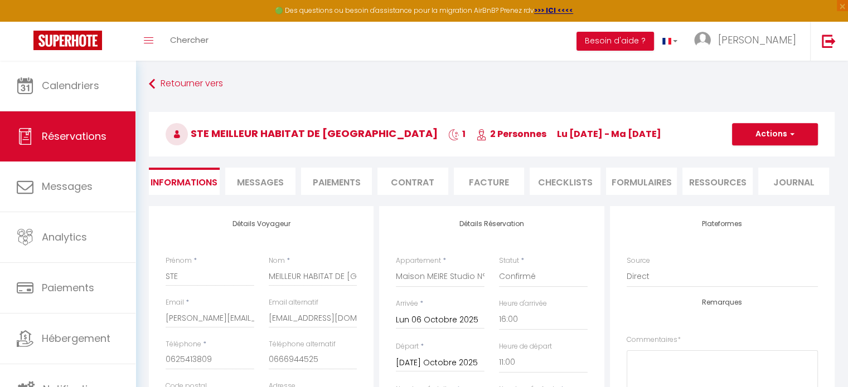
click at [256, 180] on span "Messages" at bounding box center [260, 182] width 47 height 13
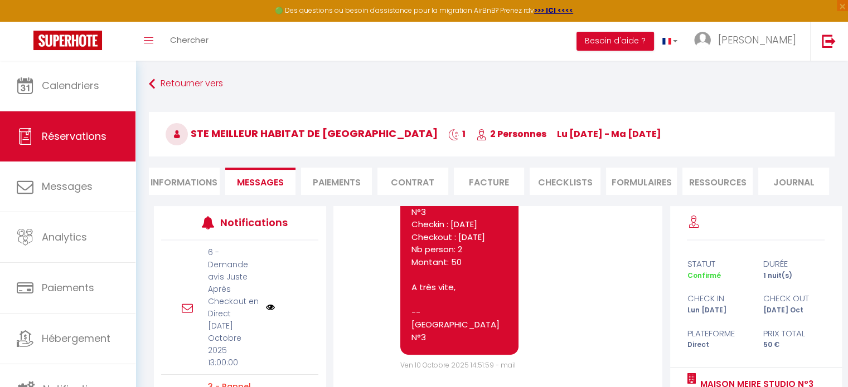
scroll to position [5124, 0]
